Goal: Task Accomplishment & Management: Manage account settings

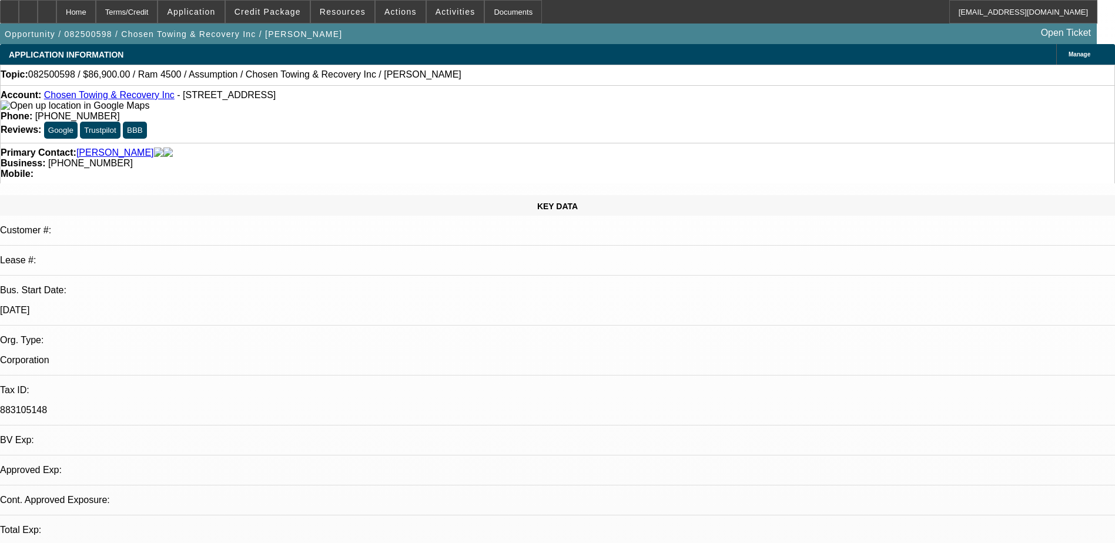
select select "0"
select select "2"
select select "0.1"
select select "0"
select select "2"
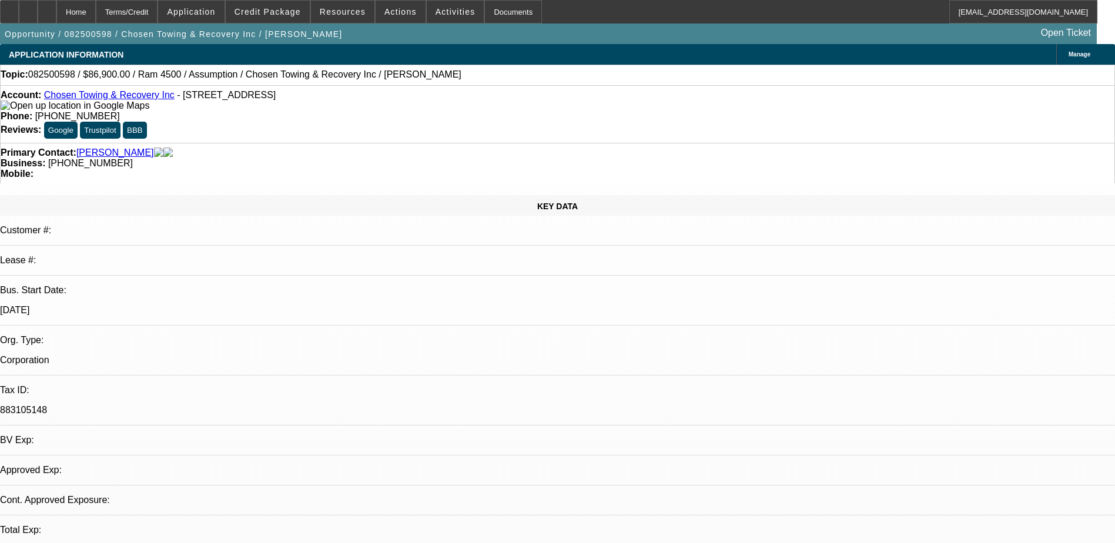
select select "0.1"
select select "0"
select select "3"
select select "0"
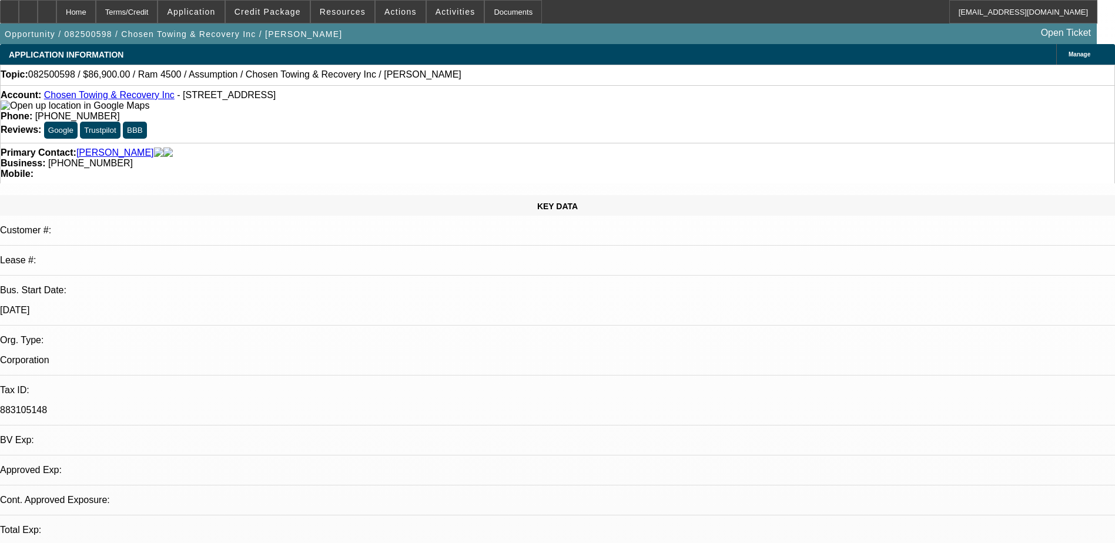
select select "0"
select select "0.1"
select select "1"
select select "2"
select select "4"
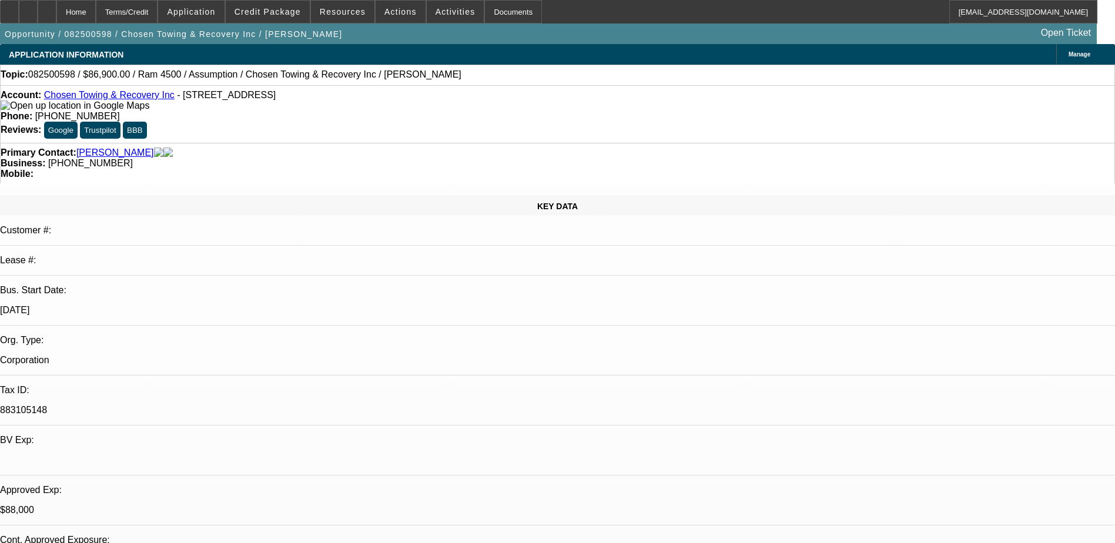
select select "1"
select select "2"
select select "4"
select select "1"
select select "2"
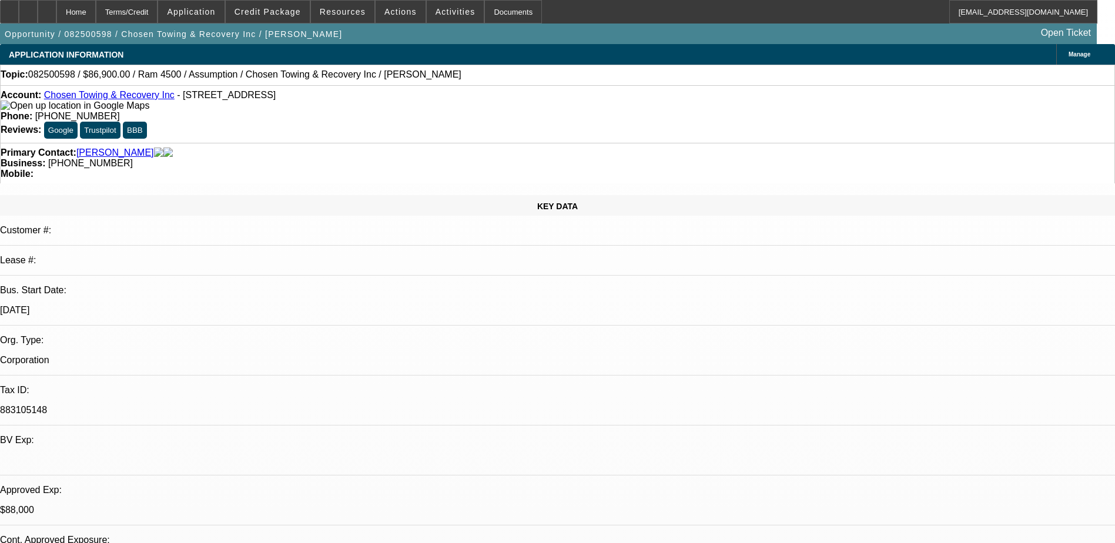
select select "4"
select select "1"
select select "2"
select select "4"
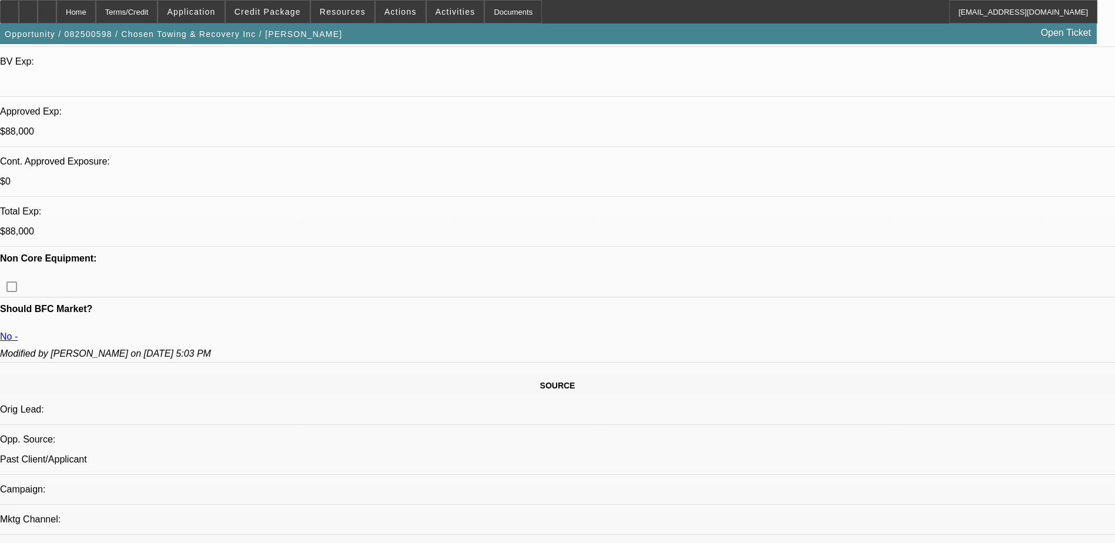
scroll to position [411, 0]
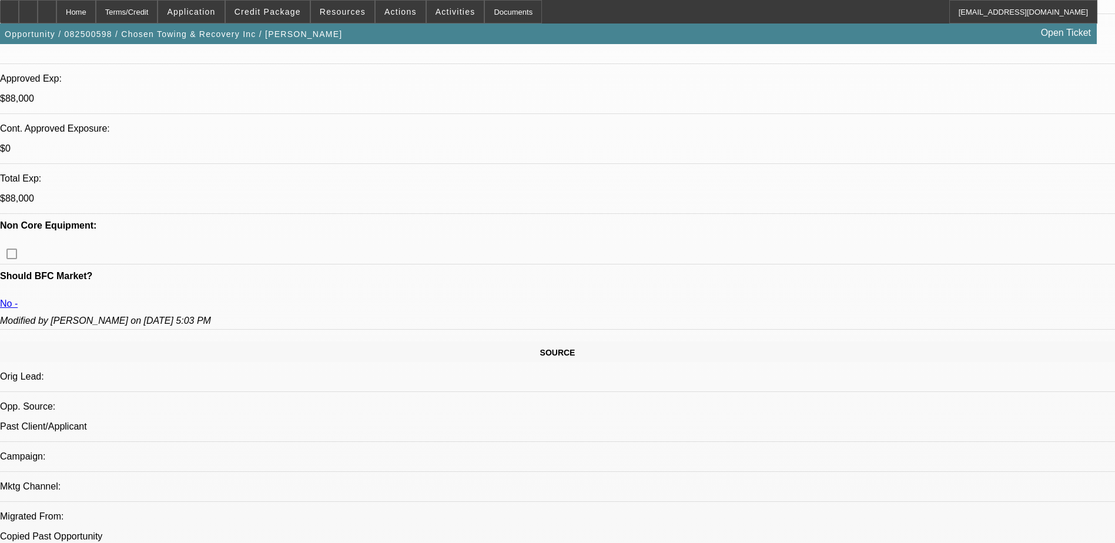
drag, startPoint x: 338, startPoint y: 11, endPoint x: 277, endPoint y: -2, distance: 62.0
click at [279, 7] on span "Credit Package" at bounding box center [267, 11] width 66 height 9
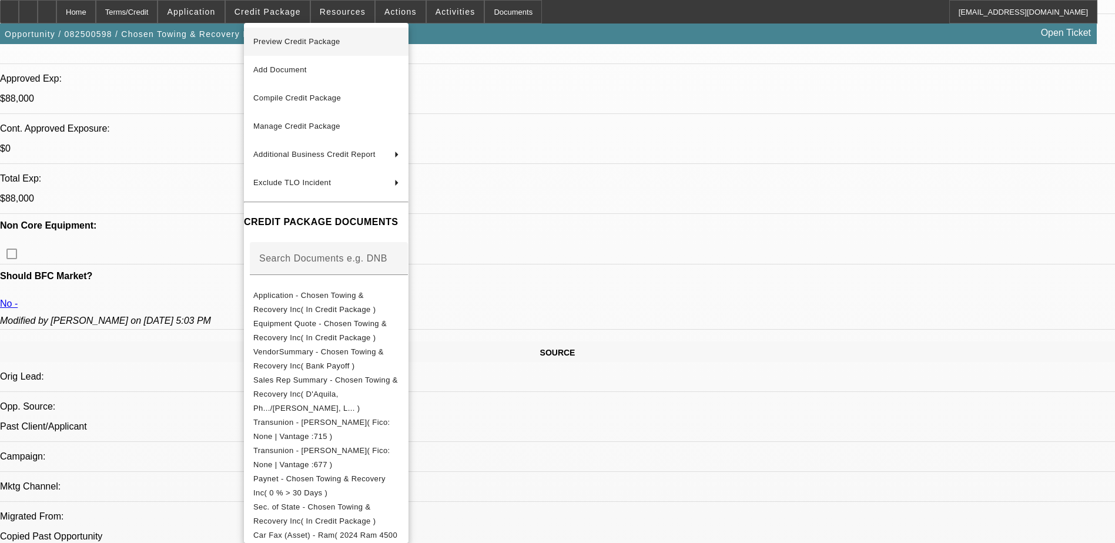
click at [361, 45] on span "Preview Credit Package" at bounding box center [326, 42] width 146 height 14
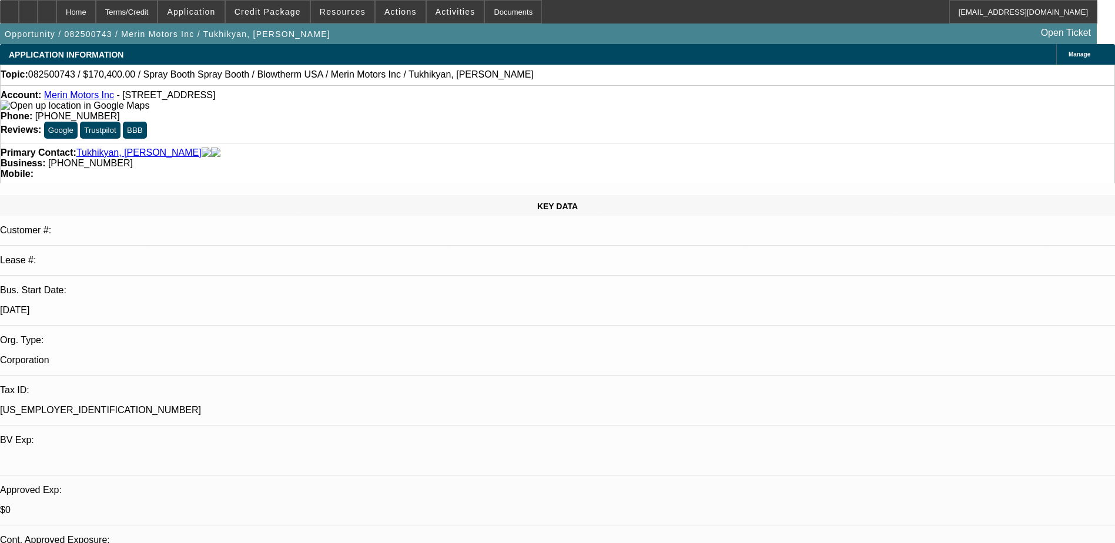
select select "0.2"
select select "2"
select select "0.1"
select select "4"
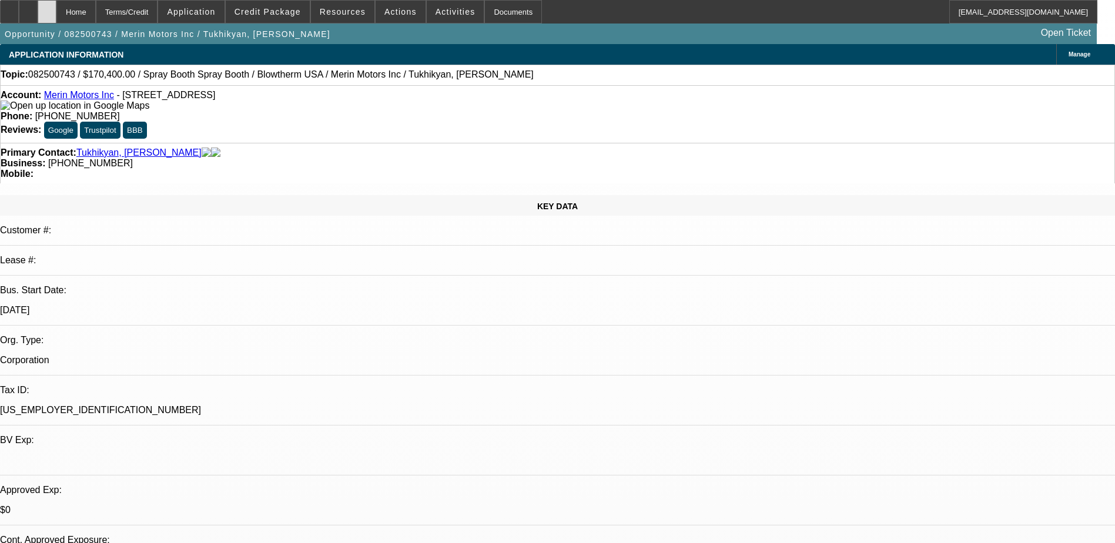
click at [56, 7] on div at bounding box center [47, 12] width 19 height 24
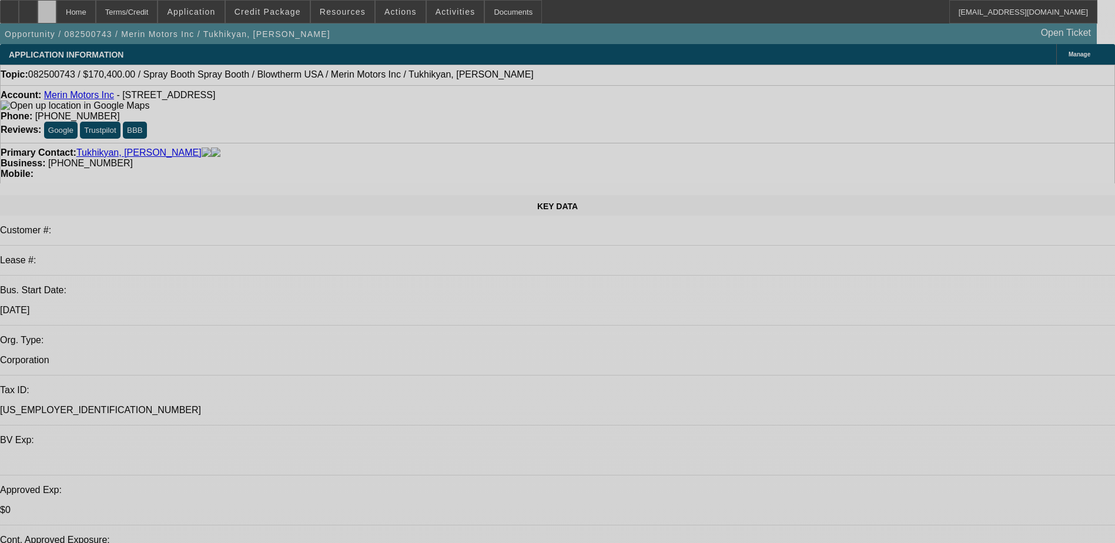
select select "0"
select select "0.1"
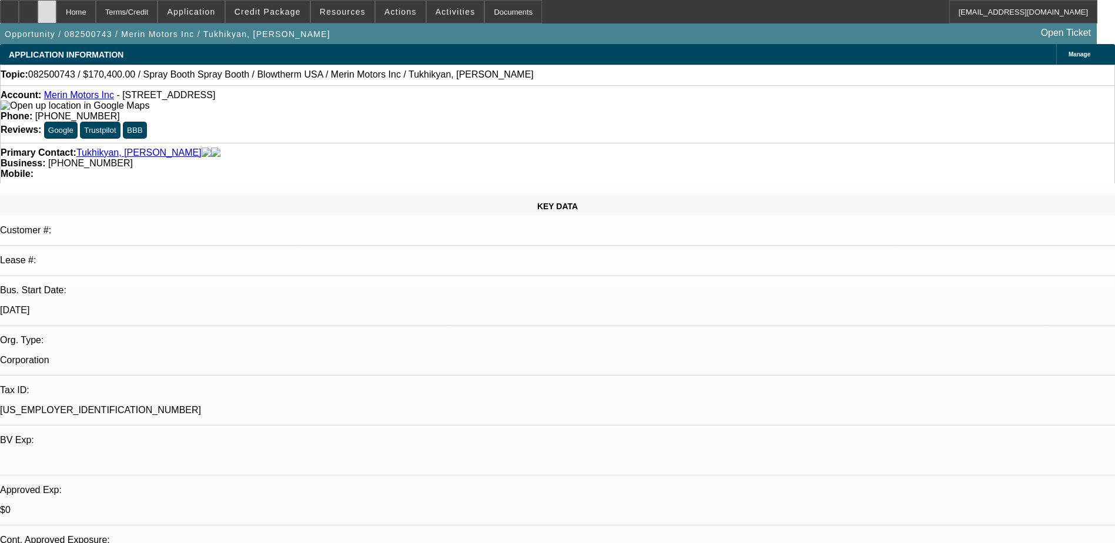
select select "0.2"
select select "2"
select select "0.1"
select select "1"
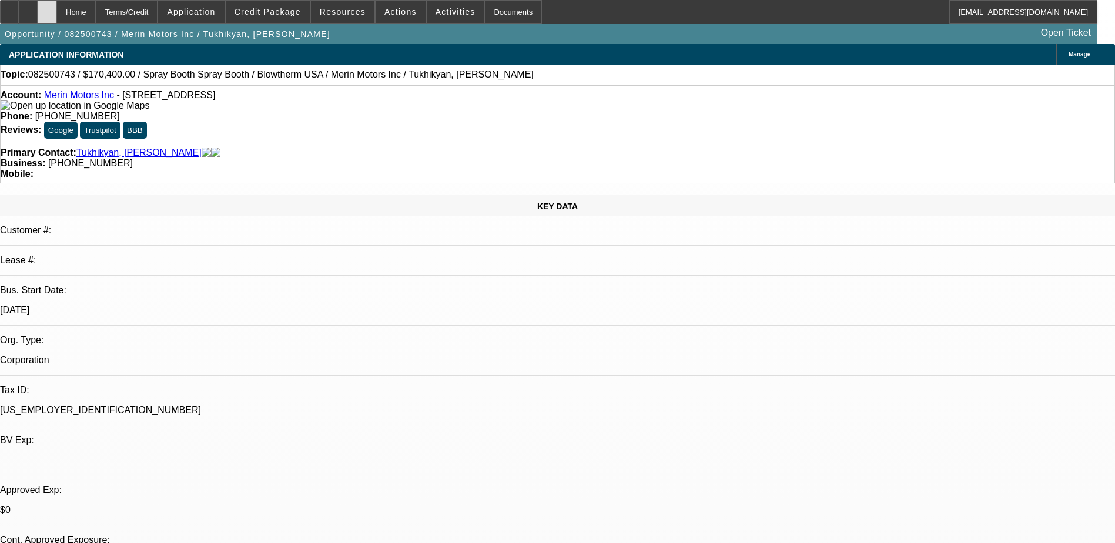
select select "4"
select select "1"
select select "2"
select select "4"
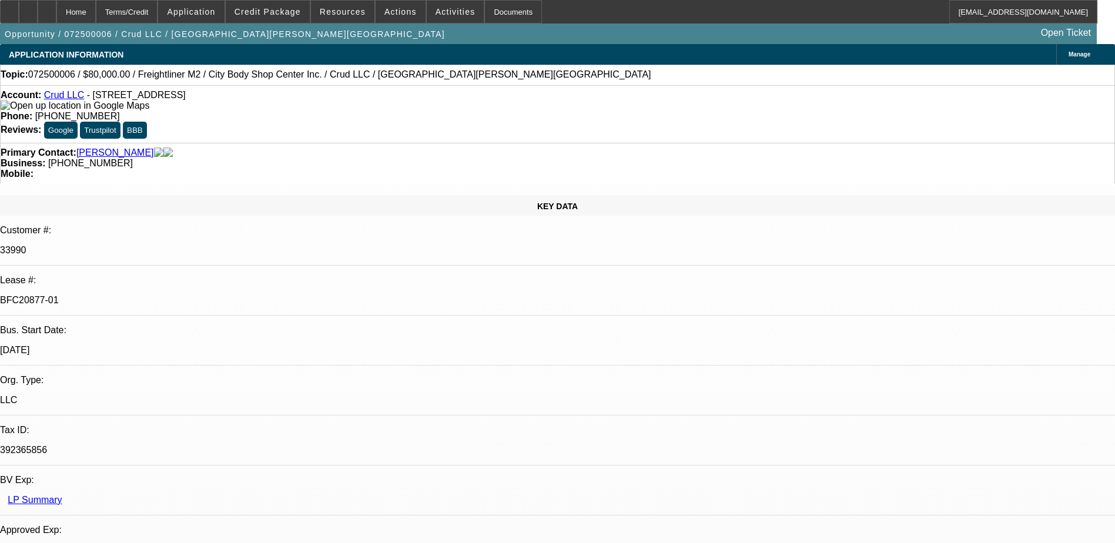
select select "0"
select select "2"
select select "0"
select select "6"
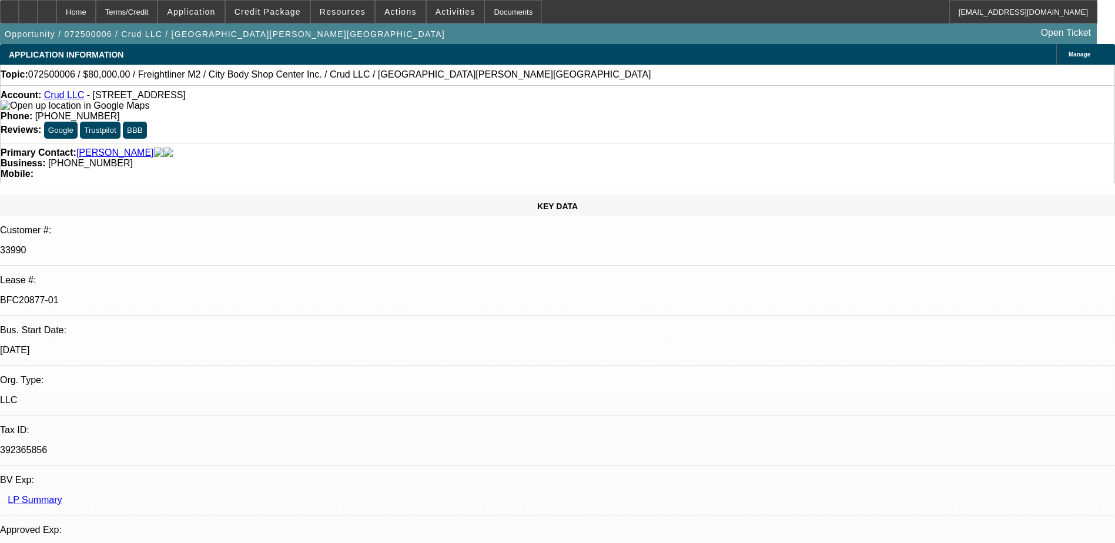
select select "0"
select select "2"
select select "0"
select select "6"
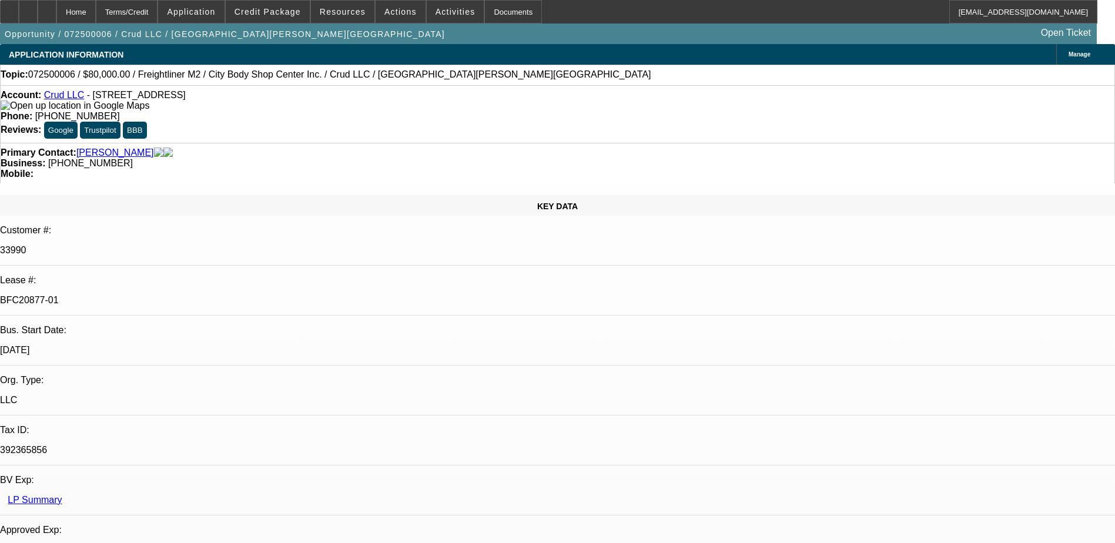
select select "0"
select select "2"
select select "0"
select select "6"
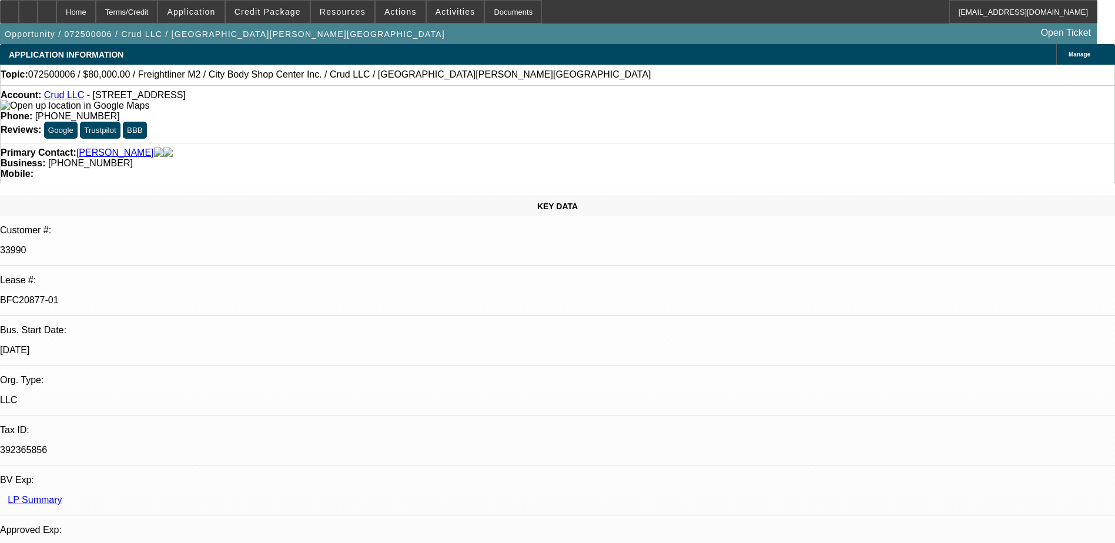
select select "0"
select select "2"
select select "0"
select select "6"
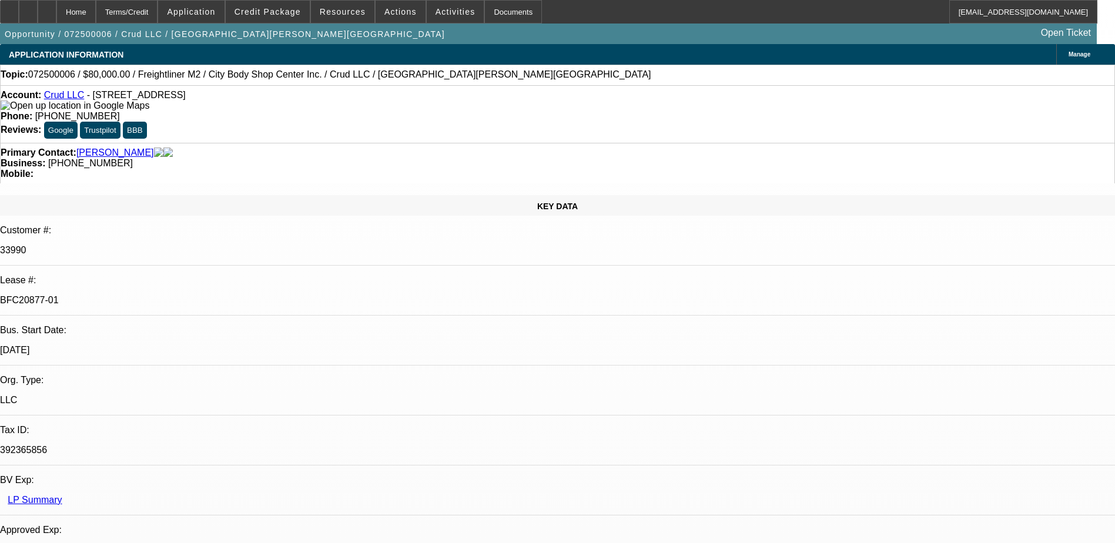
scroll to position [1528, 0]
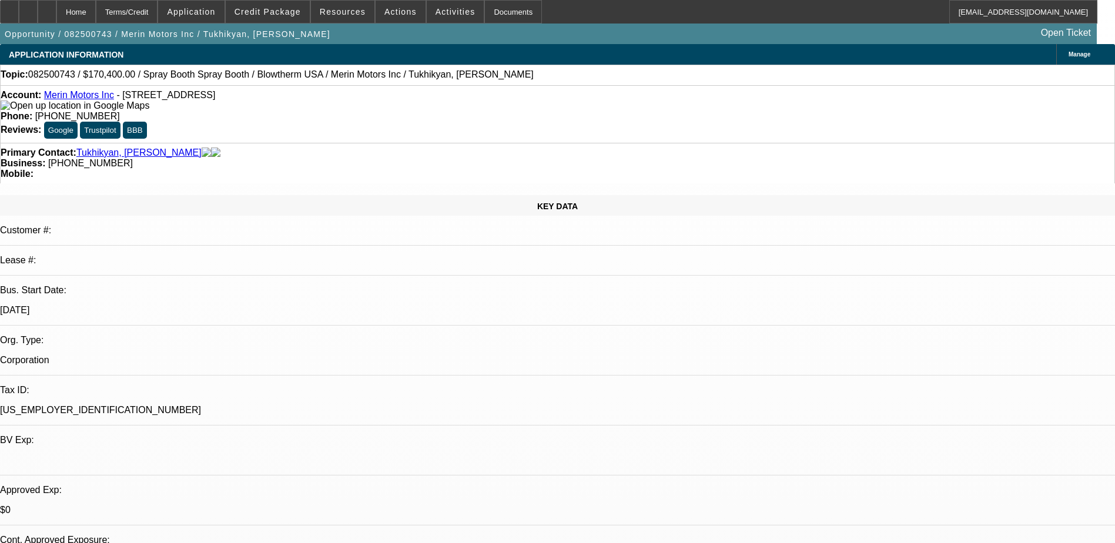
select select "0"
select select "0.1"
select select "4"
select select "0.2"
select select "2"
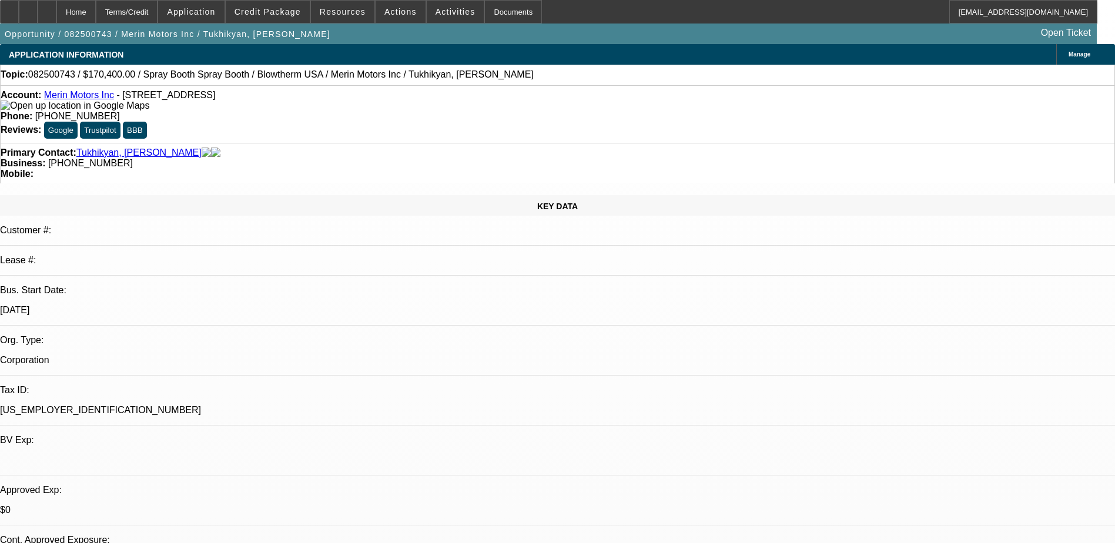
select select "2"
select select "0.1"
select select "4"
drag, startPoint x: 249, startPoint y: 33, endPoint x: 189, endPoint y: 33, distance: 59.3
click at [189, 33] on div "Opportunity / 082500743 / Merin Motors Inc / Tukhikyan, [PERSON_NAME] Open Tick…" at bounding box center [548, 34] width 1096 height 21
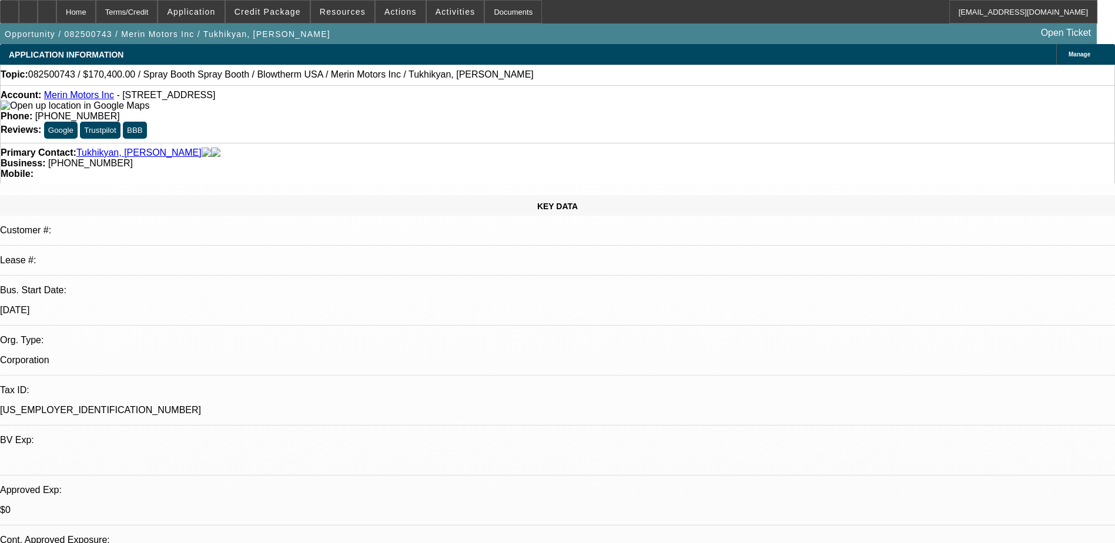
drag, startPoint x: 925, startPoint y: 289, endPoint x: 909, endPoint y: 275, distance: 20.8
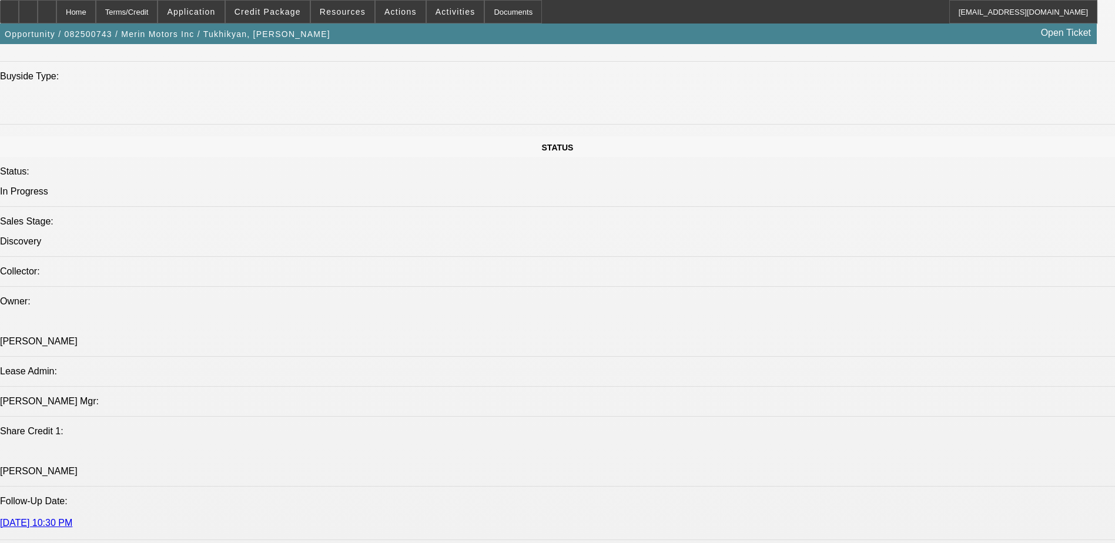
scroll to position [1234, 0]
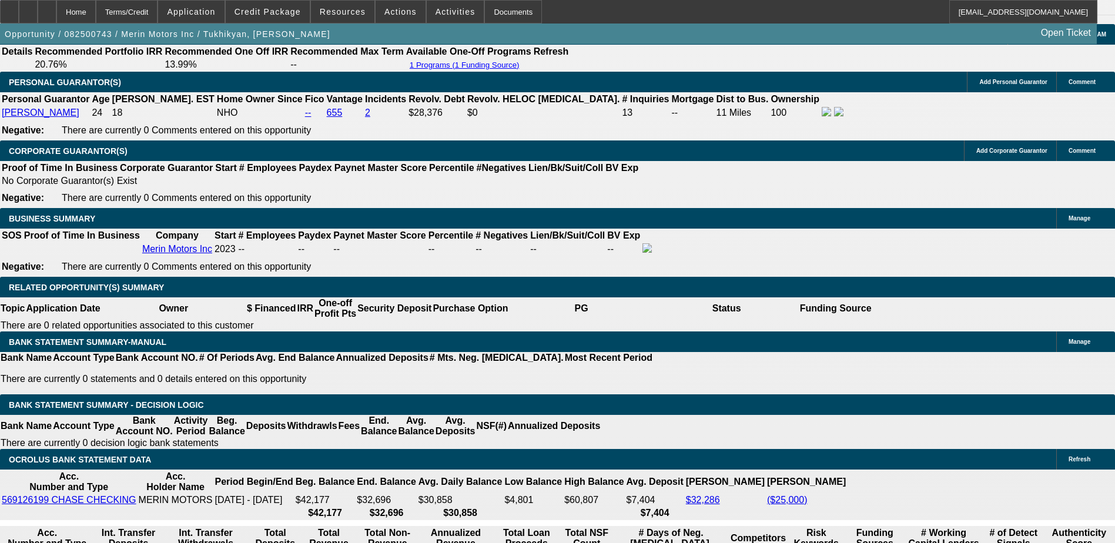
scroll to position [1704, 0]
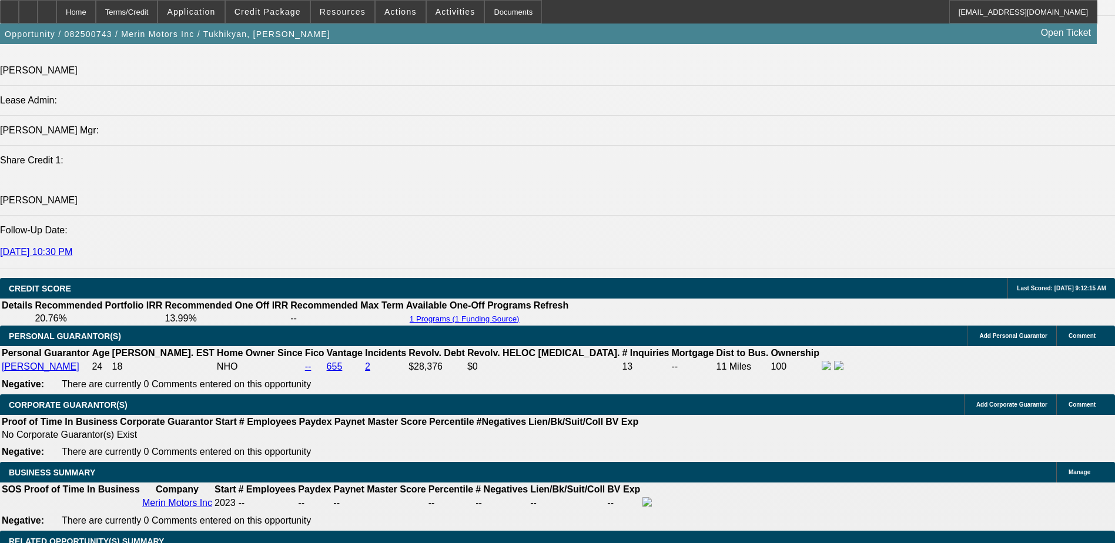
scroll to position [1586, 0]
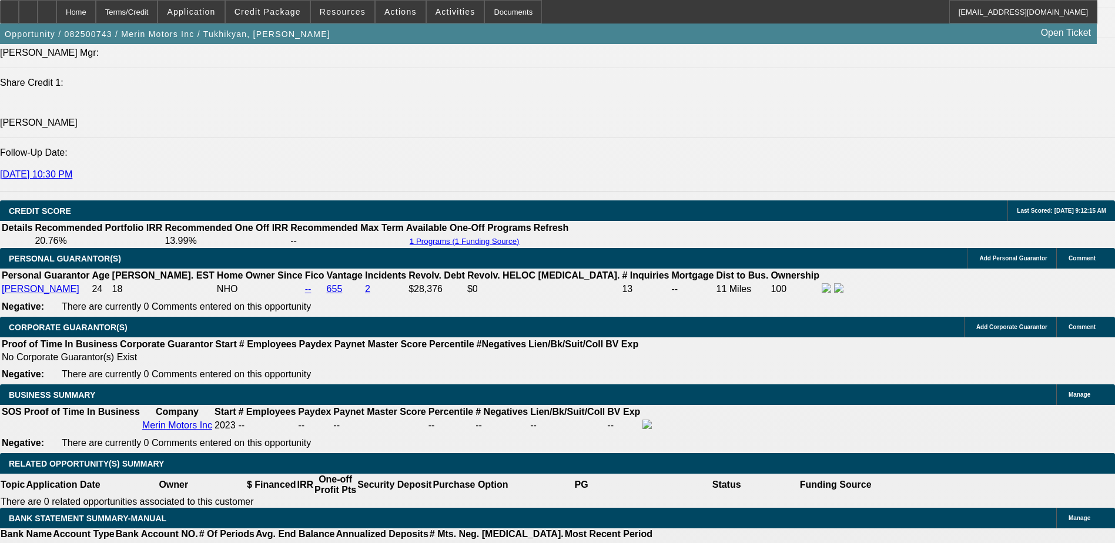
drag, startPoint x: 609, startPoint y: 187, endPoint x: 554, endPoint y: 189, distance: 55.2
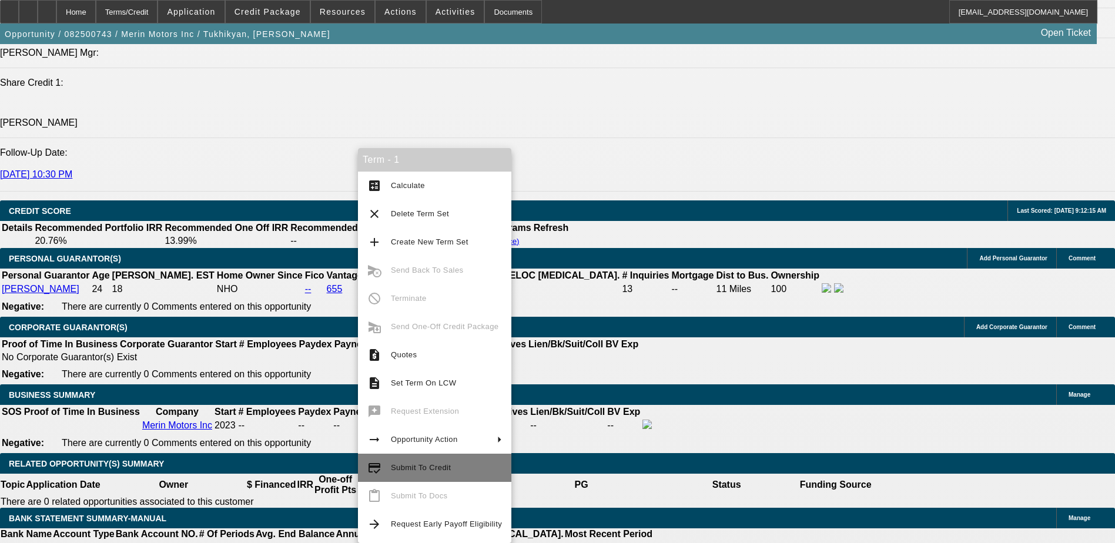
click at [444, 472] on span "Submit To Credit" at bounding box center [446, 468] width 111 height 14
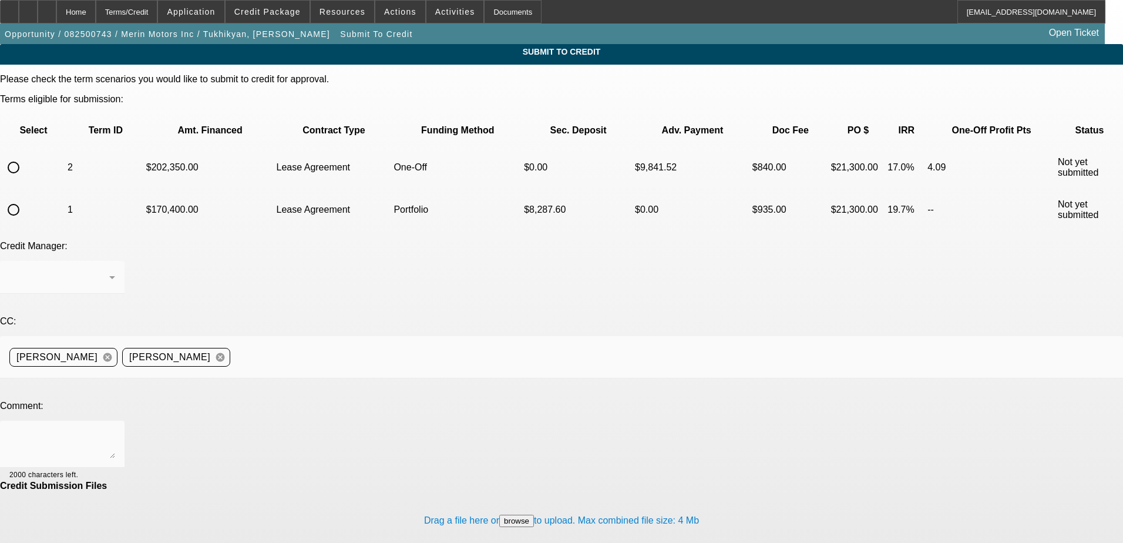
click at [25, 198] on input "radio" at bounding box center [14, 210] width 24 height 24
radio input "true"
click at [119, 270] on icon at bounding box center [112, 277] width 14 height 14
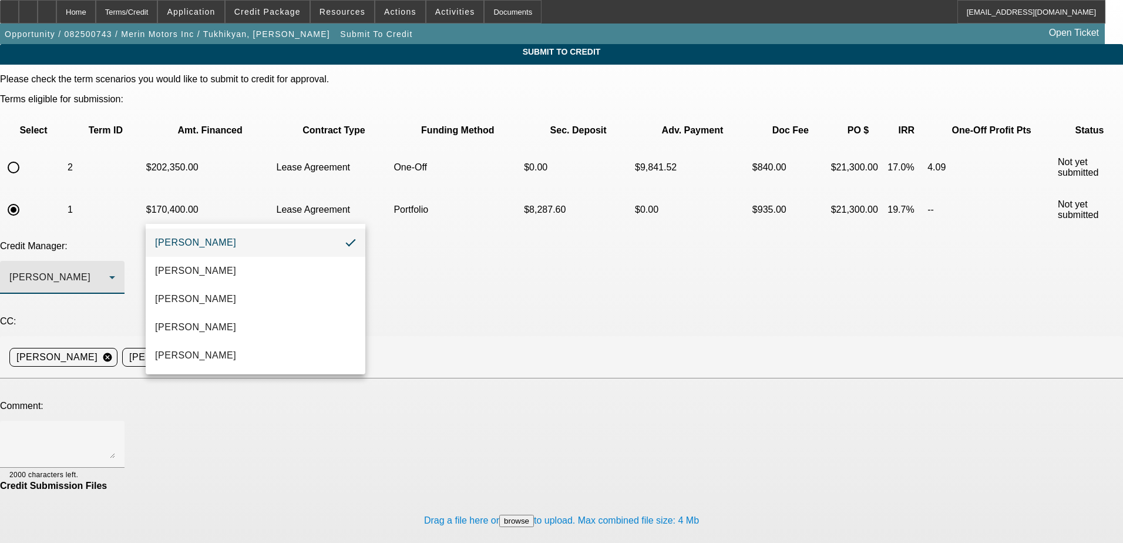
click at [358, 204] on div at bounding box center [561, 271] width 1123 height 543
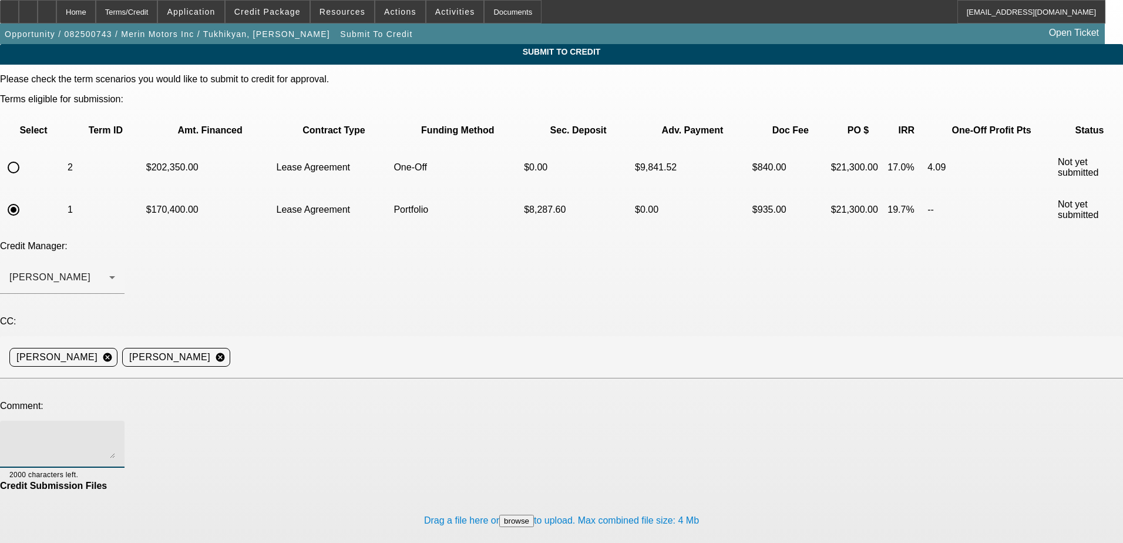
click at [115, 430] on textarea at bounding box center [62, 444] width 106 height 28
click at [119, 270] on icon at bounding box center [112, 277] width 14 height 14
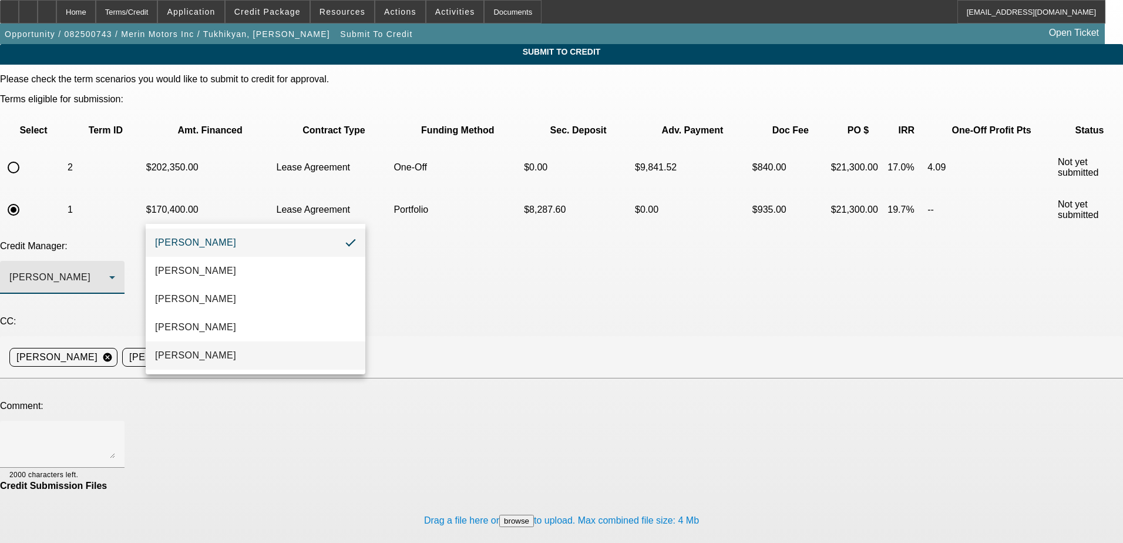
click at [235, 367] on mat-option "Oliva, Samuel" at bounding box center [256, 355] width 220 height 28
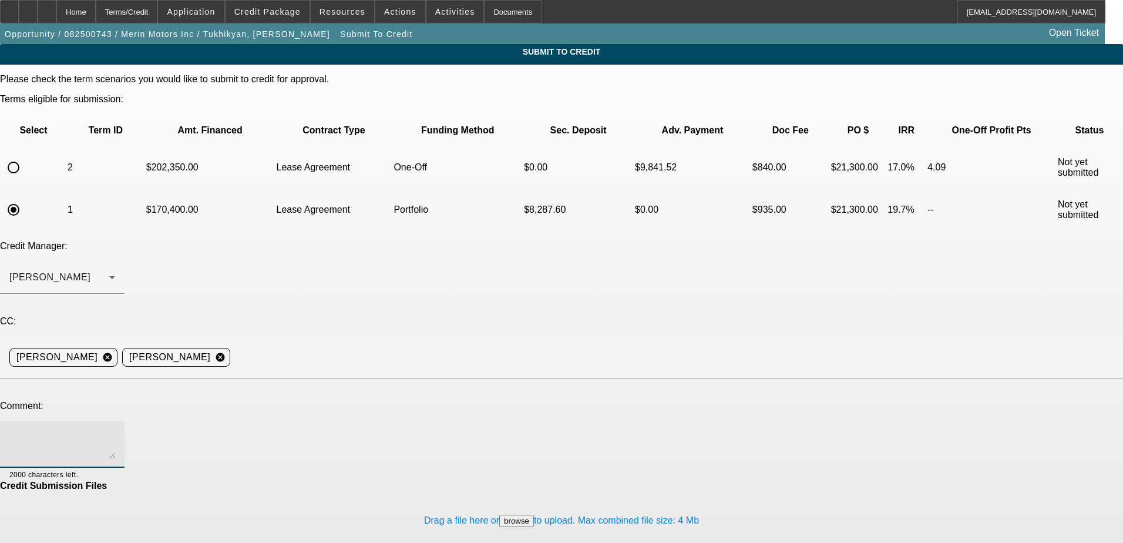
click at [115, 430] on textarea at bounding box center [62, 444] width 106 height 28
type textarea "Hi Sam, can"
click at [96, 5] on div "Home" at bounding box center [75, 12] width 39 height 24
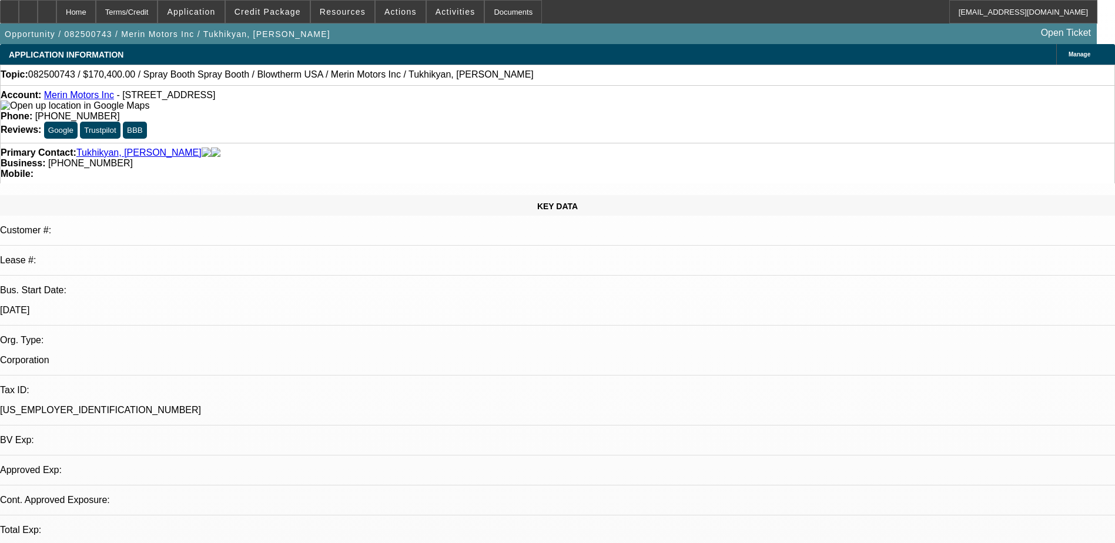
select select "0"
select select "0.1"
select select "4"
select select "0.2"
select select "2"
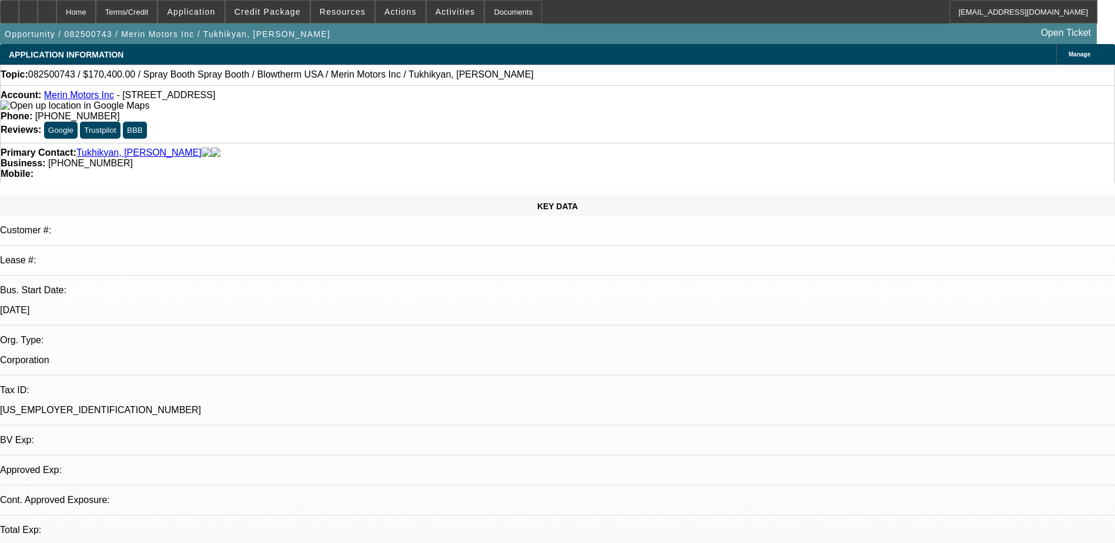
select select "2"
select select "0.1"
select select "4"
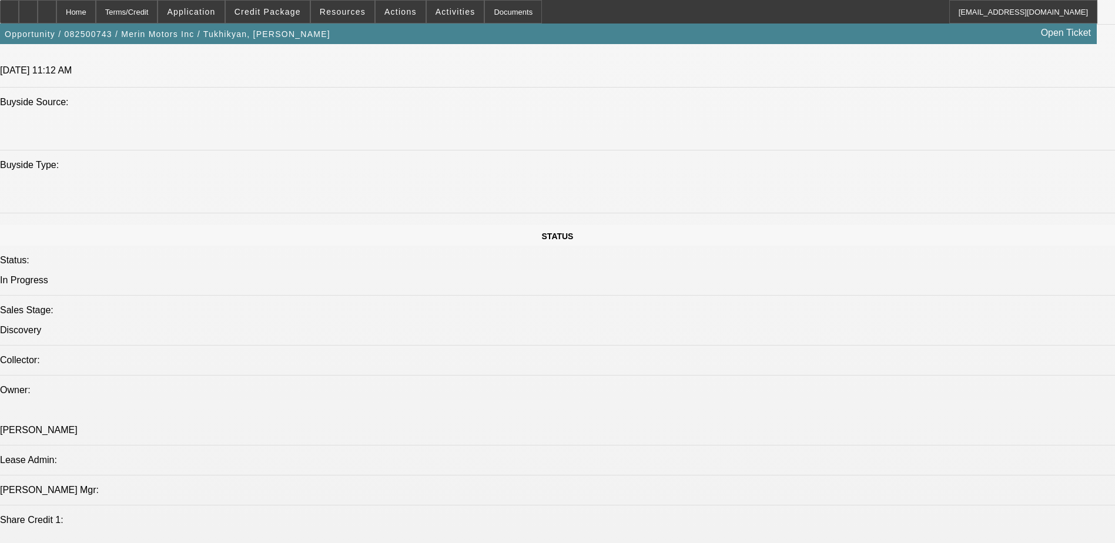
scroll to position [1293, 0]
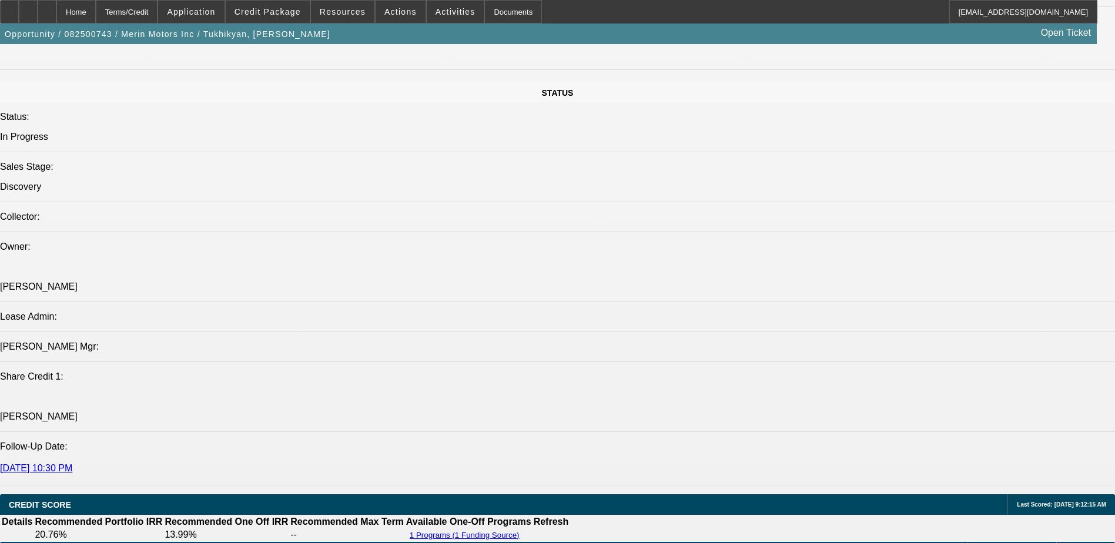
drag, startPoint x: 79, startPoint y: 271, endPoint x: 431, endPoint y: 303, distance: 353.9
drag, startPoint x: 431, startPoint y: 303, endPoint x: 393, endPoint y: 287, distance: 41.4
copy span "Vahram Tukhikyan is a young business owner who successfully launched his own au…"
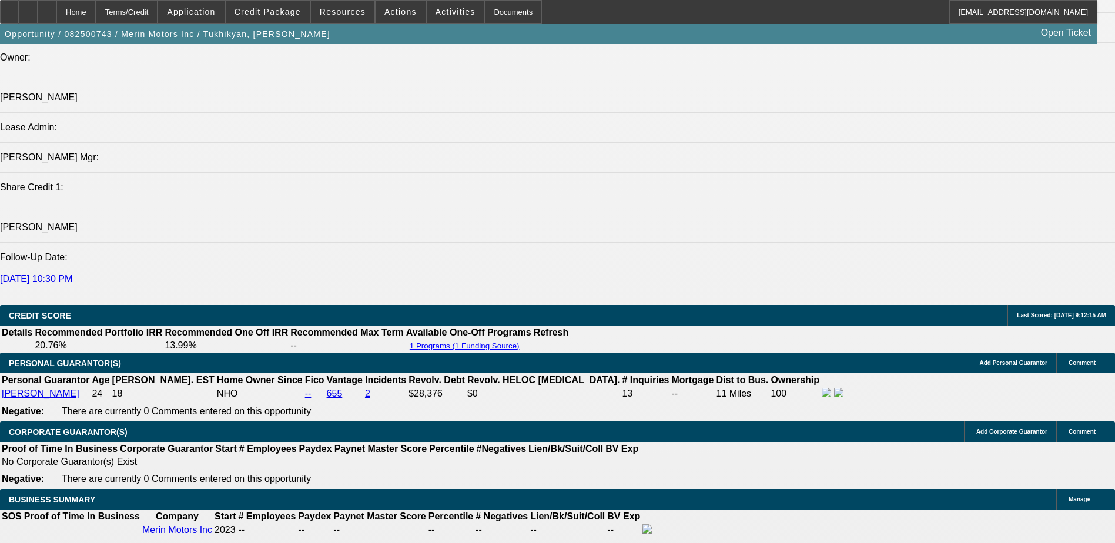
scroll to position [1586, 0]
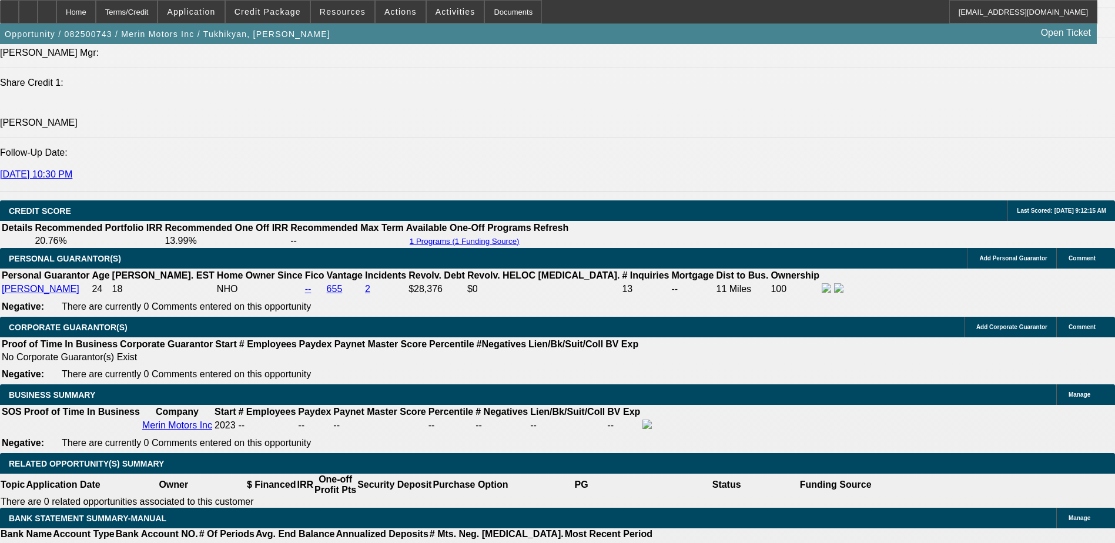
drag, startPoint x: 627, startPoint y: 233, endPoint x: 571, endPoint y: 233, distance: 56.4
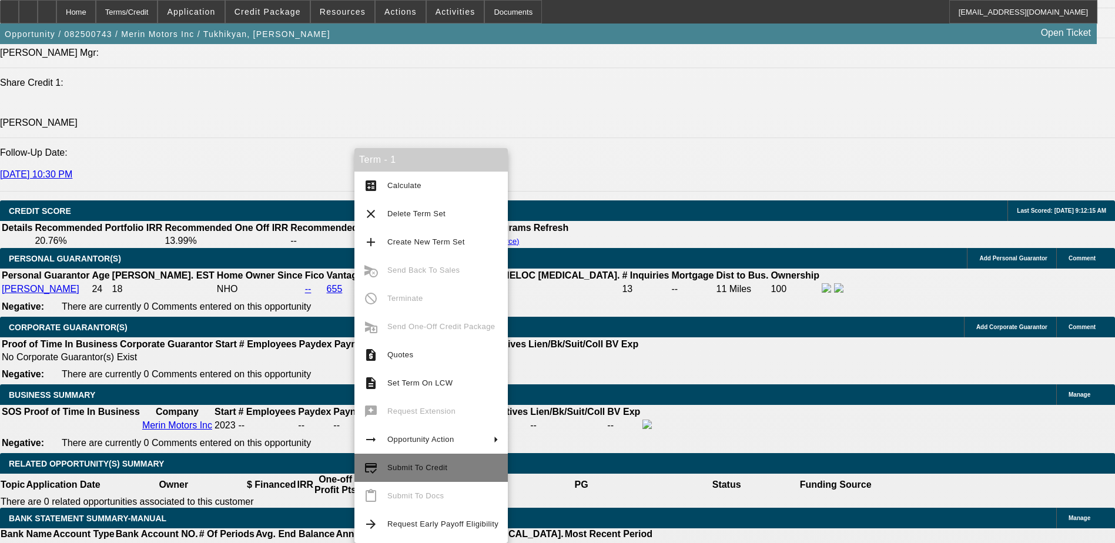
click at [432, 464] on span "Submit To Credit" at bounding box center [417, 467] width 60 height 9
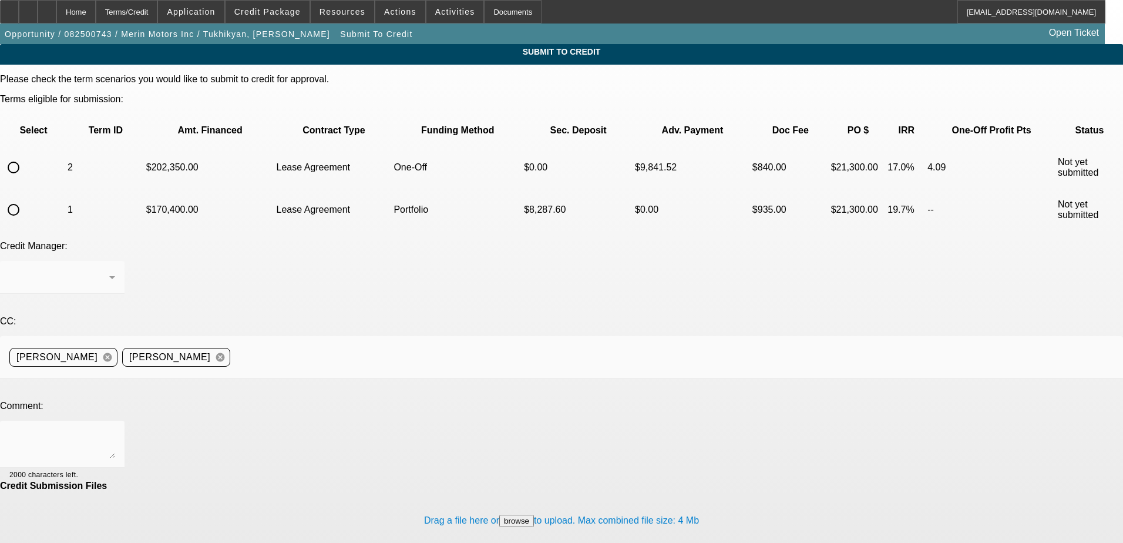
click at [125, 261] on mat-form-field at bounding box center [62, 284] width 125 height 46
click at [25, 198] on input "radio" at bounding box center [14, 210] width 24 height 24
radio input "true"
click at [119, 270] on icon at bounding box center [112, 277] width 14 height 14
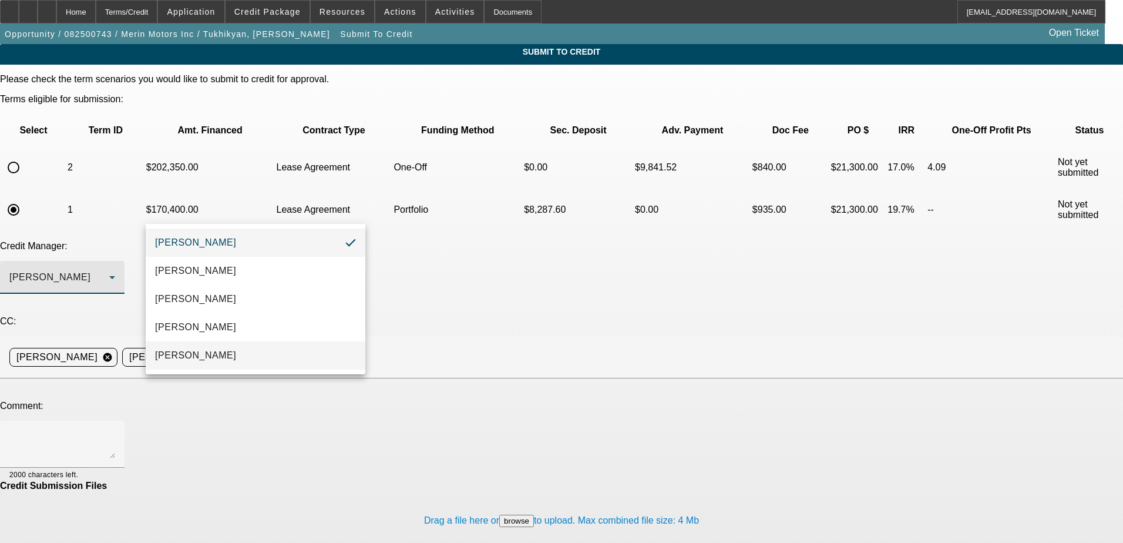
drag, startPoint x: 240, startPoint y: 351, endPoint x: 239, endPoint y: 344, distance: 7.1
click at [240, 351] on mat-option "Oliva, Samuel" at bounding box center [256, 355] width 220 height 28
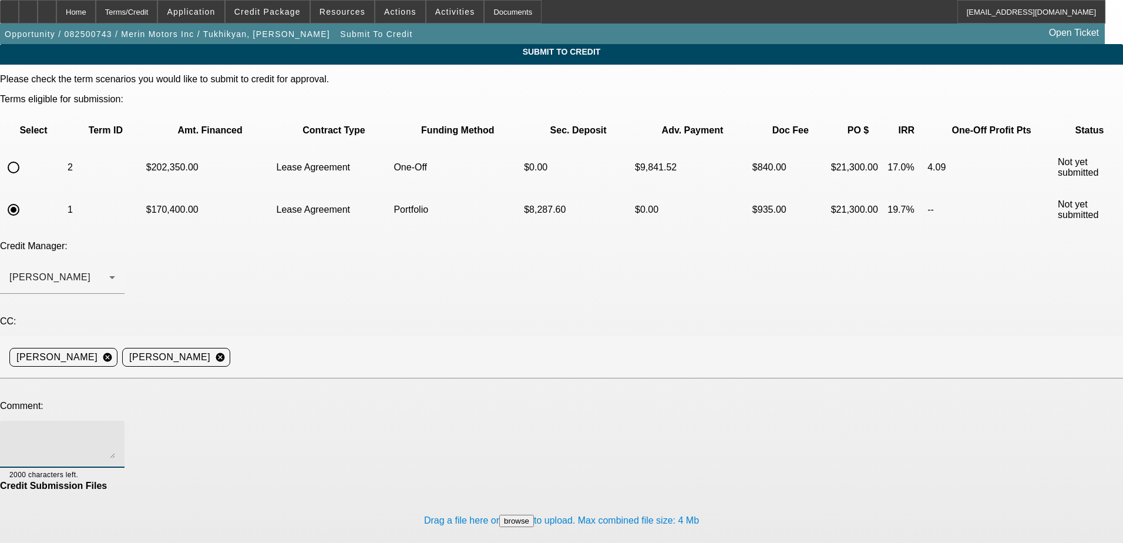
click at [115, 430] on textarea at bounding box center [62, 444] width 106 height 28
paste textarea "Vahram Tukhikyan is a young business owner who successfully launched his own au…"
click at [115, 430] on textarea "Hi Sam, Vahram Tukhikyan is a young business owner who successfully launched hi…" at bounding box center [62, 444] width 106 height 28
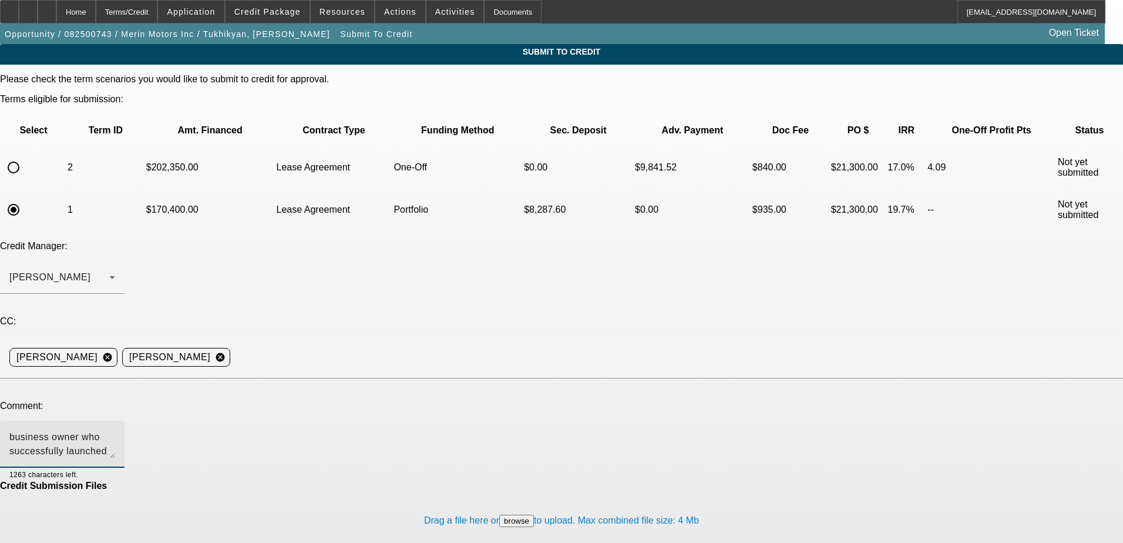
click at [115, 430] on textarea "Hi Sam, Vahram Tukhikyan is a young business owner who successfully launched hi…" at bounding box center [62, 444] width 106 height 28
drag, startPoint x: 508, startPoint y: 321, endPoint x: 688, endPoint y: 324, distance: 179.8
click at [115, 430] on textarea "Hi Sam, Vahram Tukhikyan is a young business owner who successfully launched hi…" at bounding box center [62, 444] width 106 height 28
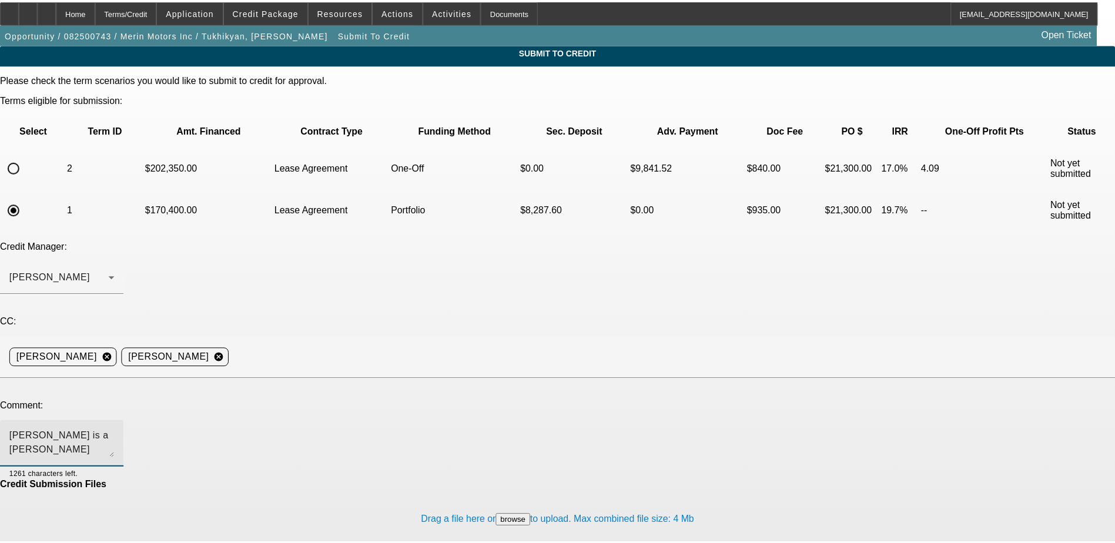
scroll to position [0, 0]
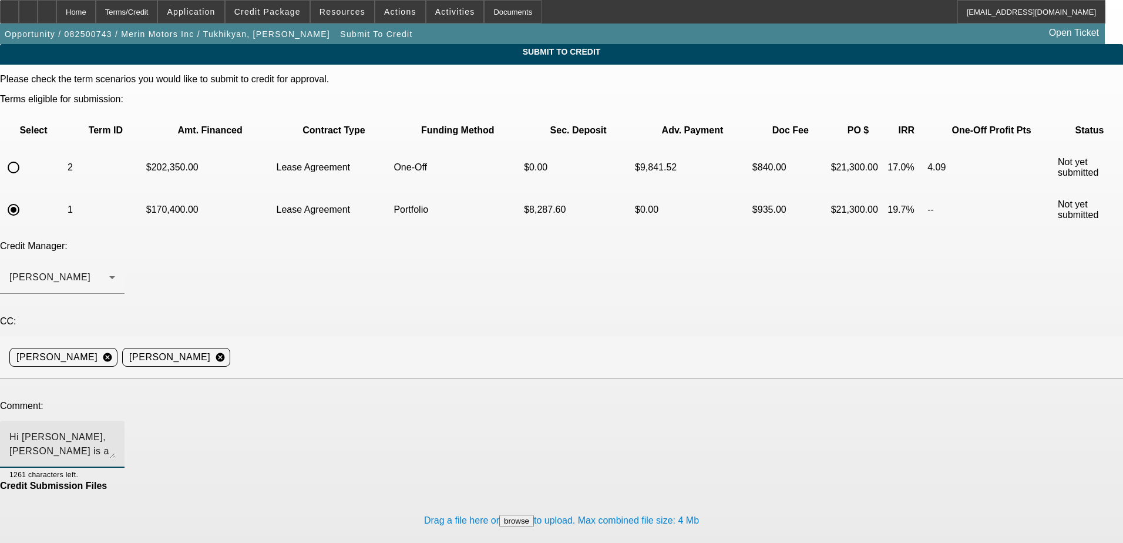
click at [115, 430] on textarea "Hi Sam, Vahram Tukhikyan is a young business owner who successfully launched hi…" at bounding box center [62, 444] width 106 height 28
paste textarea "Can you please review for a port approval? Thanks!"
click at [115, 430] on textarea "Hi Sam, can you please review for a port approval? Thanks! Vahram Tukhikyan is …" at bounding box center [62, 444] width 106 height 28
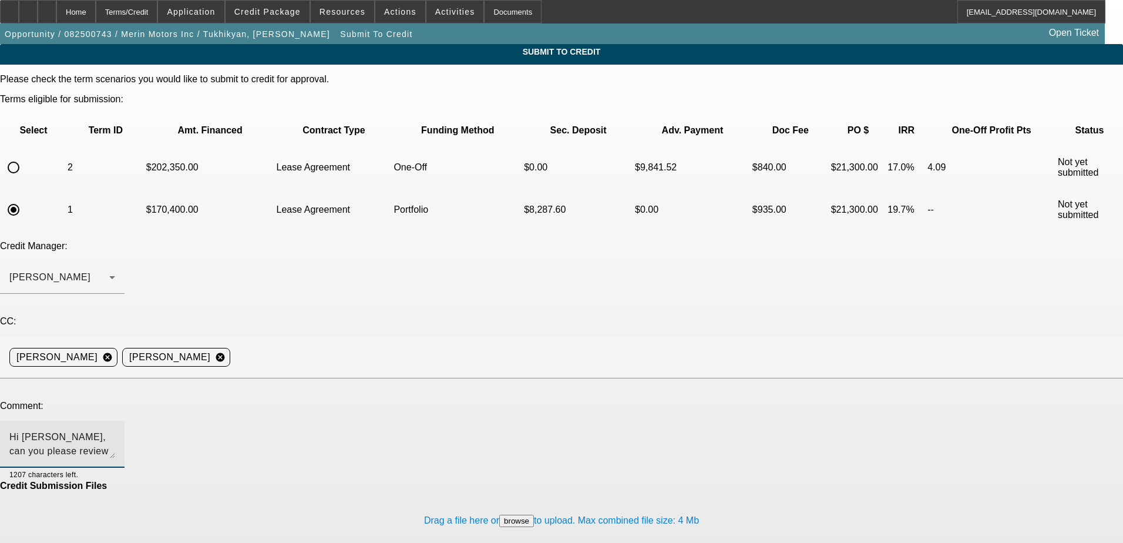
click at [115, 430] on textarea "Hi Sam, can you please review for a port approval? Thanks! Vahram Tukhikyan is …" at bounding box center [62, 444] width 106 height 28
type textarea "Hi Sam, can you please review for a port approval? Thanks! Vahram Tukhikyan is …"
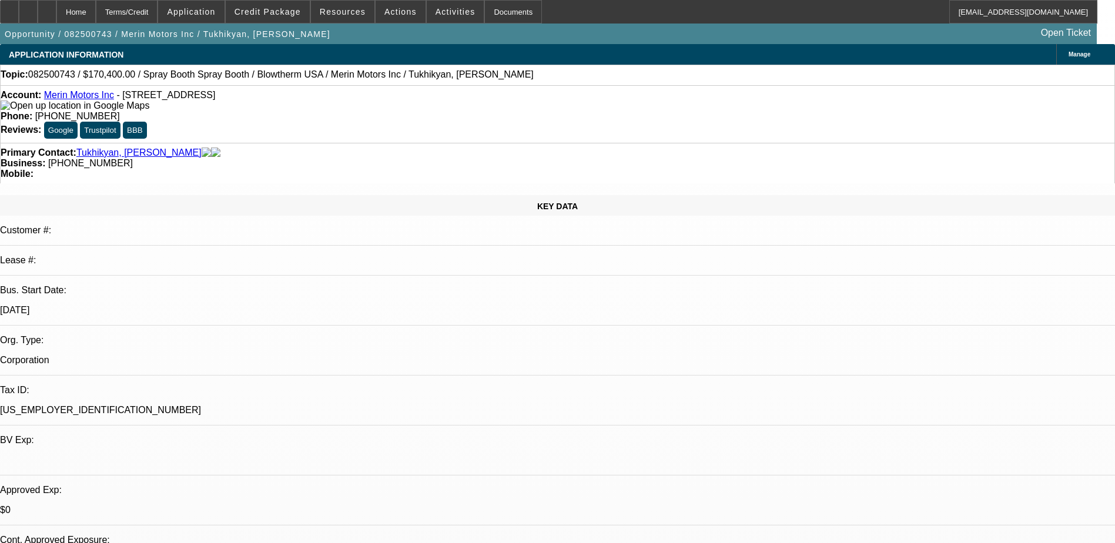
select select "0"
select select "0.1"
select select "4"
select select "0.2"
select select "2"
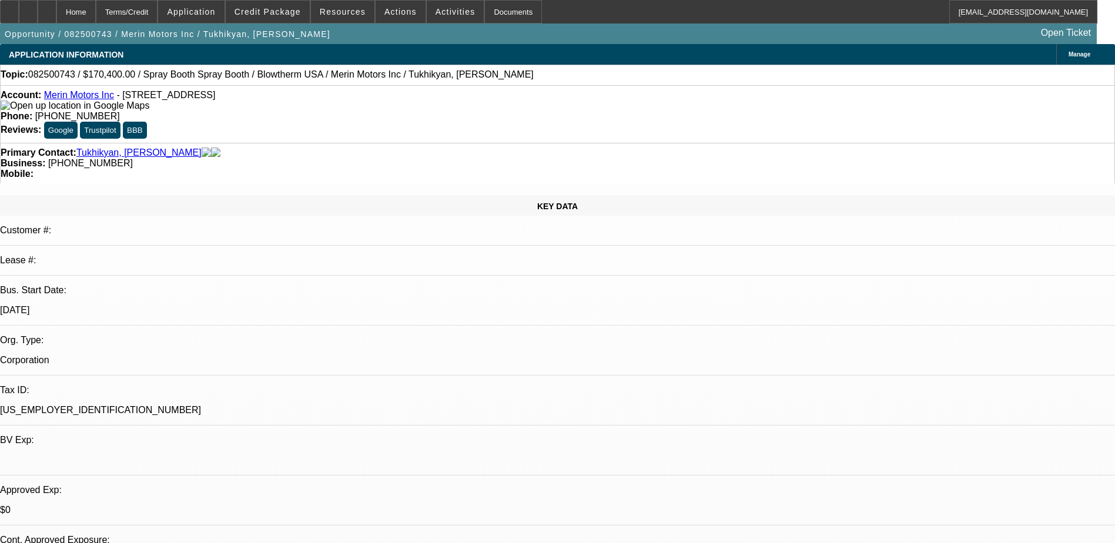
select select "2"
select select "0.1"
select select "4"
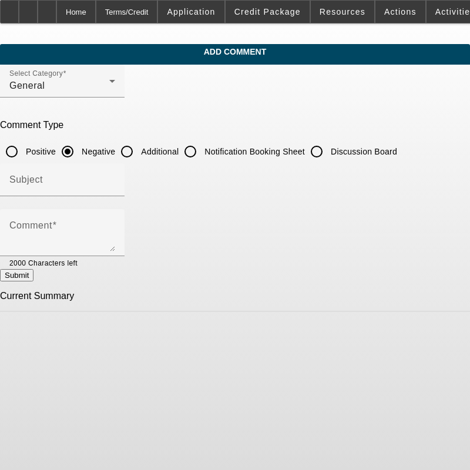
click at [139, 147] on input "Additional" at bounding box center [127, 152] width 24 height 24
radio input "true"
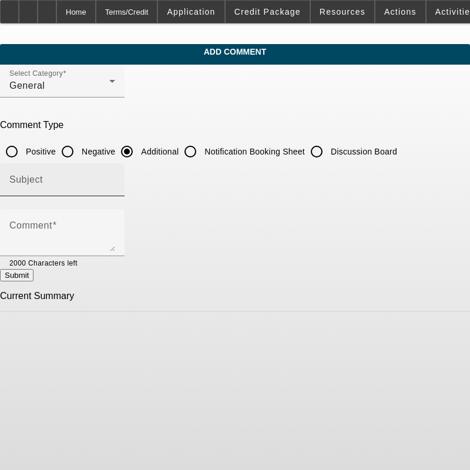
click at [86, 180] on input "Subject" at bounding box center [62, 184] width 106 height 14
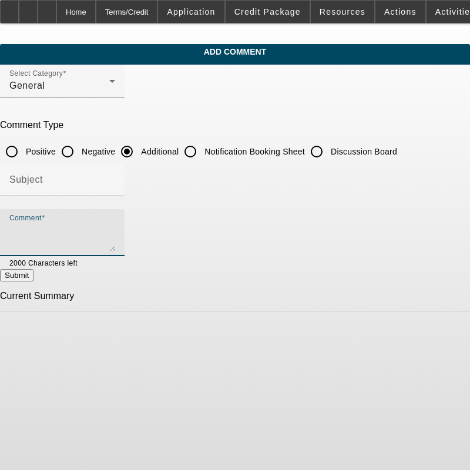
paste textarea "Vahram Tukhikyan is a young business owner who successfully launched his own au…"
click at [115, 237] on textarea "Vahram Tukhikyan is a young business owner who successfully launched his own au…" at bounding box center [62, 237] width 106 height 28
click at [115, 239] on textarea "Vahram Tukhikyan is a young business owner who successfully launched his own au…" at bounding box center [62, 237] width 106 height 28
click at [115, 236] on textarea "Vahram Tukhikyan is a young business owner who successfully launched his own au…" at bounding box center [62, 237] width 106 height 28
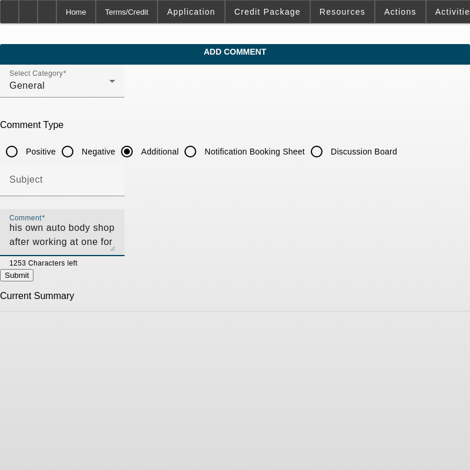
scroll to position [0, 0]
drag, startPoint x: 170, startPoint y: 226, endPoint x: 206, endPoint y: 237, distance: 37.2
click at [115, 237] on textarea "Vahram Tukhikyan is a young business owner who successfully launched his own au…" at bounding box center [62, 237] width 106 height 28
click at [115, 226] on textarea "Vahram Tukhikyan is a young business owner who successfully launched his own au…" at bounding box center [62, 237] width 106 height 28
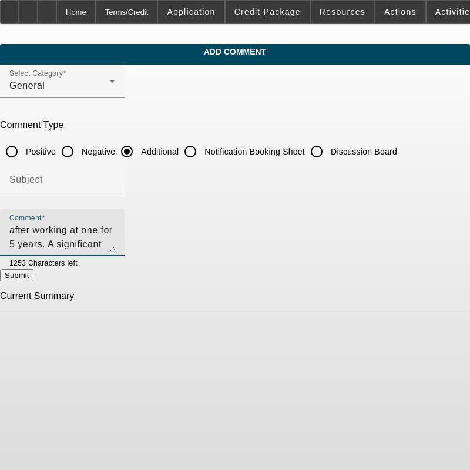
scroll to position [47, 0]
click at [115, 238] on textarea "Vahram Tukhikyan is a young business owner who successfully launched his own au…" at bounding box center [62, 237] width 106 height 28
click at [115, 229] on textarea "Vahram Tukhikyan is a young business owner who successfully launched his own au…" at bounding box center [62, 237] width 106 height 28
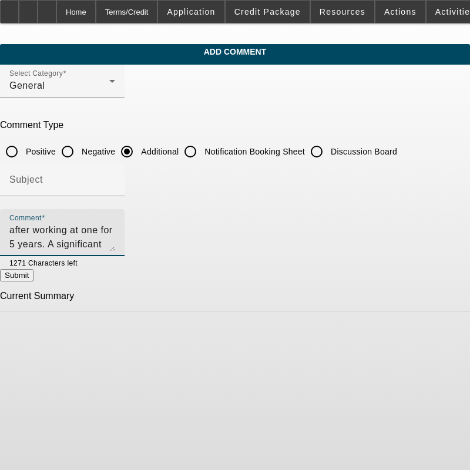
click at [115, 239] on textarea "Vahram Tukhikyan is a young business owner who successfully launched his own au…" at bounding box center [62, 237] width 106 height 28
type textarea "Vahram Tukhikyan is a young business owner who successfully launched his own au…"
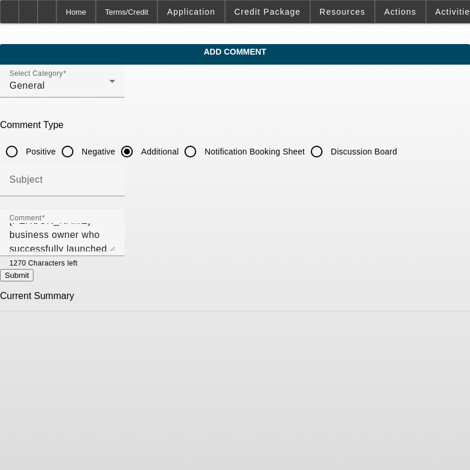
click at [33, 279] on button "Submit" at bounding box center [16, 275] width 33 height 12
radio input "true"
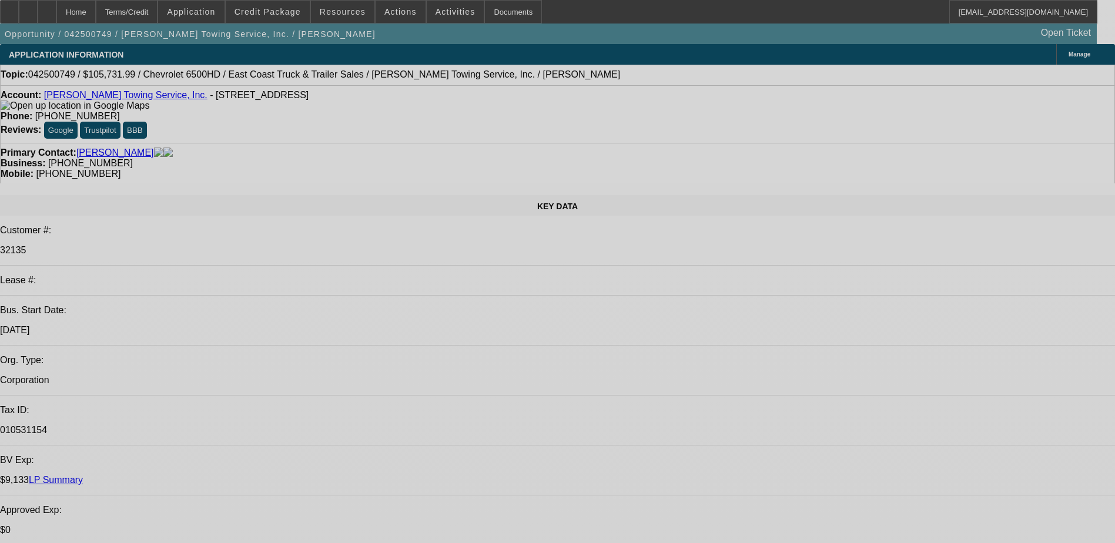
select select "0"
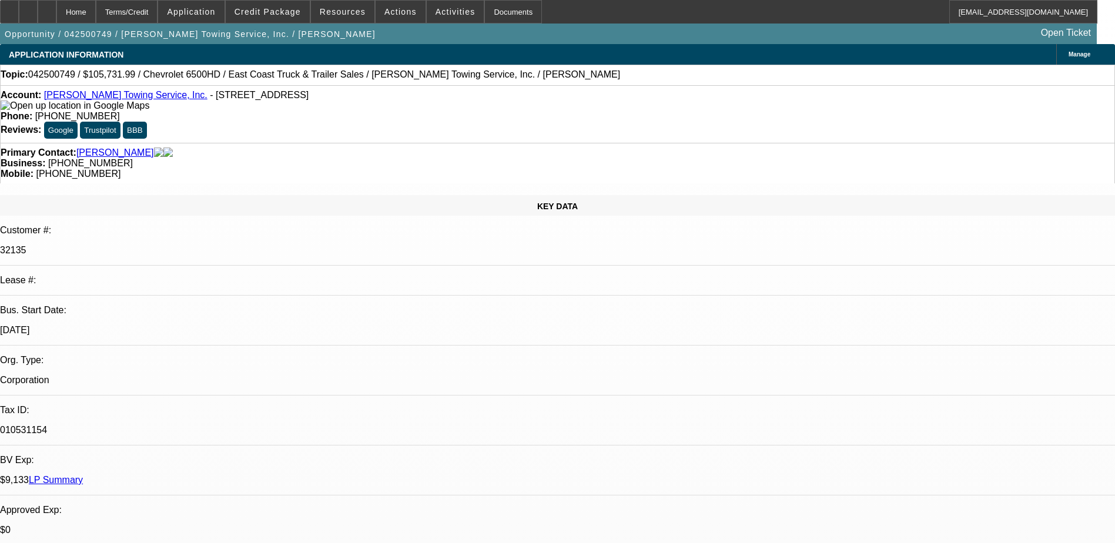
select select "2"
select select "0"
select select "2"
select select "0"
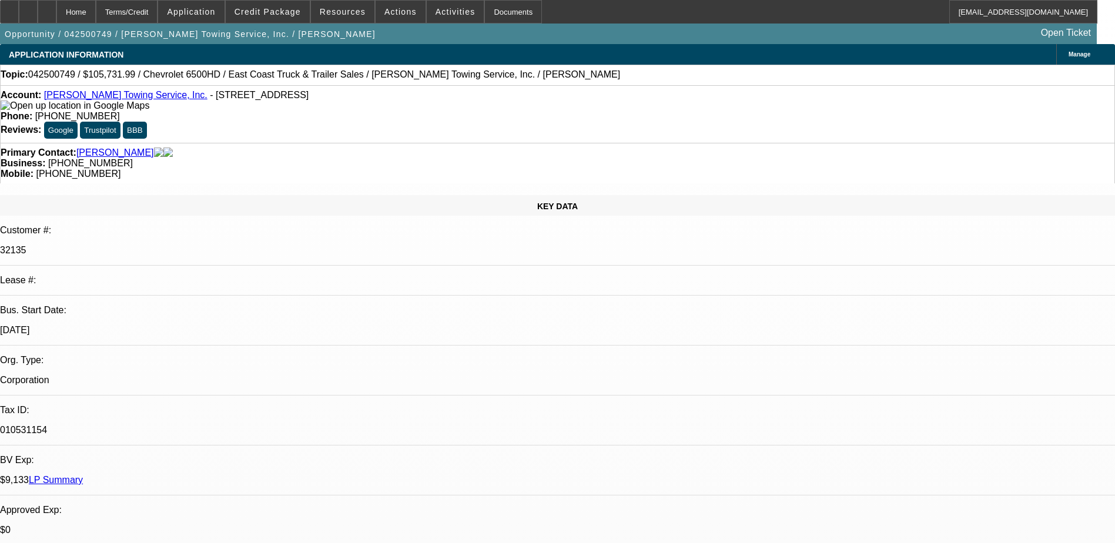
select select "0"
select select "2"
select select "0.1"
select select "0"
select select "2"
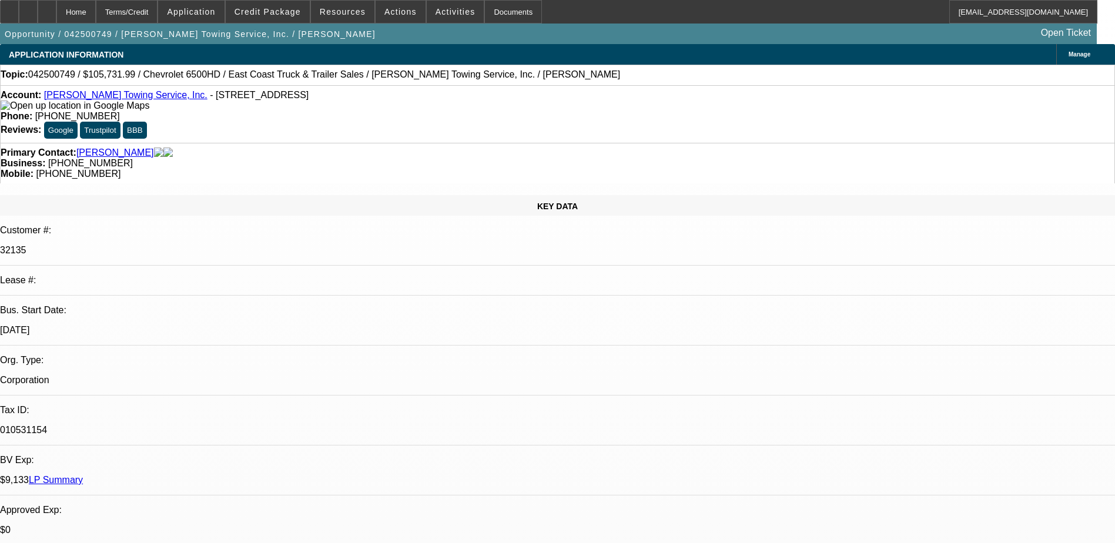
select select "0.1"
select select "1"
select select "2"
select select "6"
select select "1"
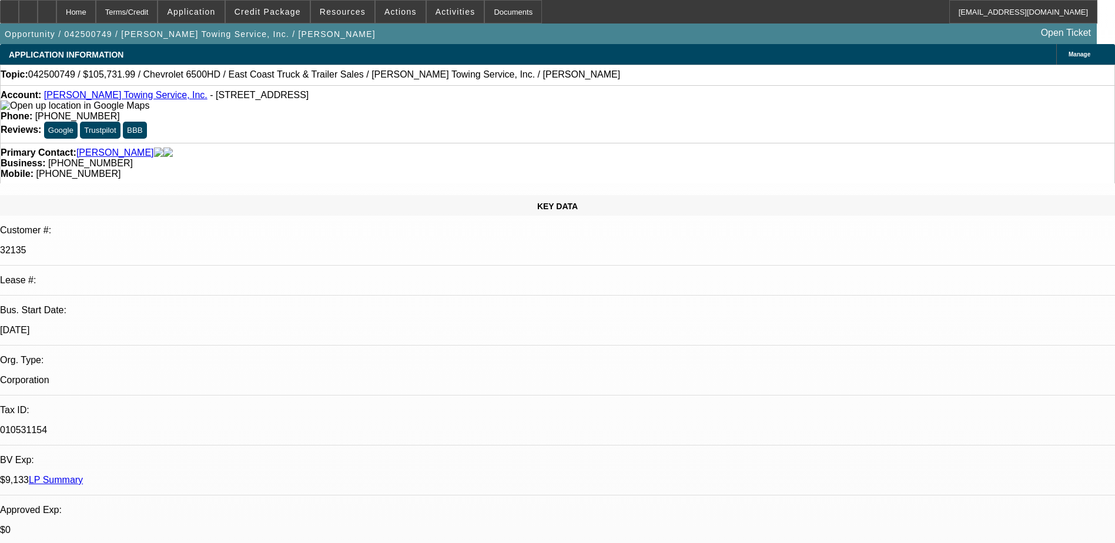
select select "2"
select select "6"
select select "1"
select select "2"
select select "4"
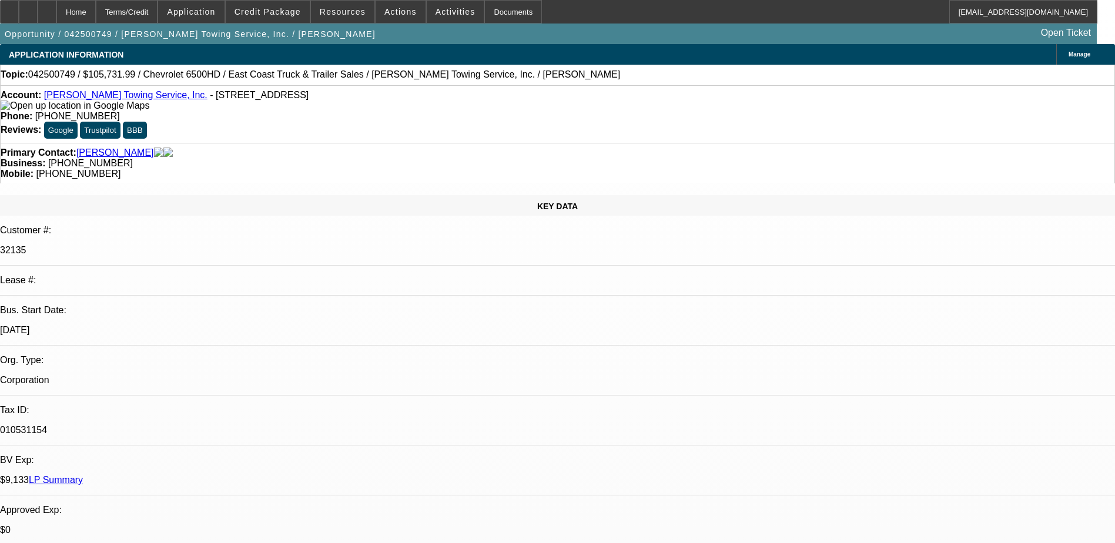
select select "1"
select select "2"
select select "4"
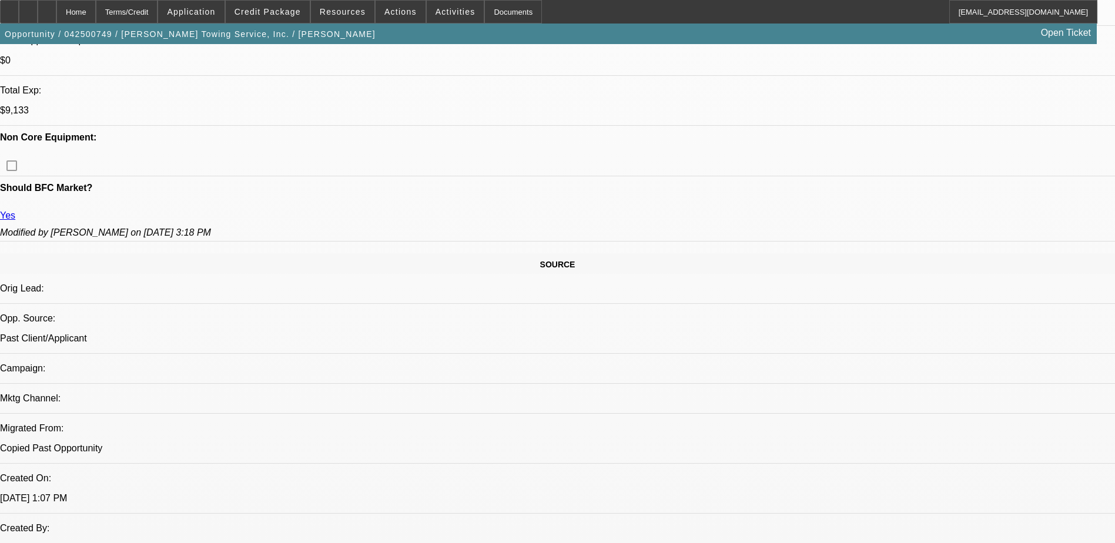
scroll to position [588, 0]
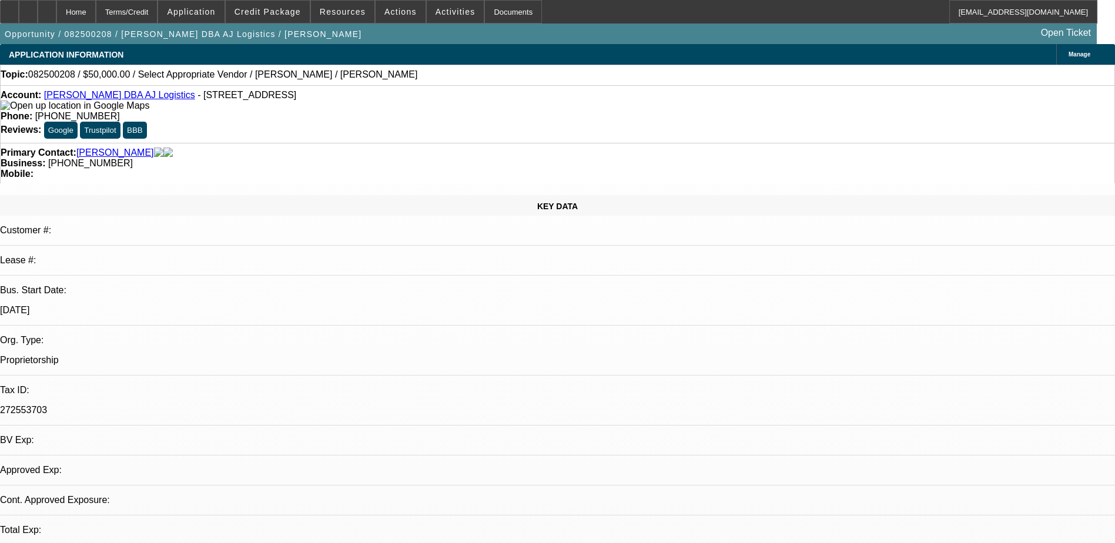
select select "0"
select select "2"
select select "0.1"
select select "1"
select select "2"
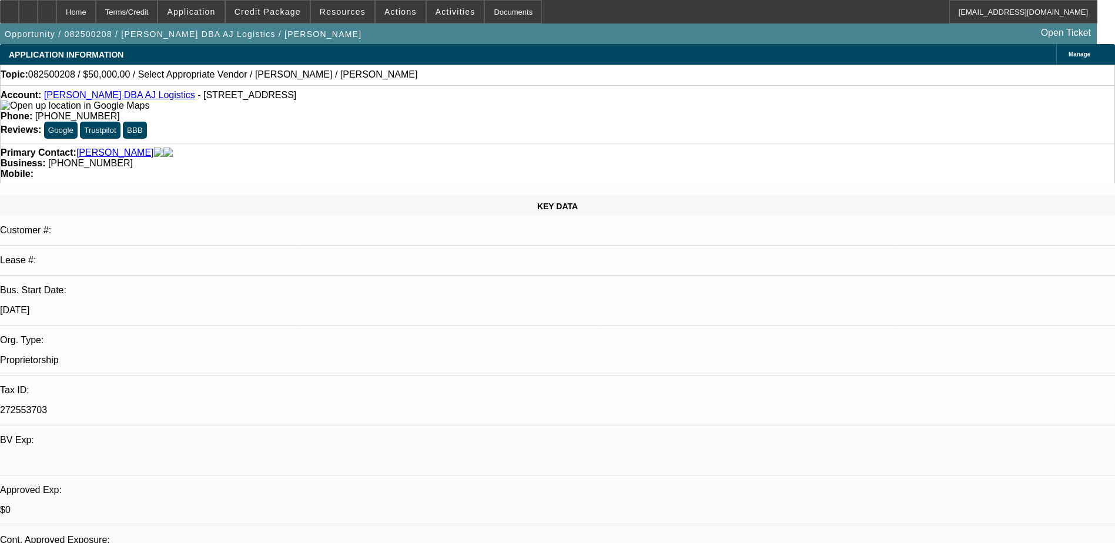
select select "4"
drag, startPoint x: 478, startPoint y: 127, endPoint x: 417, endPoint y: 135, distance: 62.2
click at [417, 158] on div "Business: [PHONE_NUMBER]" at bounding box center [557, 163] width 1113 height 11
click at [133, 158] on span "[PHONE_NUMBER]" at bounding box center [90, 163] width 85 height 10
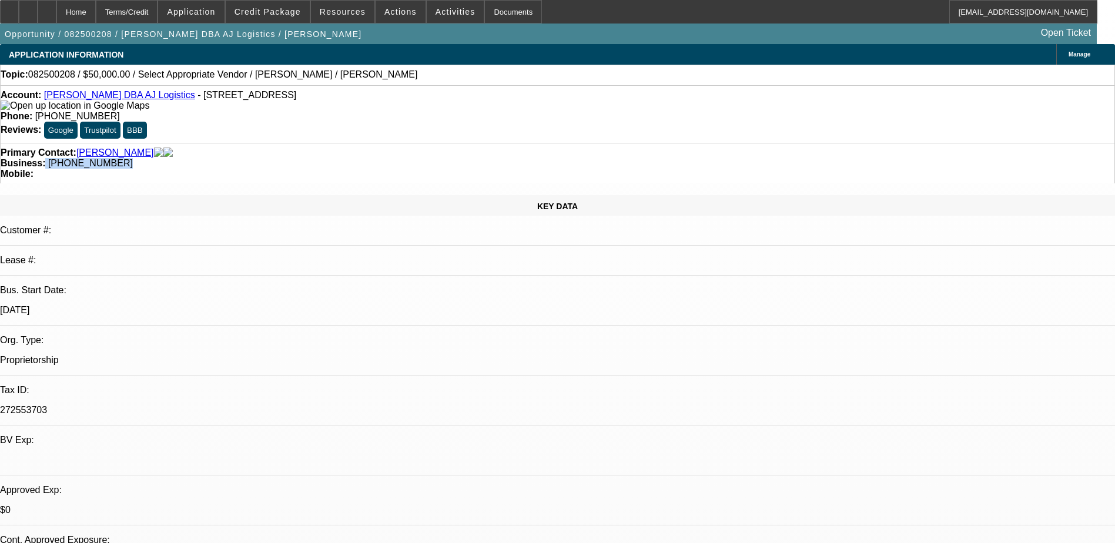
drag, startPoint x: 418, startPoint y: 129, endPoint x: 477, endPoint y: 129, distance: 58.8
click at [477, 158] on div "Business: [PHONE_NUMBER]" at bounding box center [557, 163] width 1113 height 11
drag, startPoint x: 477, startPoint y: 129, endPoint x: 452, endPoint y: 129, distance: 24.1
copy div "[PHONE_NUMBER]"
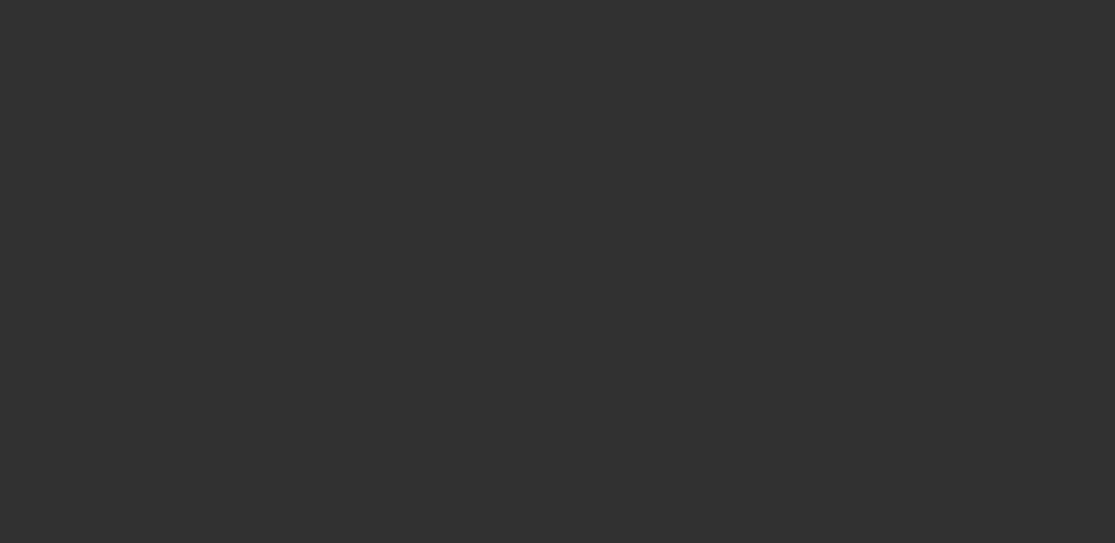
select select "0"
select select "2"
select select "0.1"
select select "0"
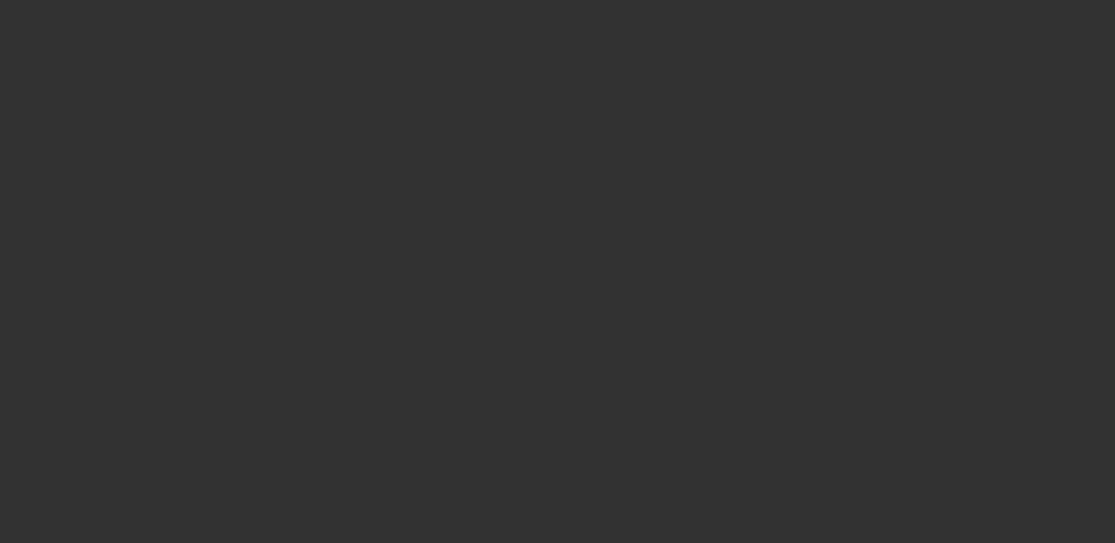
select select "0.1"
select select "0.2"
select select "2"
select select "0.1"
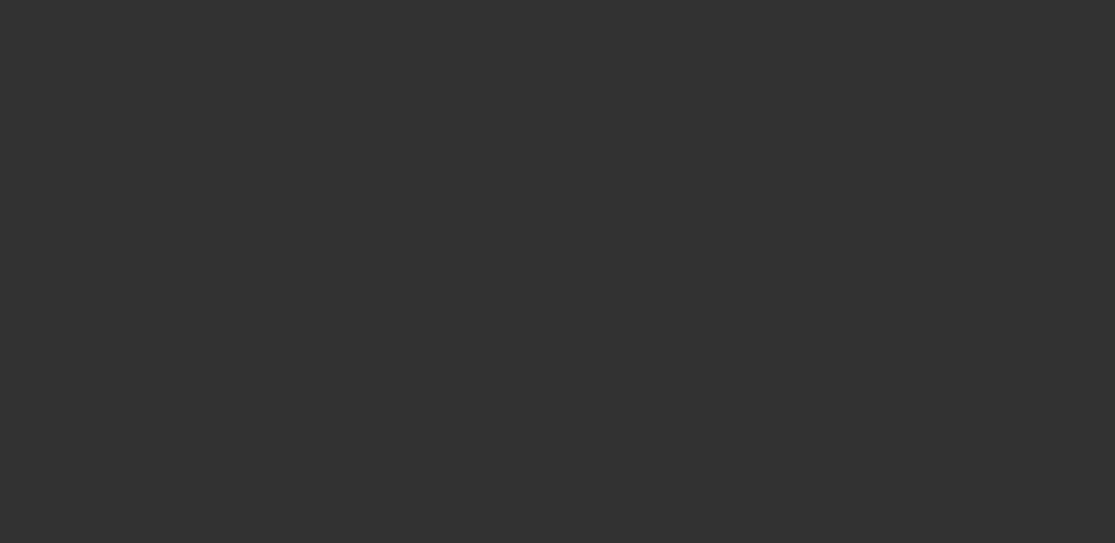
select select "2"
select select "0.1"
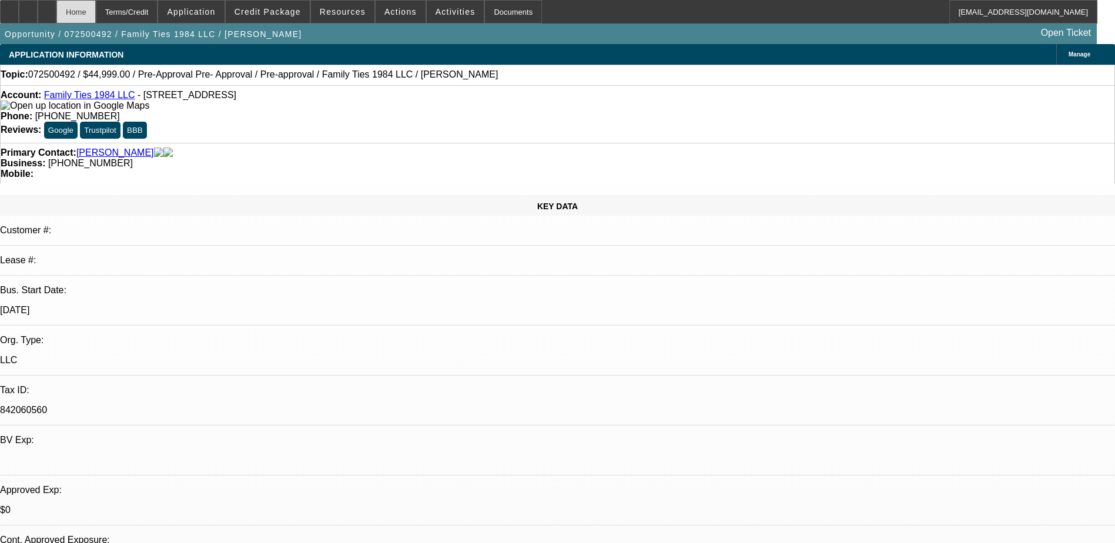
select select "1"
select select "2"
select select "4"
select select "1"
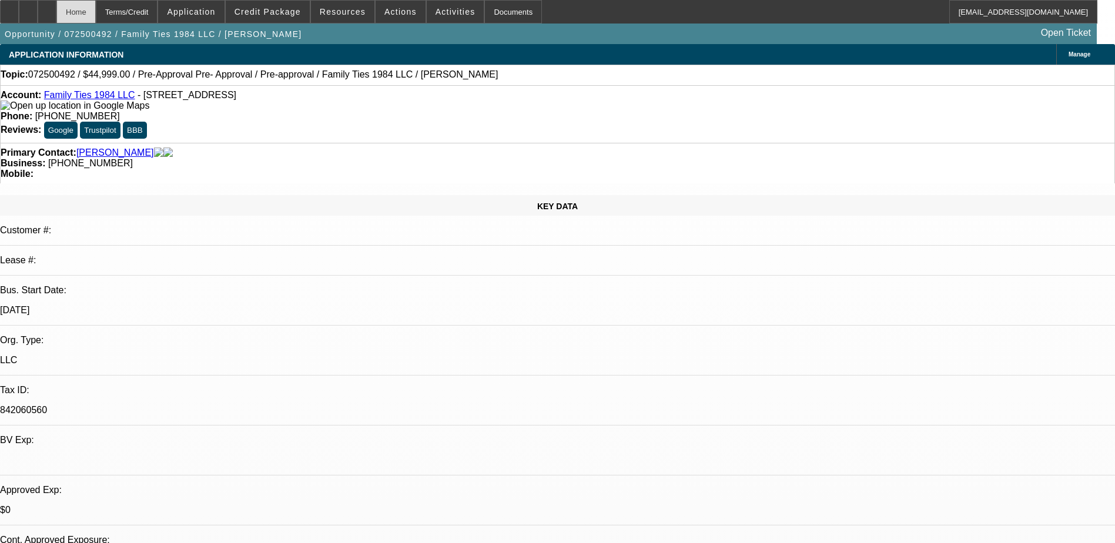
select select "4"
select select "1"
select select "2"
select select "4"
select select "1"
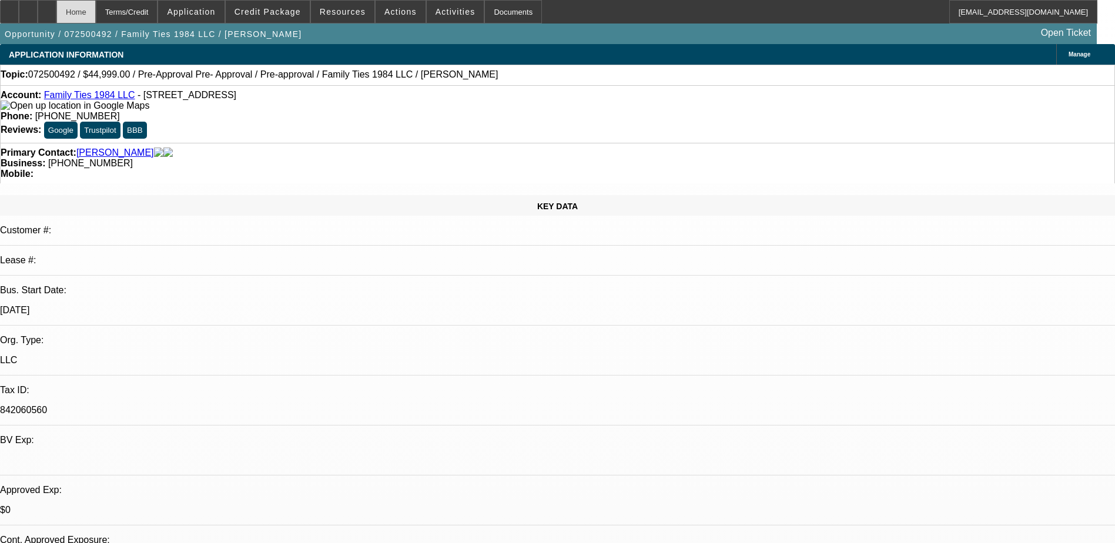
select select "2"
select select "4"
drag, startPoint x: 465, startPoint y: 99, endPoint x: 410, endPoint y: 97, distance: 55.3
click at [410, 111] on div "Phone: (614) 329-7094" at bounding box center [557, 116] width 1113 height 11
drag, startPoint x: 410, startPoint y: 97, endPoint x: 430, endPoint y: 97, distance: 20.0
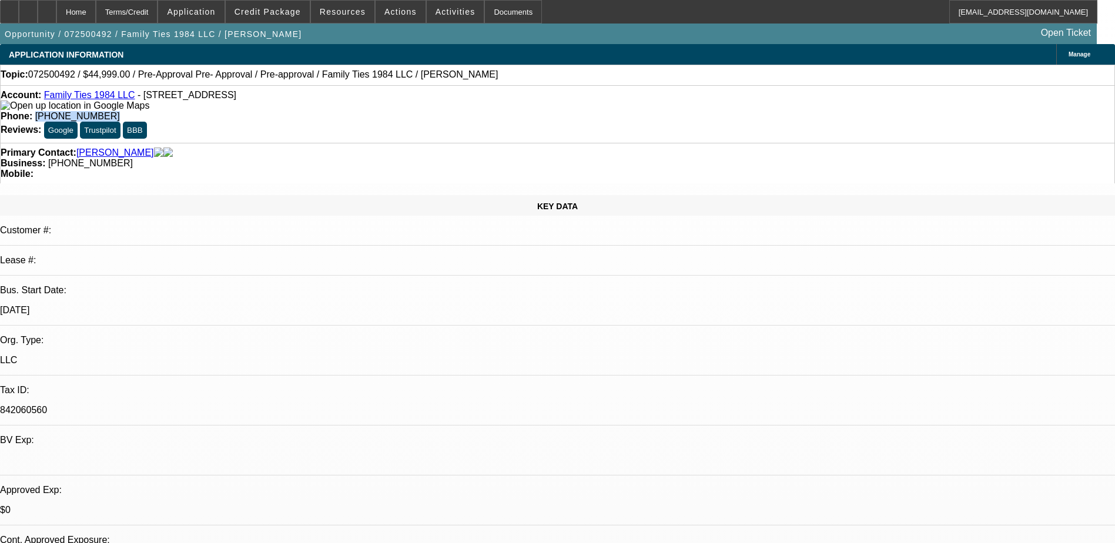
copy span "(614) 329-7094"
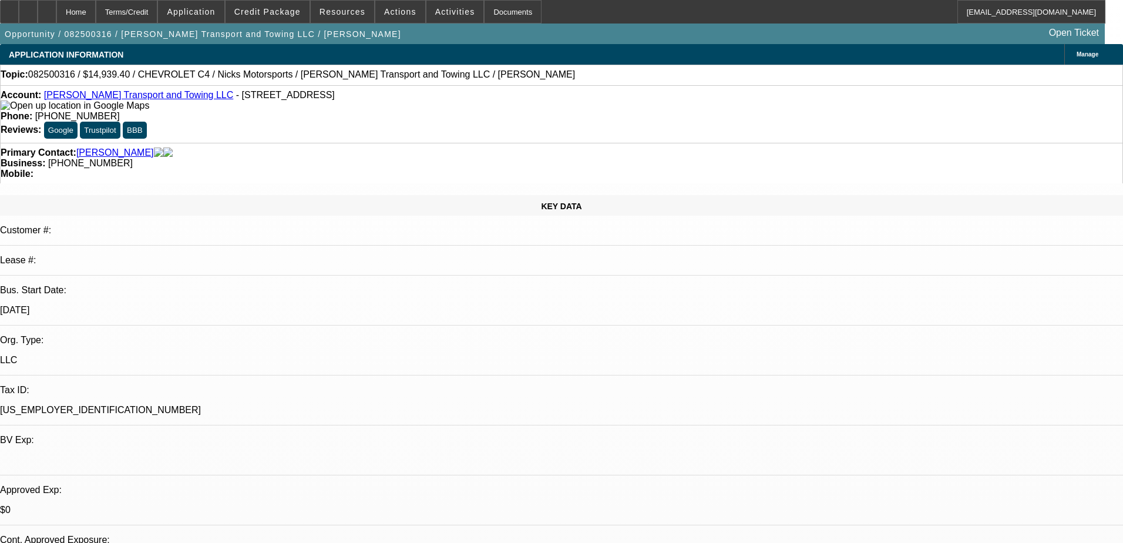
select select "0"
select select "2"
select select "0"
select select "21"
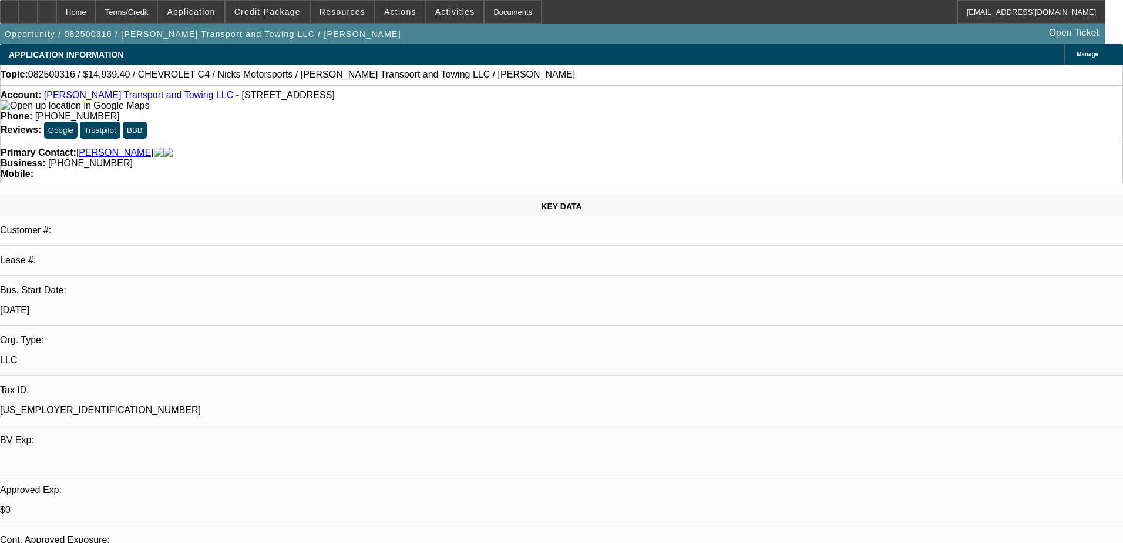
select select "0"
select select "2"
select select "0"
select select "21"
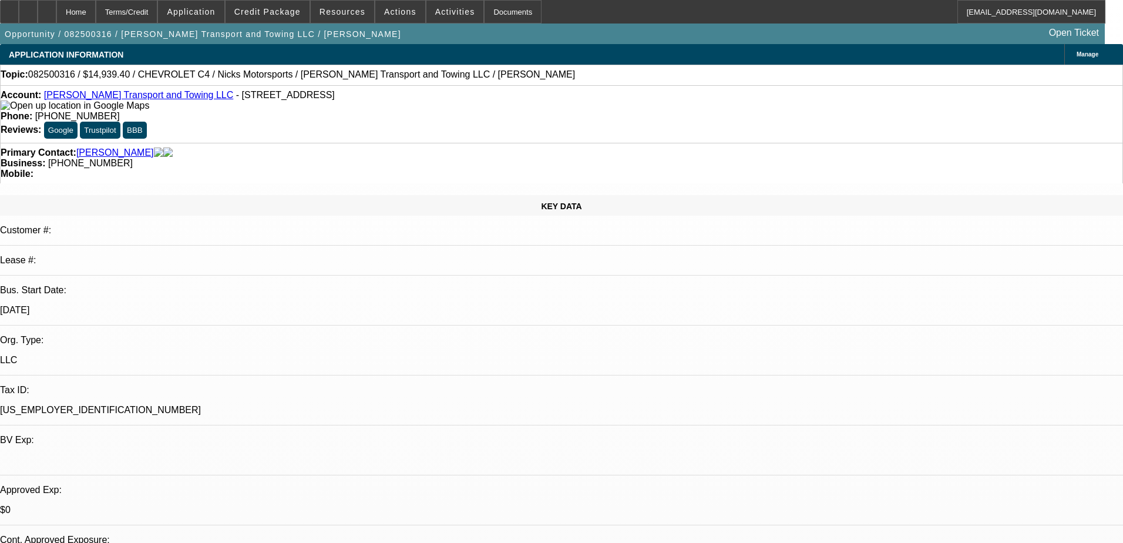
select select "0"
select select "2"
select select "0"
select select "21"
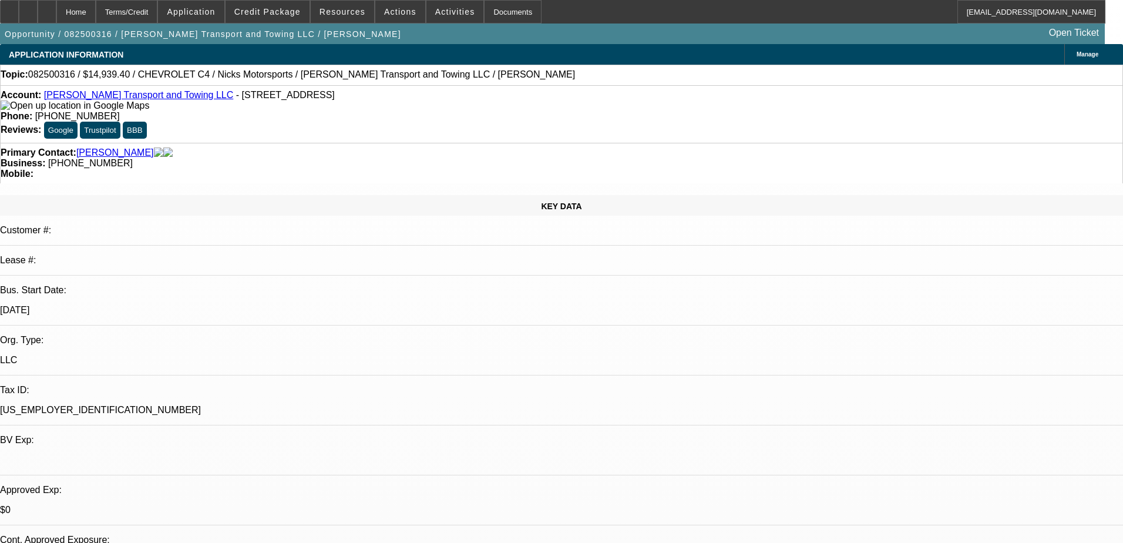
select select "0.15"
select select "2"
select select "0.1"
select select "4"
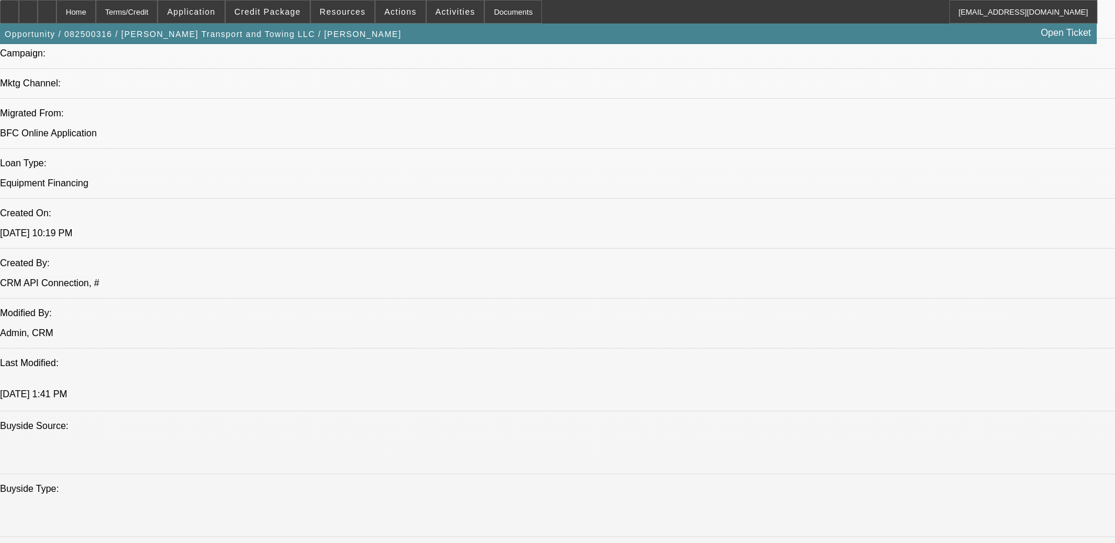
scroll to position [881, 0]
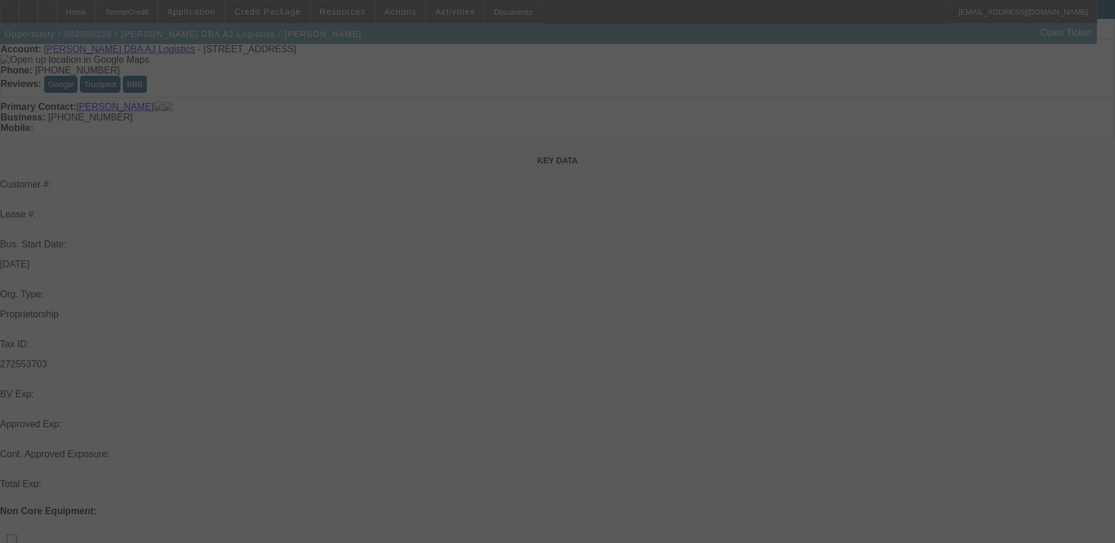
scroll to position [59, 0]
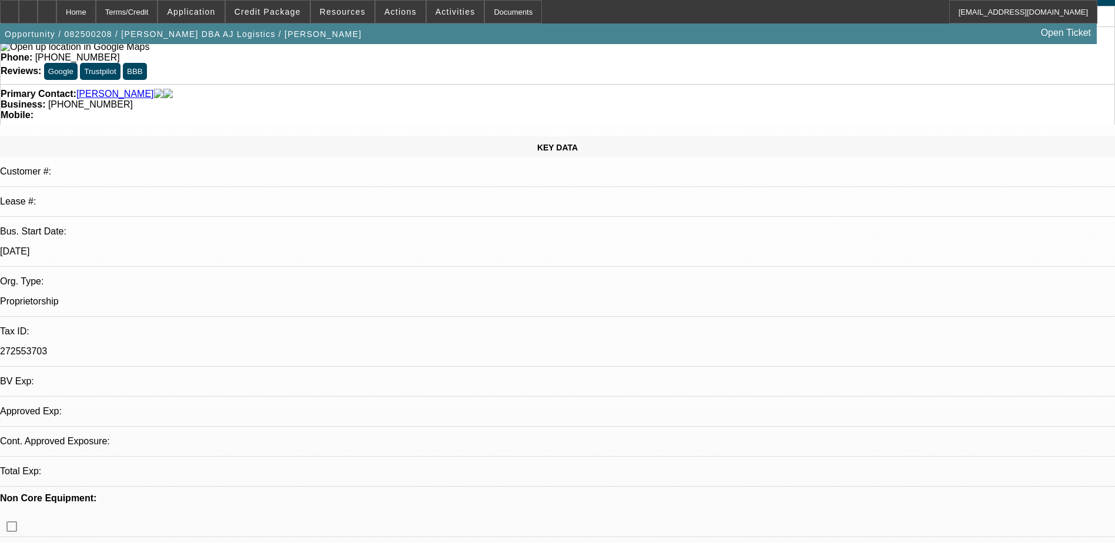
select select "0"
select select "2"
select select "0.1"
select select "1"
select select "2"
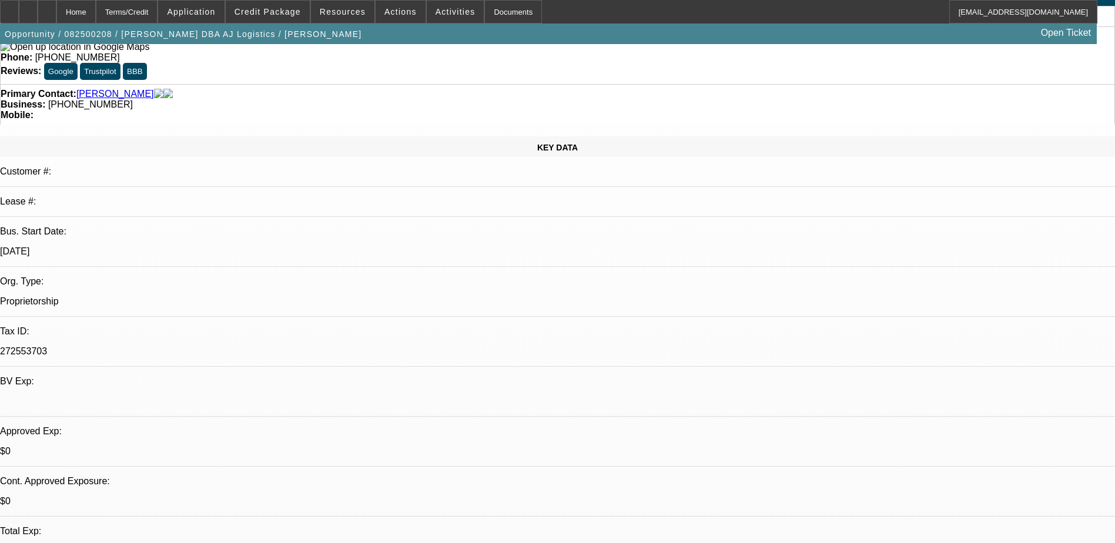
select select "4"
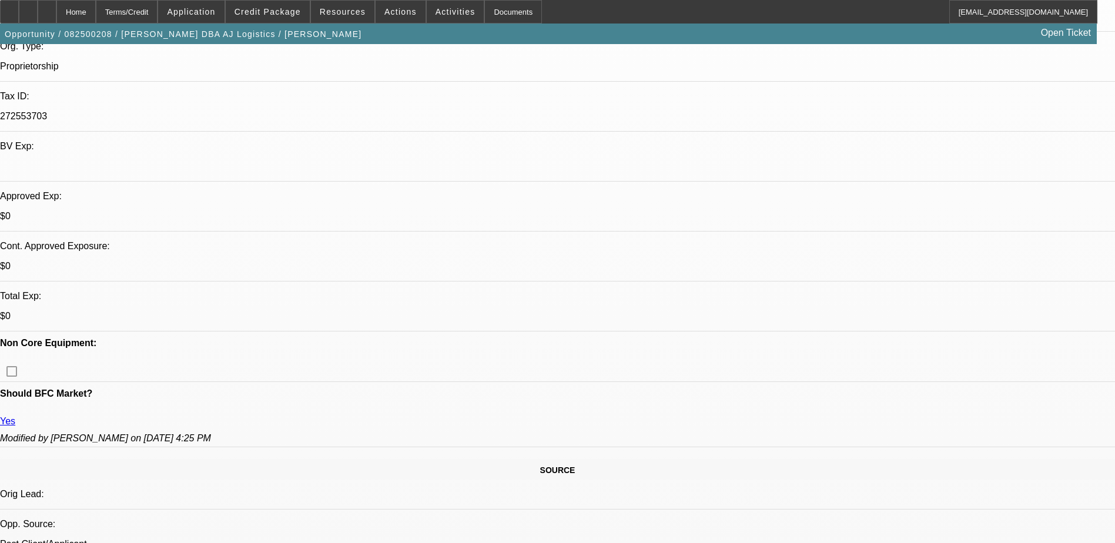
scroll to position [0, 0]
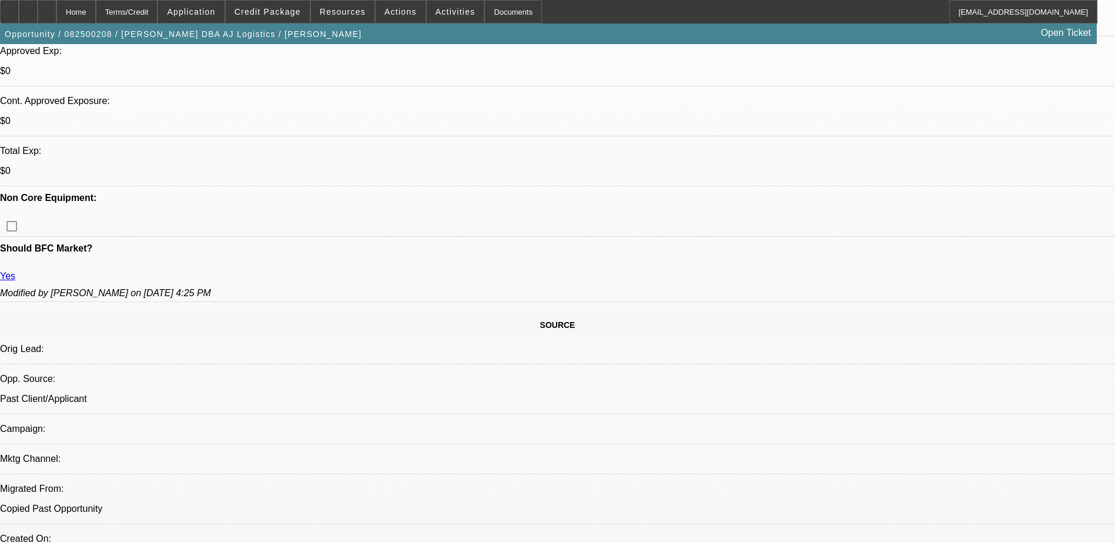
scroll to position [470, 0]
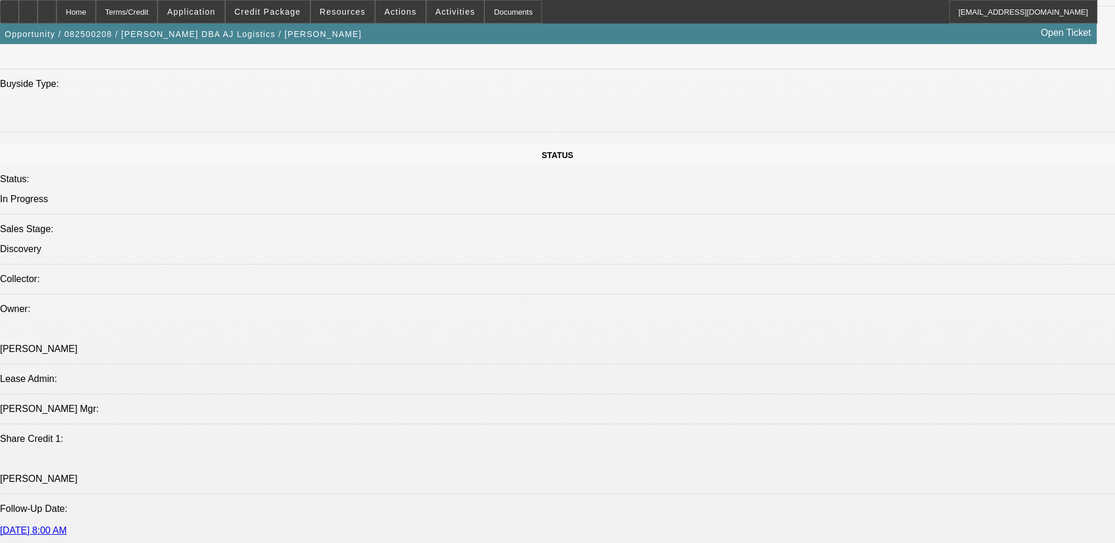
scroll to position [1175, 0]
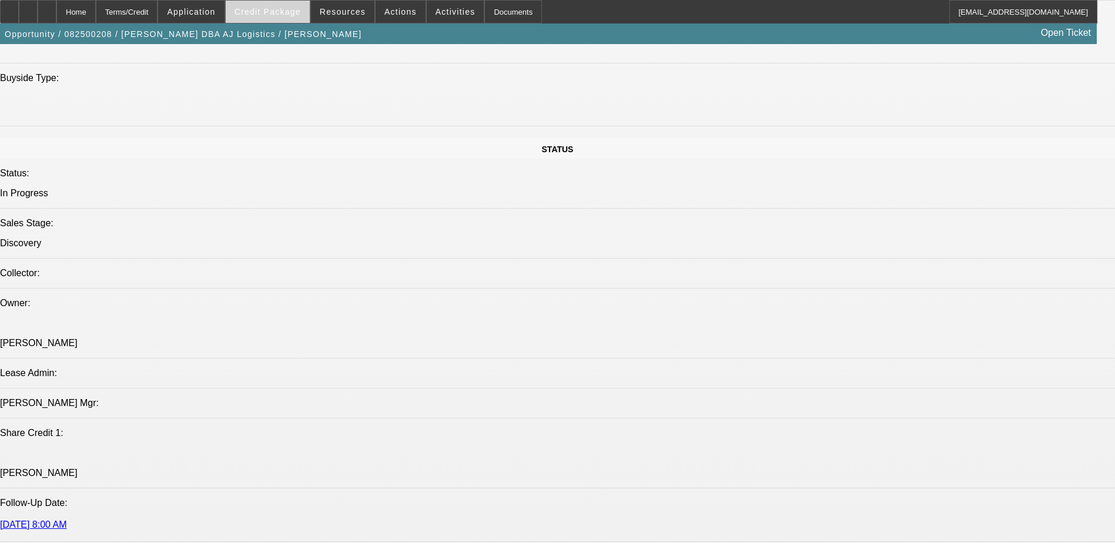
click at [268, 16] on span at bounding box center [268, 12] width 84 height 28
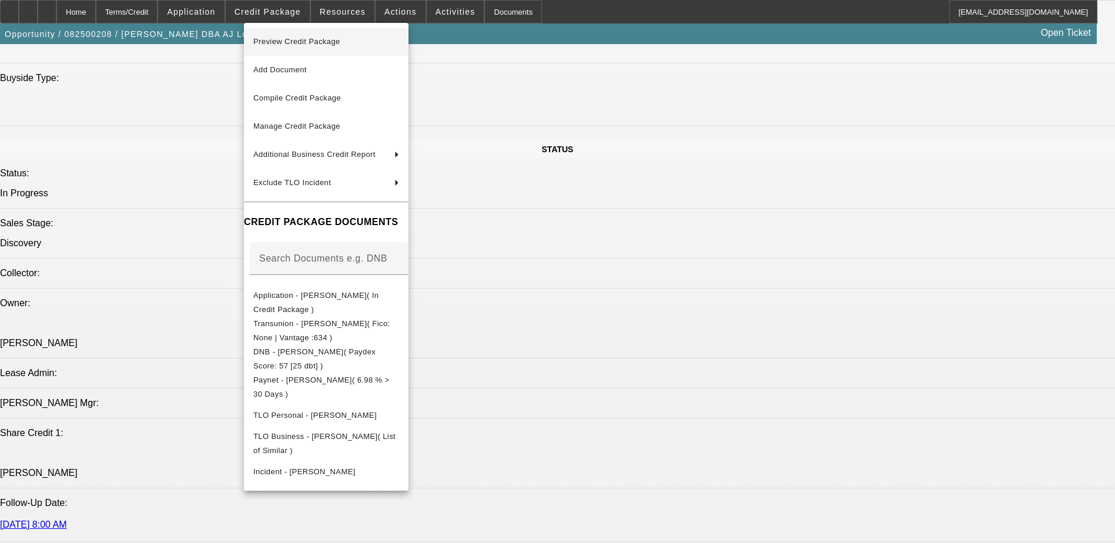
click at [308, 40] on span "Preview Credit Package" at bounding box center [296, 41] width 87 height 9
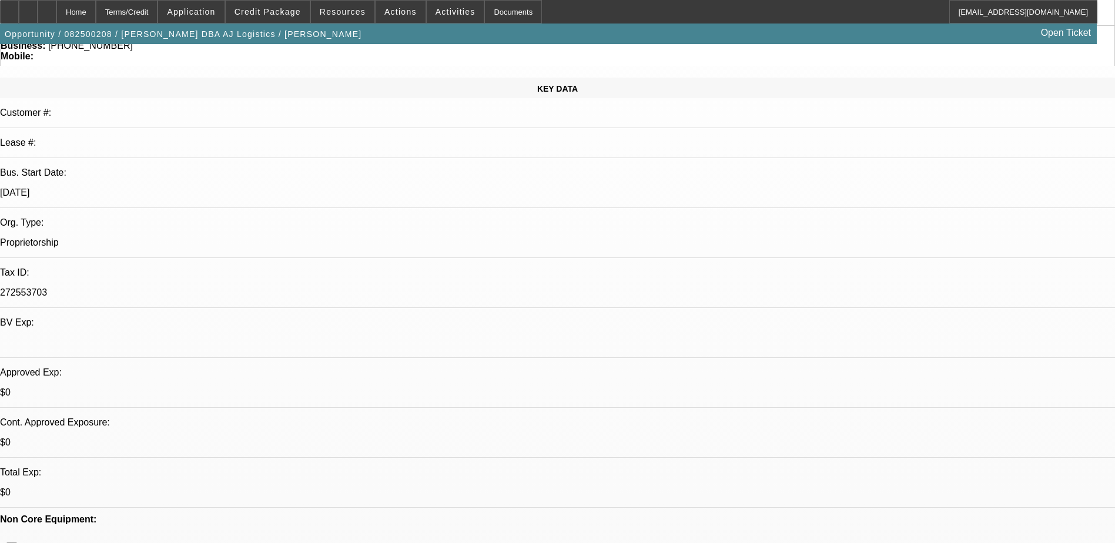
scroll to position [0, 0]
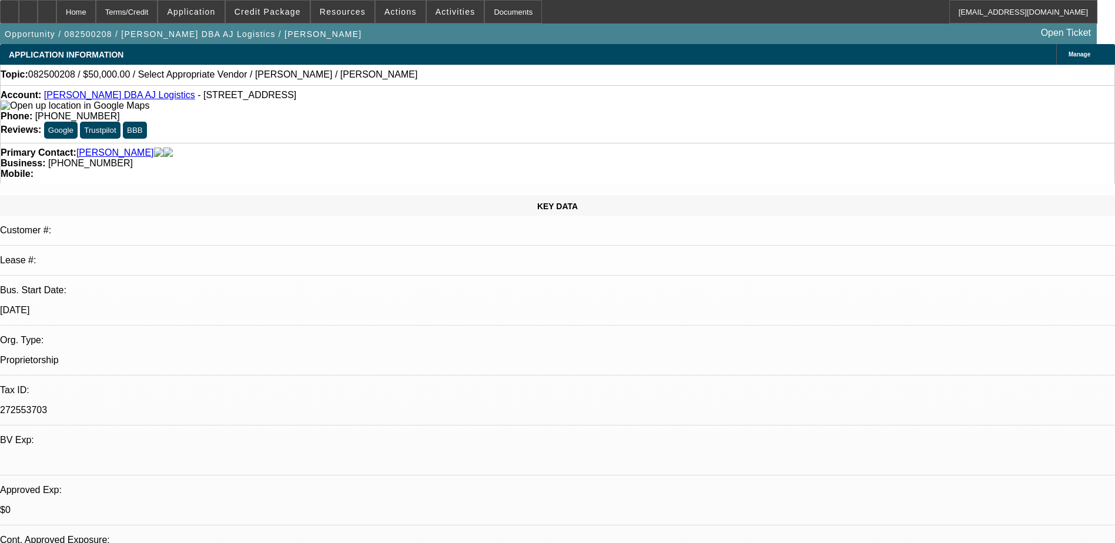
click at [106, 96] on link "[PERSON_NAME] DBA AJ Logistics" at bounding box center [119, 95] width 151 height 10
click at [38, 10] on div at bounding box center [28, 12] width 19 height 24
click at [38, 12] on div at bounding box center [28, 12] width 19 height 24
click at [47, 8] on icon at bounding box center [47, 8] width 0 height 0
select select "0"
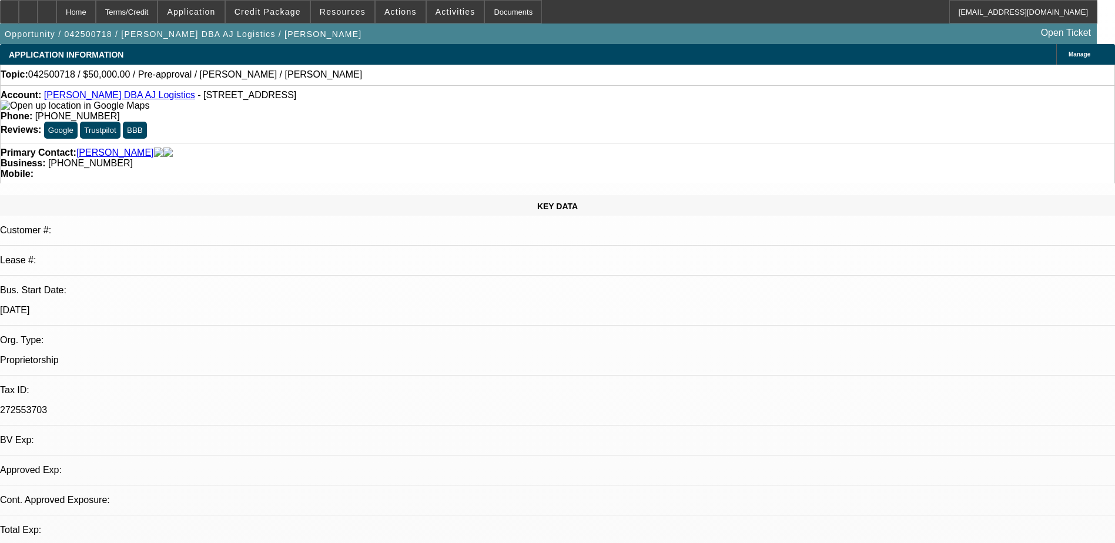
select select "2"
select select "0.1"
select select "1"
select select "2"
select select "4"
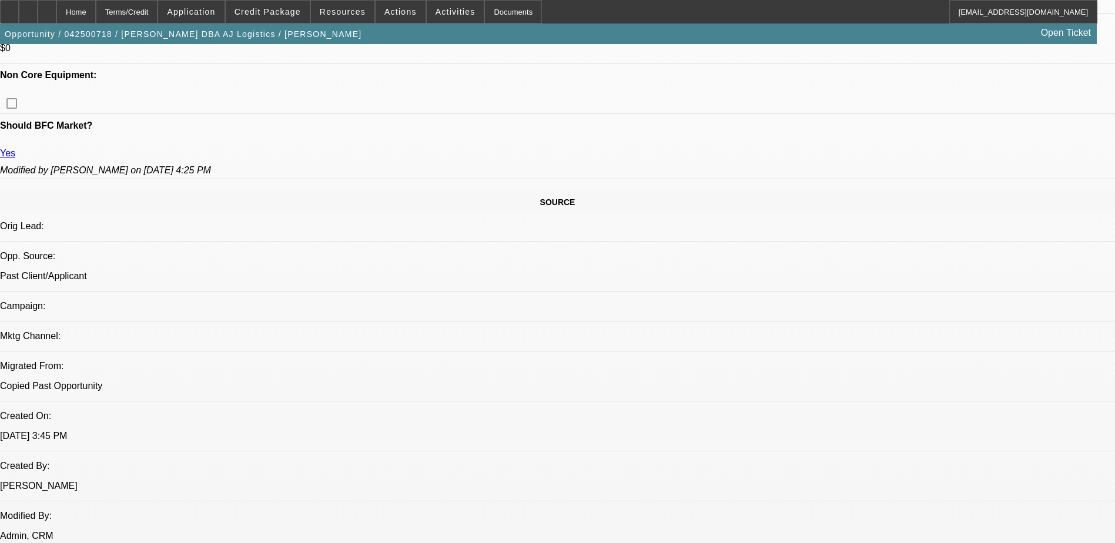
scroll to position [529, 0]
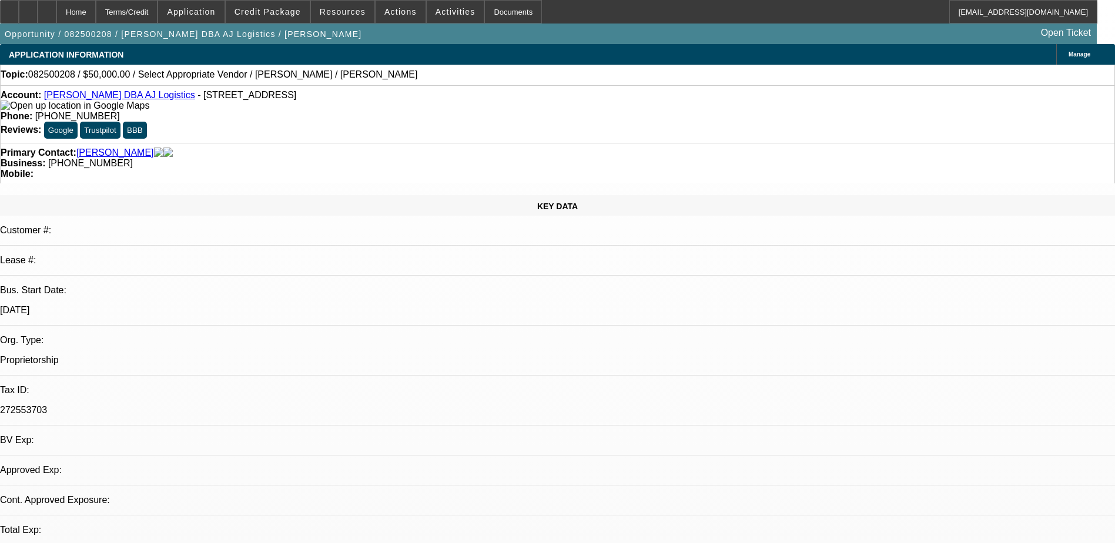
select select "0"
select select "2"
select select "0.1"
select select "1"
select select "2"
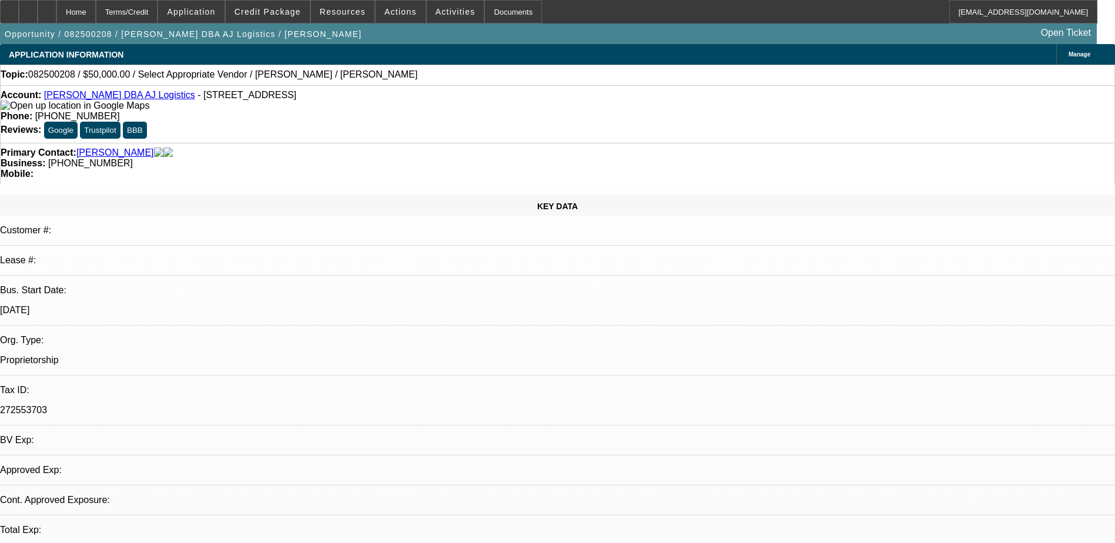
select select "4"
click at [280, 14] on span "Credit Package" at bounding box center [267, 11] width 66 height 9
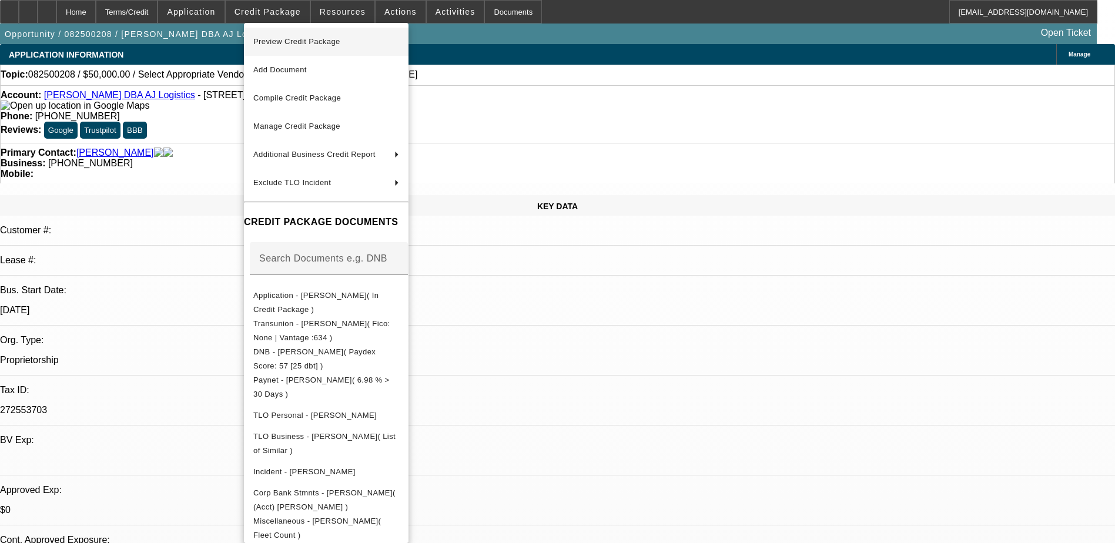
click at [316, 43] on span "Preview Credit Package" at bounding box center [296, 41] width 87 height 9
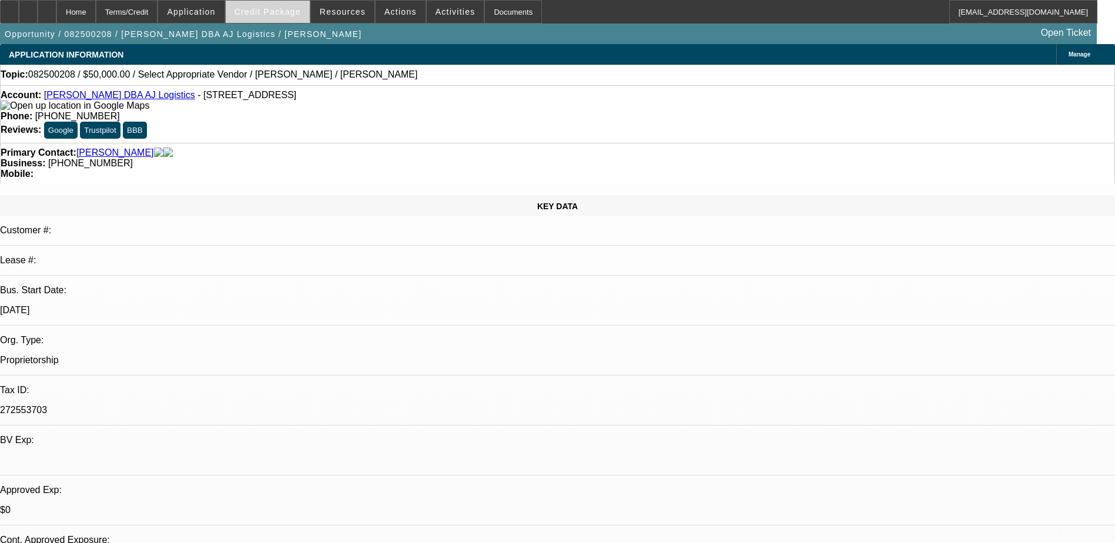
click at [253, 9] on span "Credit Package" at bounding box center [267, 11] width 66 height 9
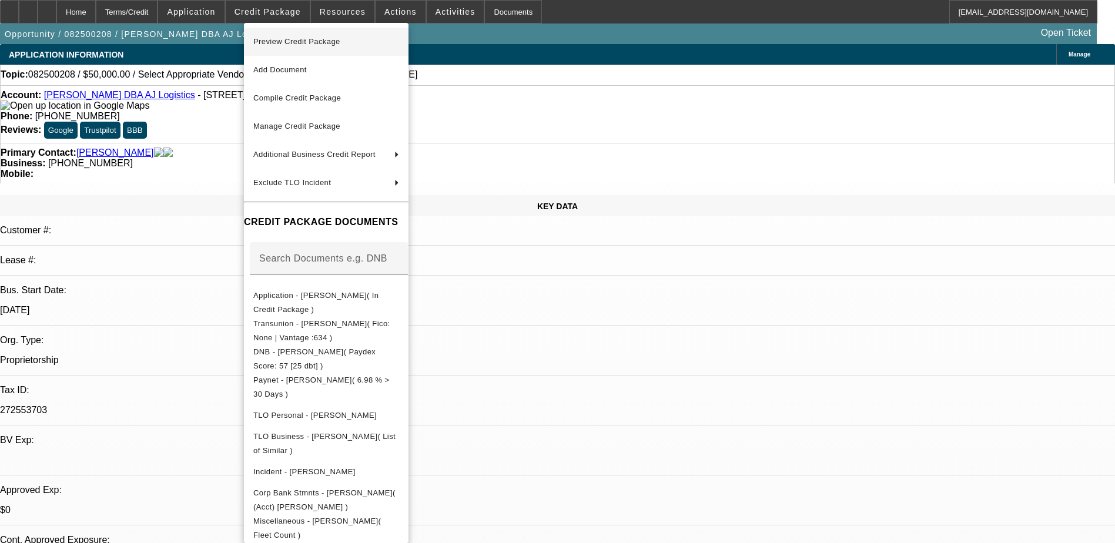
click at [347, 48] on span "Preview Credit Package" at bounding box center [326, 42] width 146 height 14
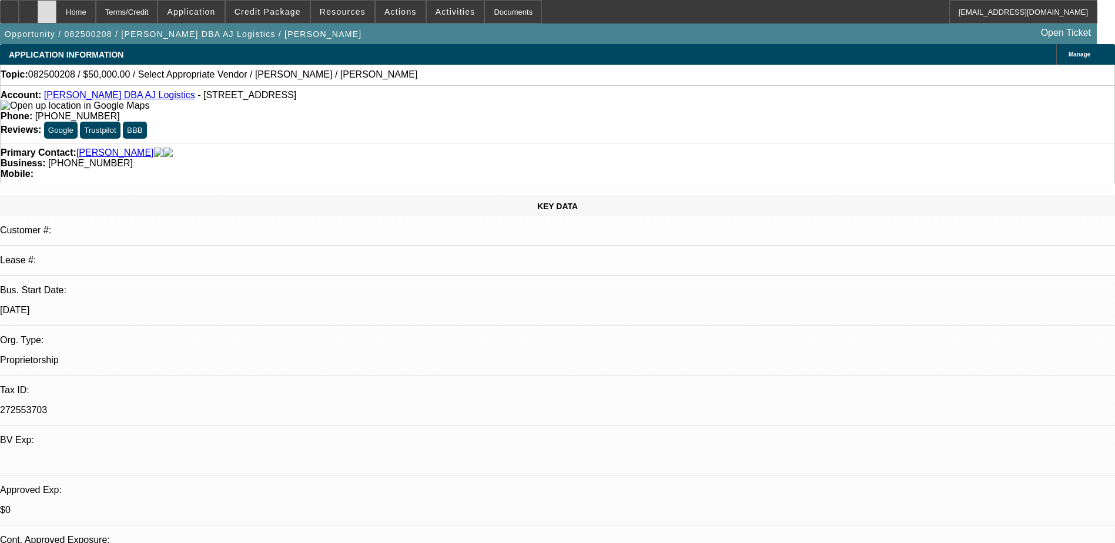
click at [56, 13] on div at bounding box center [47, 12] width 19 height 24
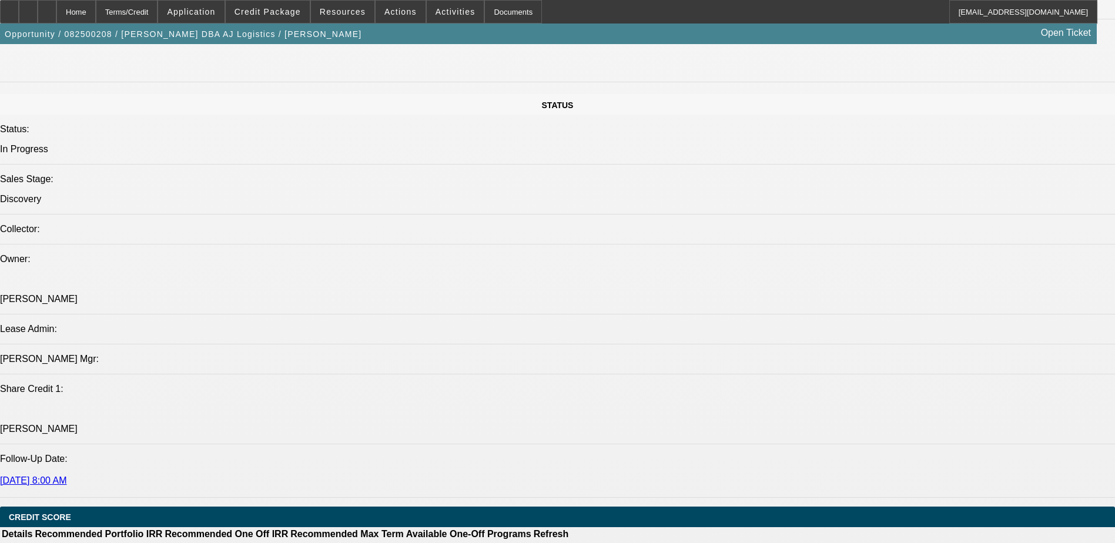
select select "0"
select select "2"
select select "0.1"
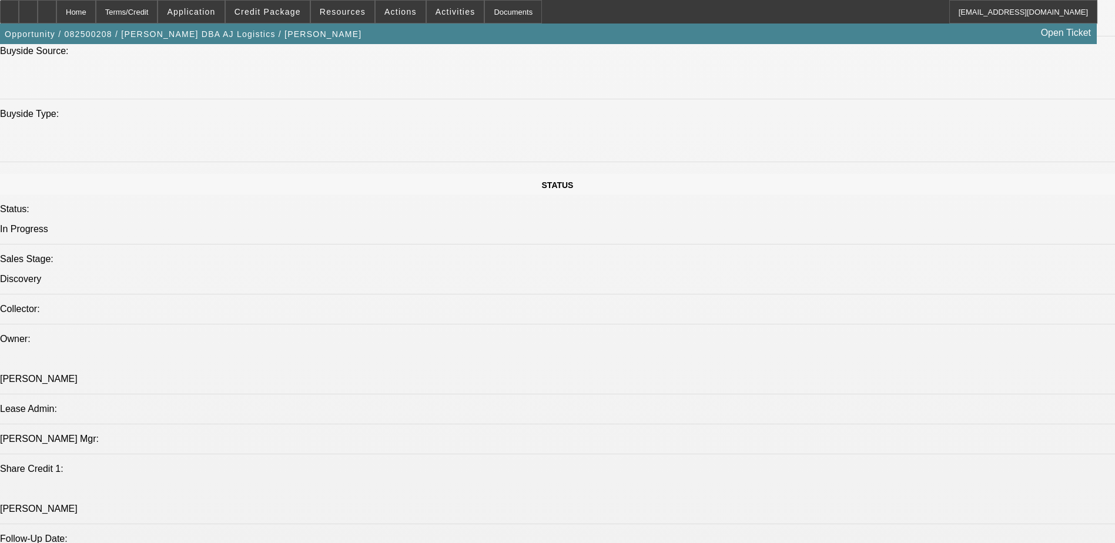
select select "1"
select select "2"
select select "4"
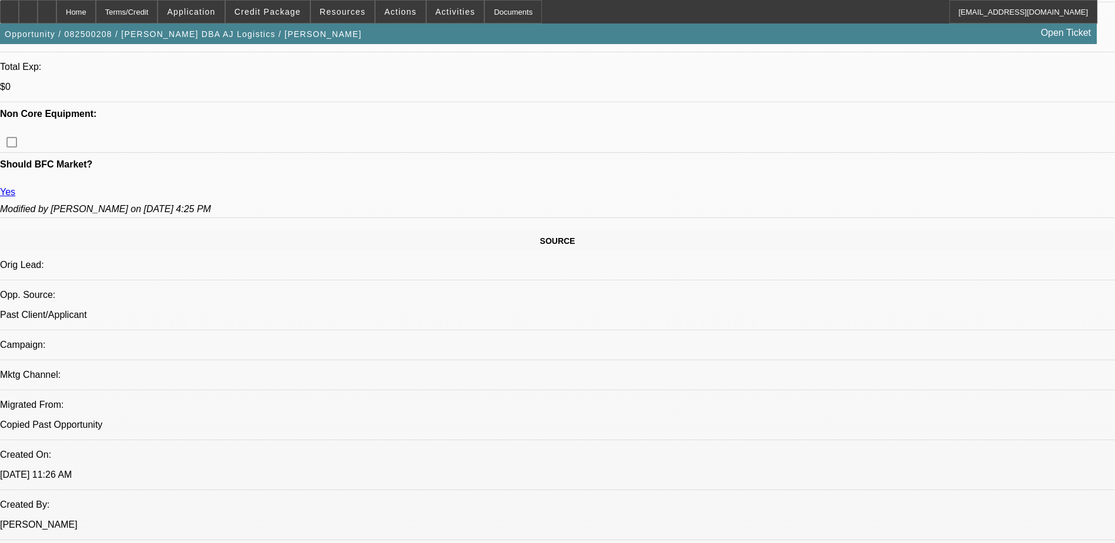
scroll to position [507, 0]
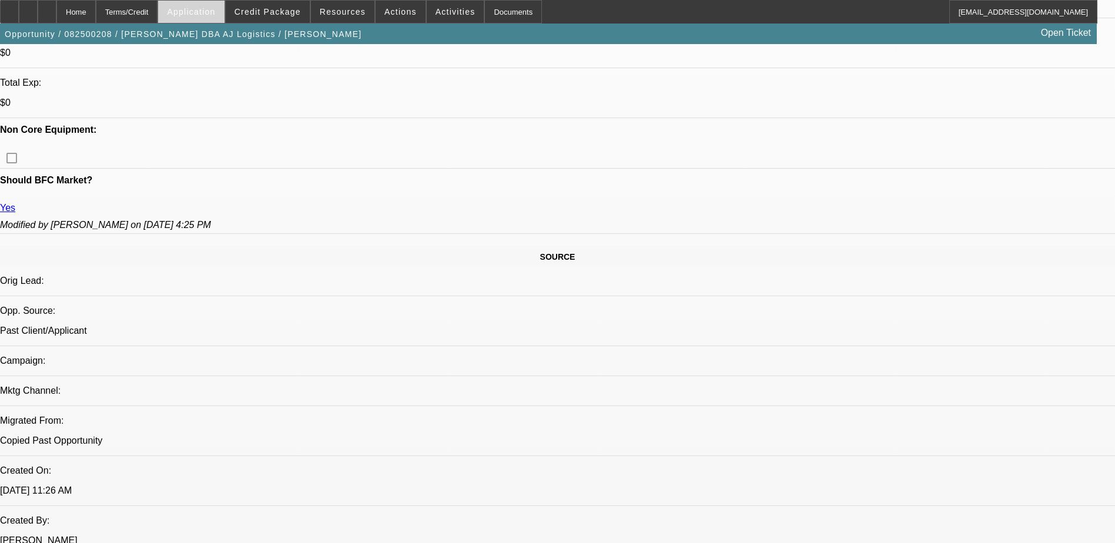
click at [215, 15] on span "Application" at bounding box center [191, 11] width 48 height 9
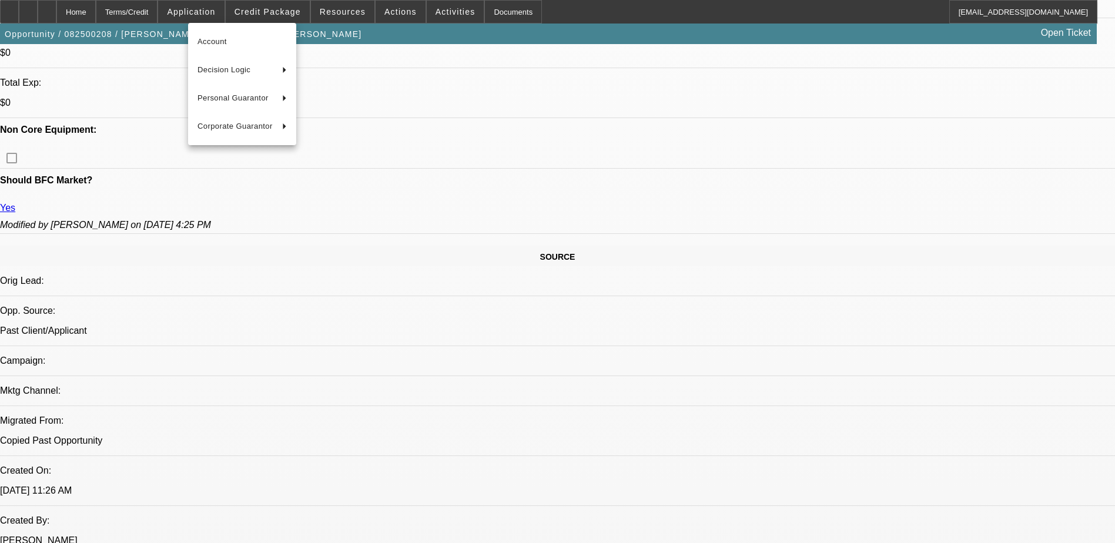
click at [270, 11] on div at bounding box center [557, 271] width 1115 height 543
click at [270, 11] on span "Credit Package" at bounding box center [267, 11] width 66 height 9
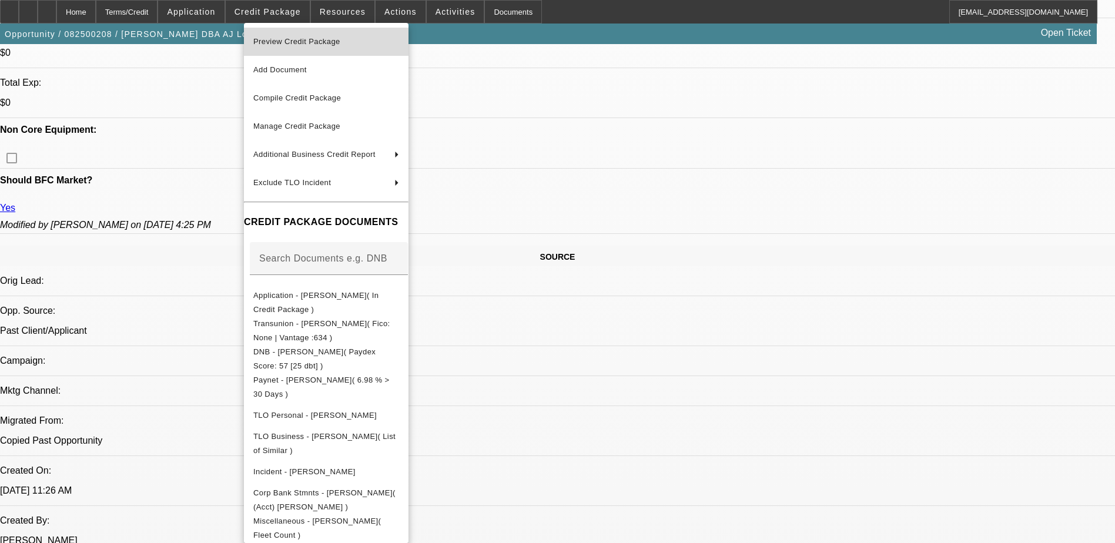
click at [276, 41] on span "Preview Credit Package" at bounding box center [296, 41] width 87 height 9
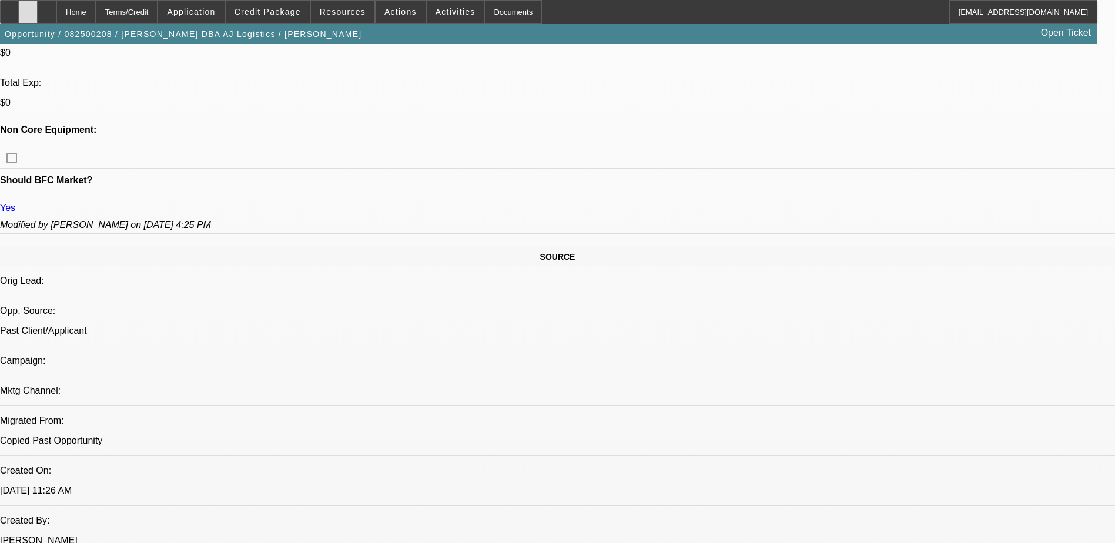
click at [38, 4] on div at bounding box center [28, 12] width 19 height 24
click at [276, 15] on span "Credit Package" at bounding box center [267, 11] width 66 height 9
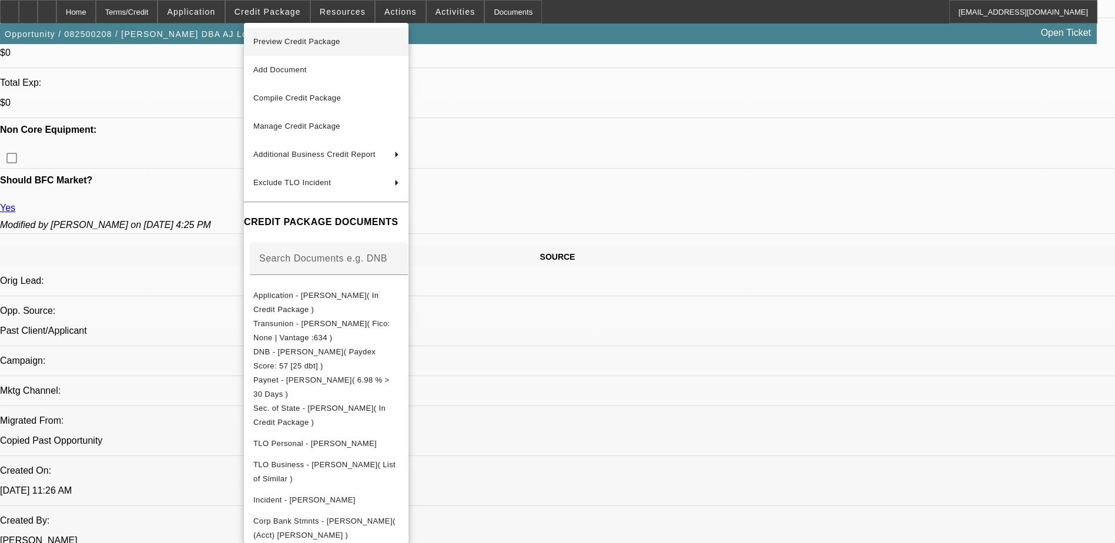
click at [330, 42] on span "Preview Credit Package" at bounding box center [296, 41] width 87 height 9
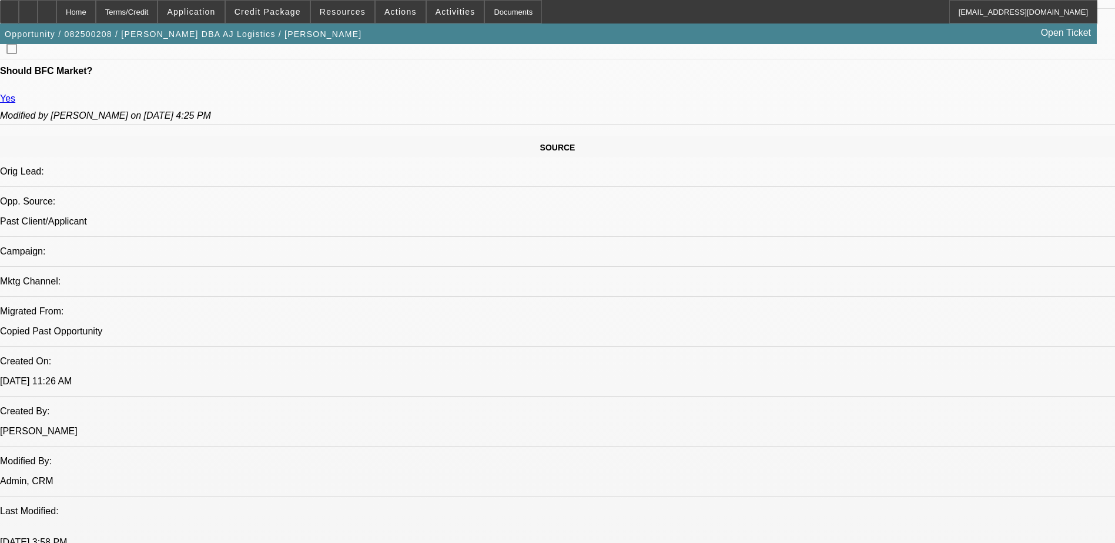
scroll to position [801, 0]
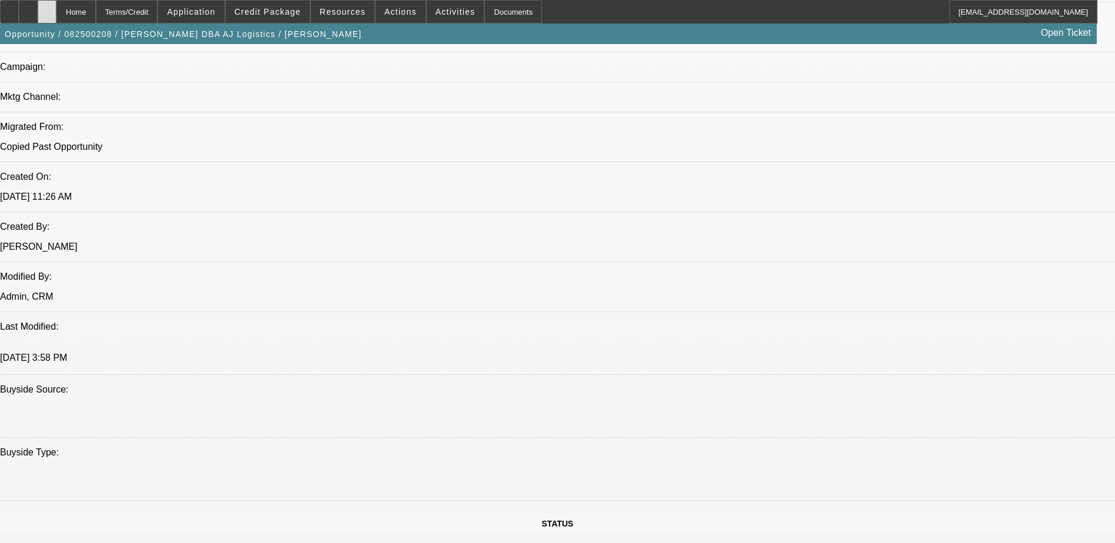
click at [47, 8] on icon at bounding box center [47, 8] width 0 height 0
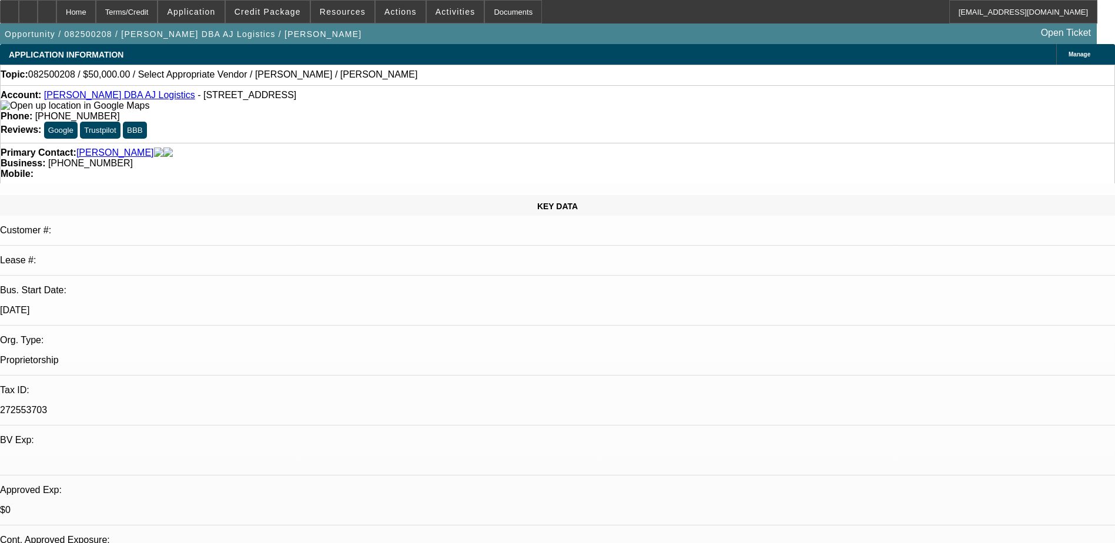
select select "0"
select select "2"
select select "0.1"
select select "4"
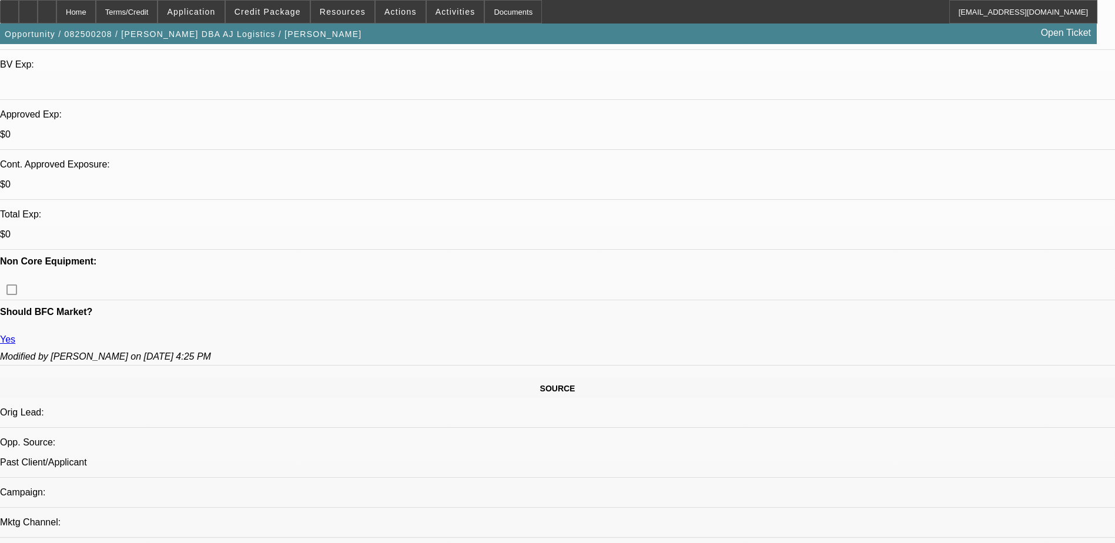
scroll to position [353, 0]
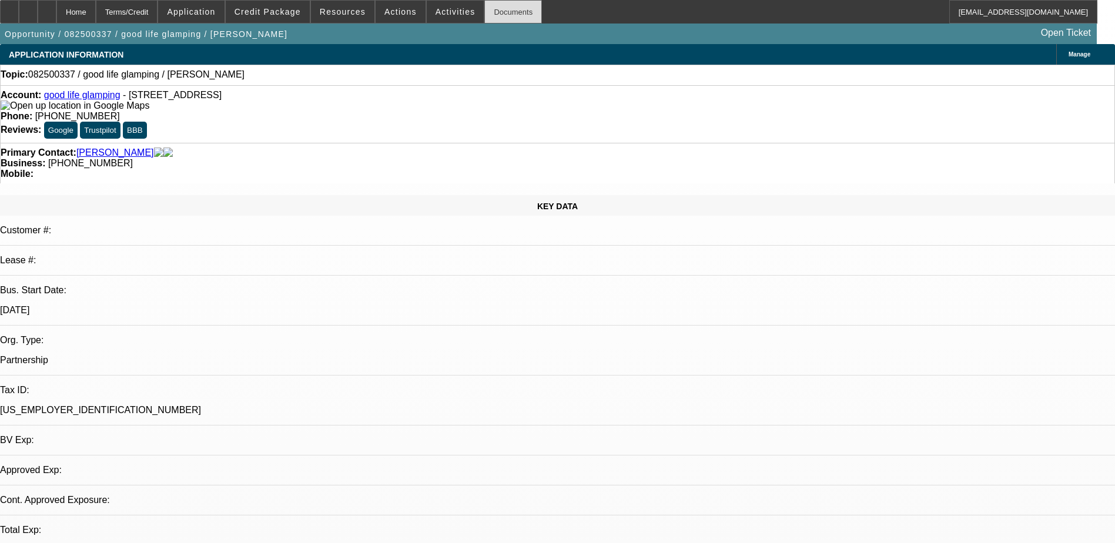
select select "0"
select select "2"
select select "0.1"
select select "1"
select select "2"
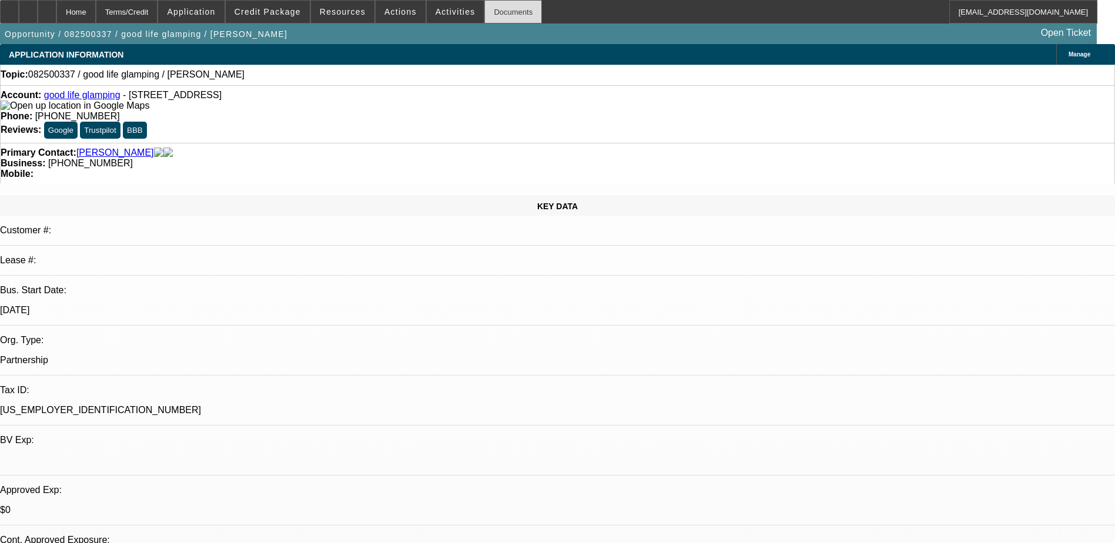
select select "4"
click at [384, 8] on span "Actions" at bounding box center [400, 11] width 32 height 9
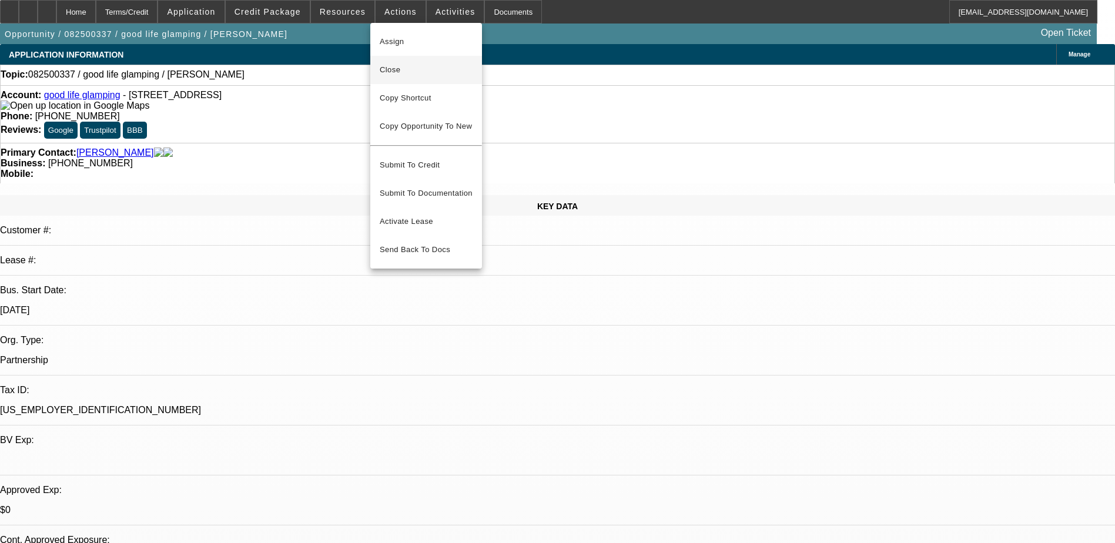
click at [418, 79] on button "Close" at bounding box center [426, 70] width 112 height 28
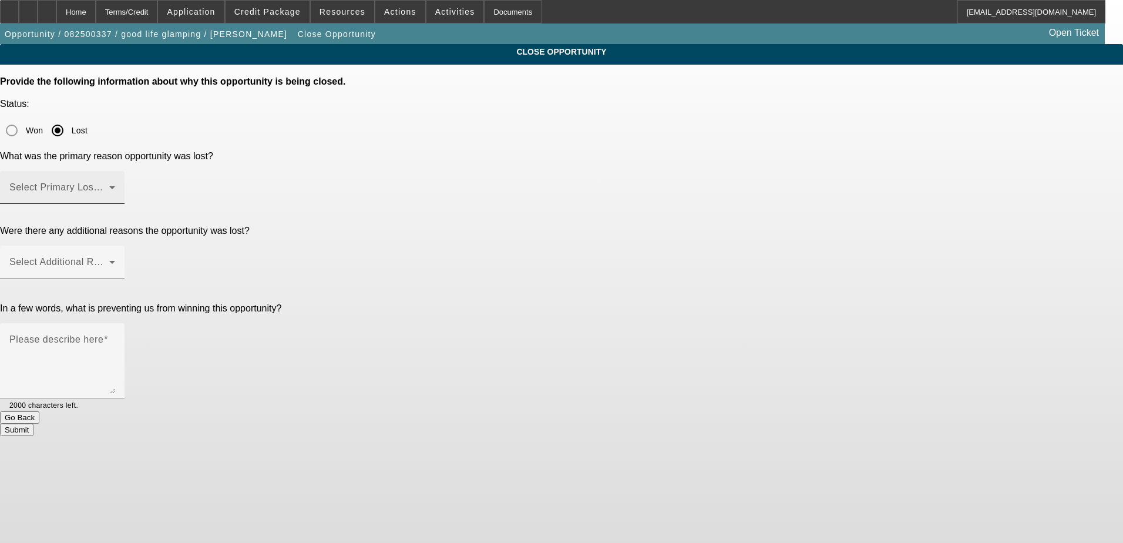
click at [119, 180] on icon at bounding box center [112, 187] width 14 height 14
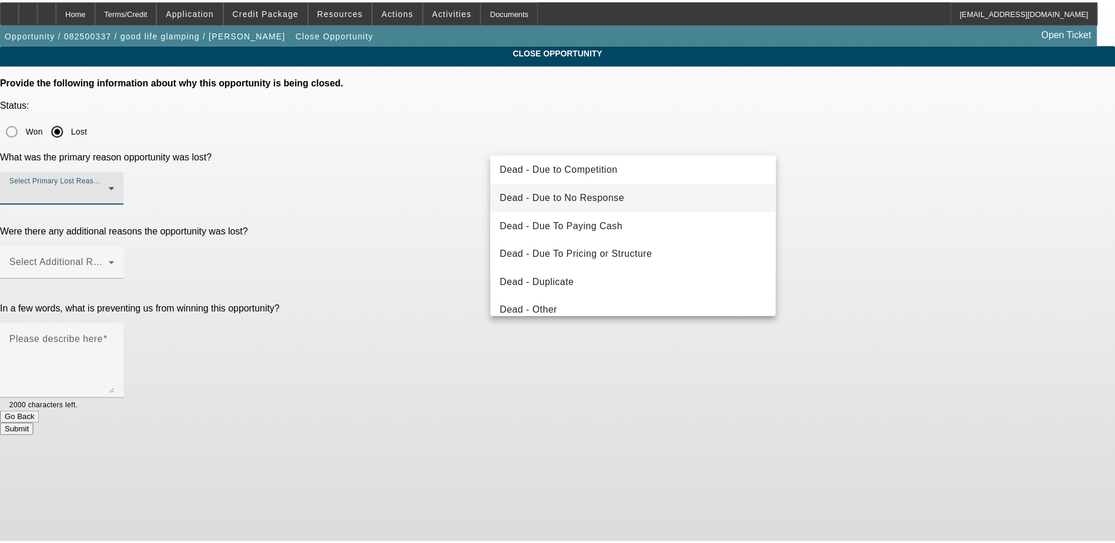
scroll to position [59, 0]
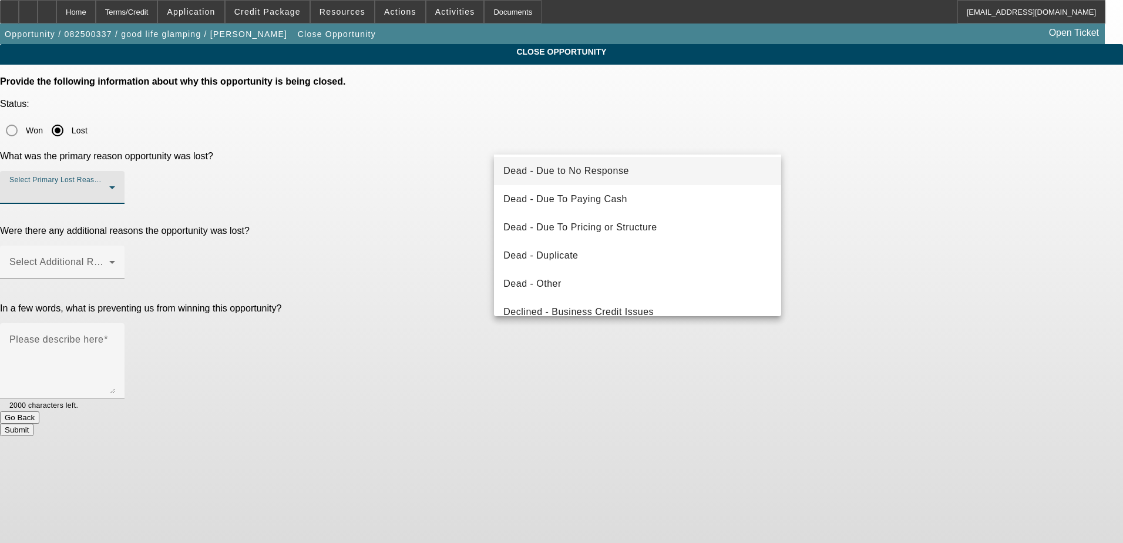
click at [650, 177] on mat-option "Dead - Due to No Response" at bounding box center [637, 171] width 287 height 28
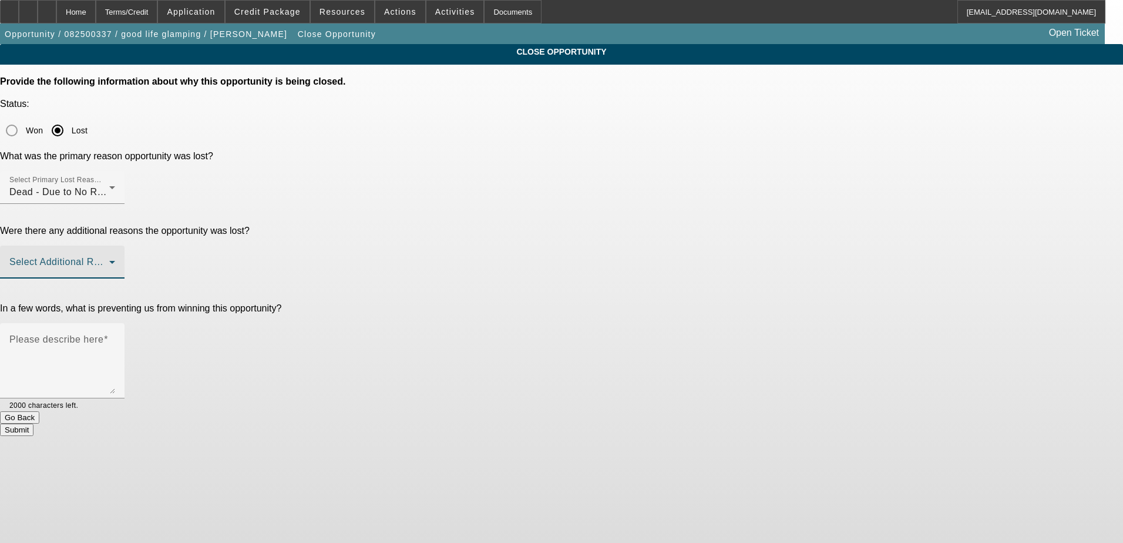
click at [109, 260] on span at bounding box center [59, 267] width 100 height 14
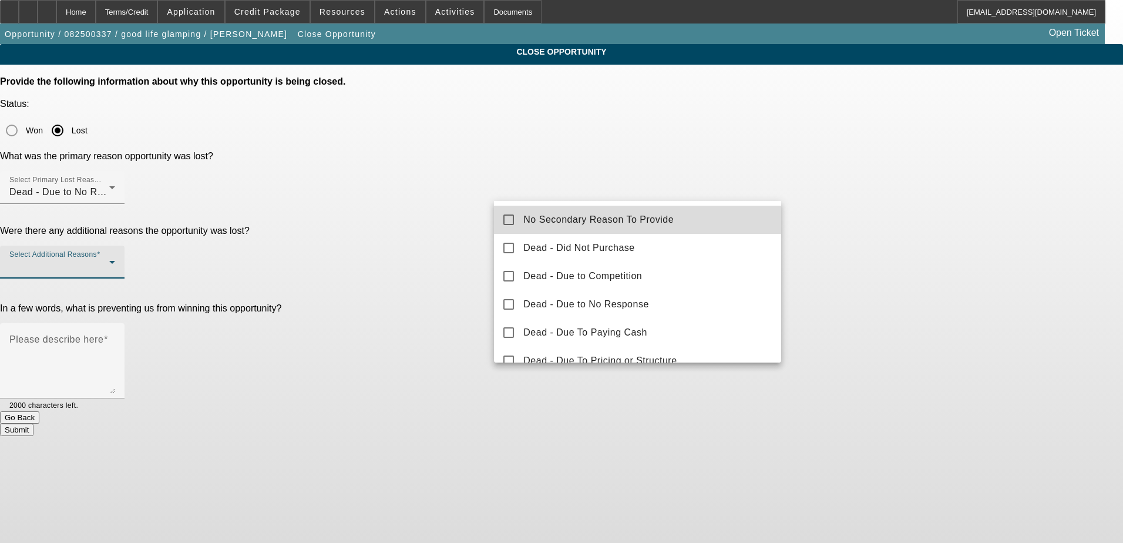
click at [654, 225] on span "No Secondary Reason To Provide" at bounding box center [599, 220] width 150 height 14
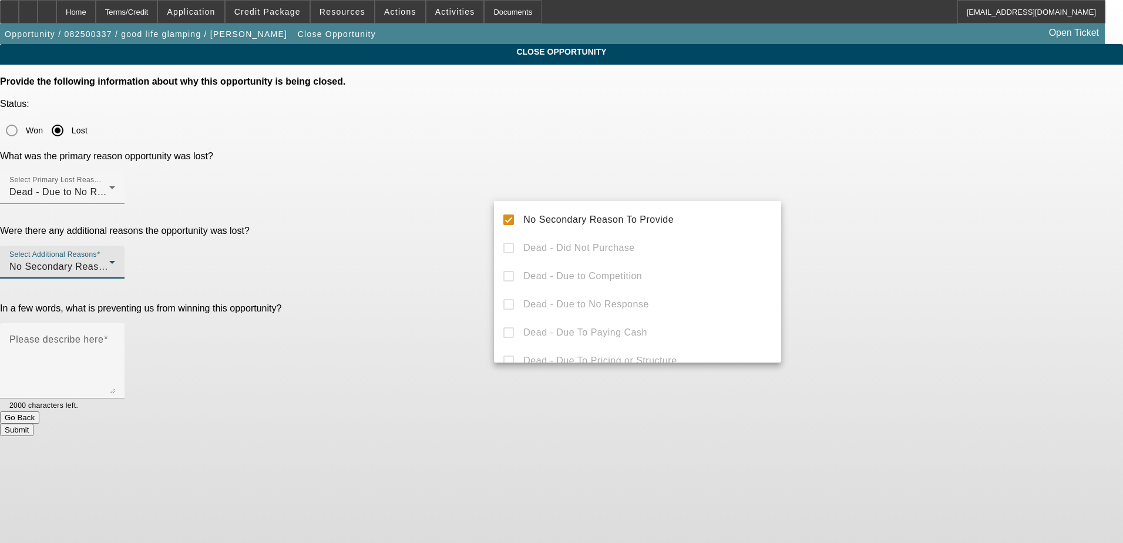
click at [605, 252] on div "No Secondary Reason To Provide Dead - Did Not Purchase Dead - Due to Competitio…" at bounding box center [637, 282] width 287 height 162
click at [459, 256] on div at bounding box center [561, 271] width 1123 height 543
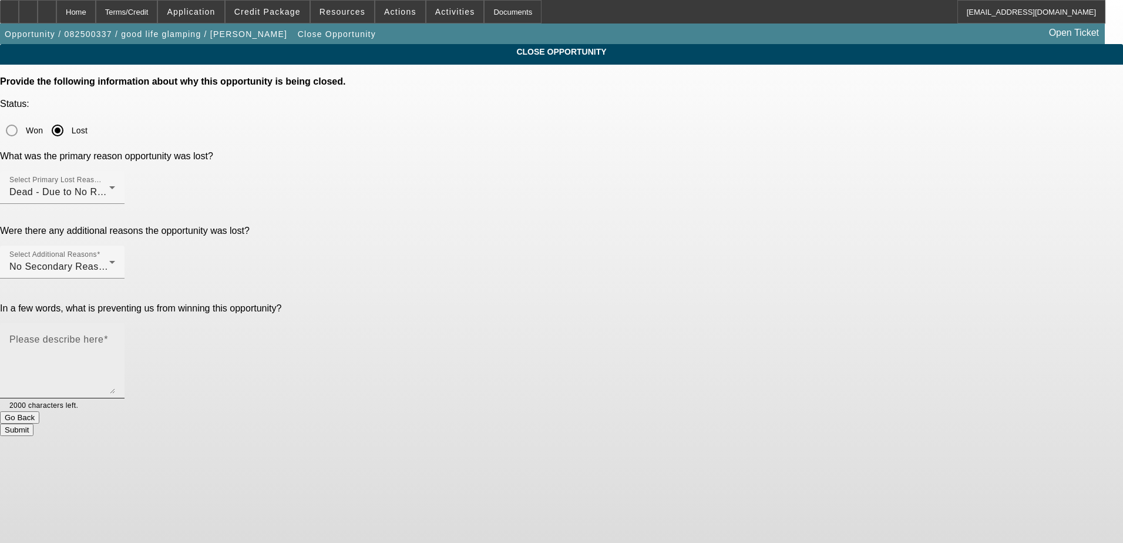
click at [115, 323] on div "Please describe here" at bounding box center [62, 360] width 106 height 75
type textarea "Applied then ghosted?"
click at [33, 424] on button "Submit" at bounding box center [16, 430] width 33 height 12
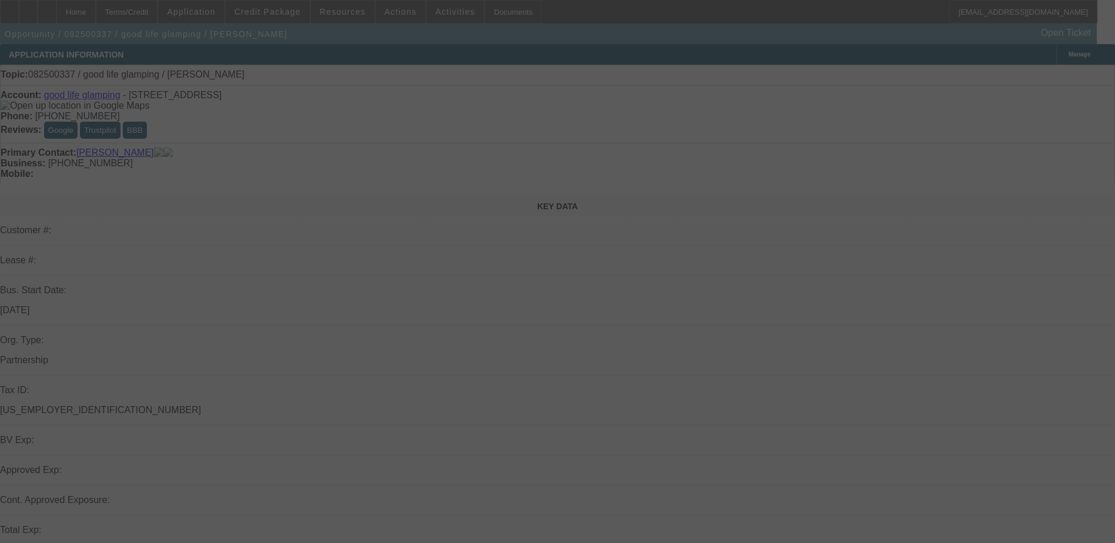
select select "0"
select select "2"
select select "0.1"
select select "4"
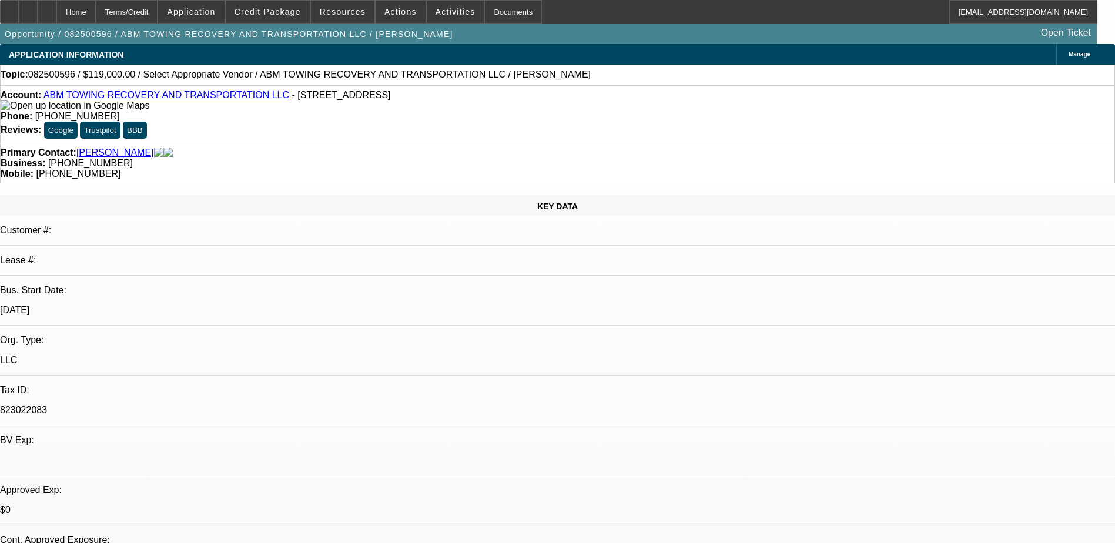
select select "0"
select select "2"
select select "0.1"
select select "4"
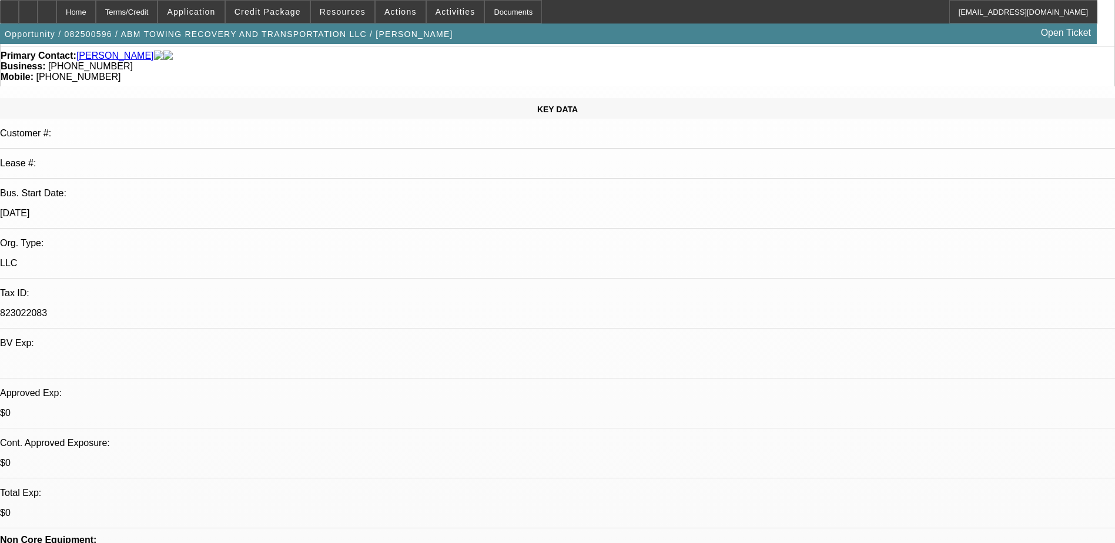
scroll to position [118, 0]
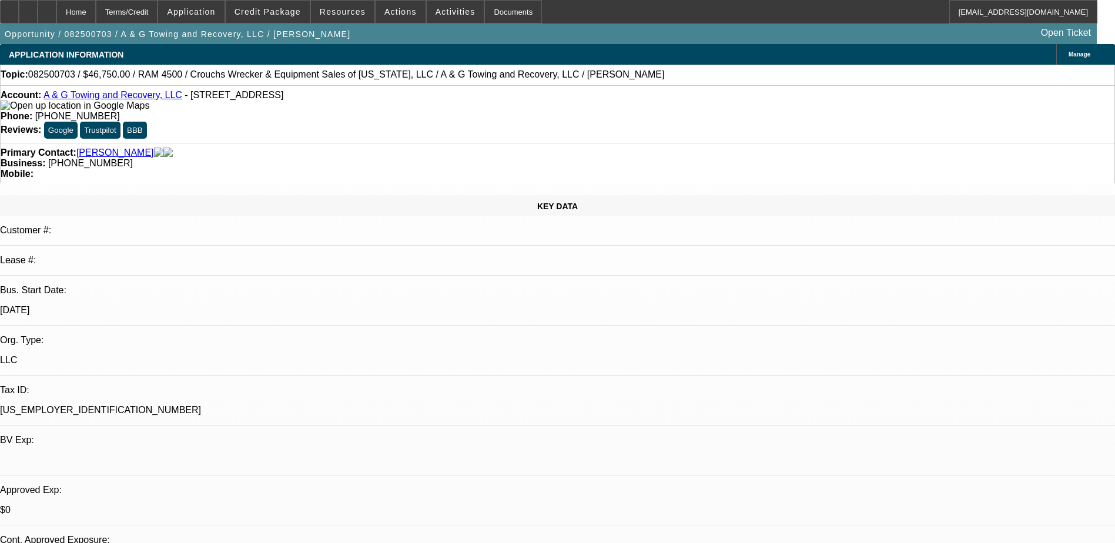
select select "0.15"
select select "2"
select select "0.1"
select select "0"
select select "2"
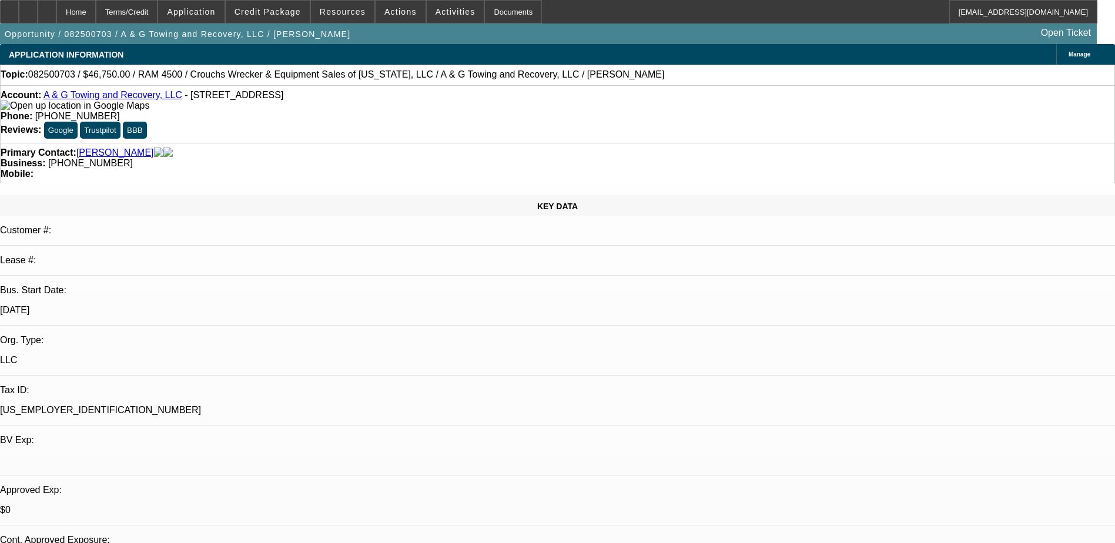
select select "0.1"
select select "1"
select select "2"
select select "4"
select select "1"
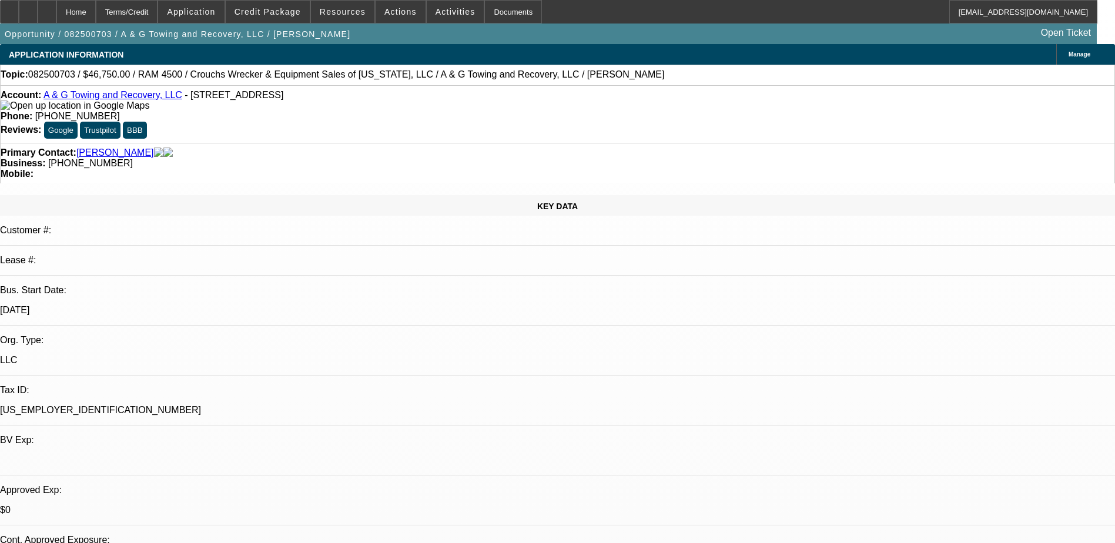
select select "2"
select select "4"
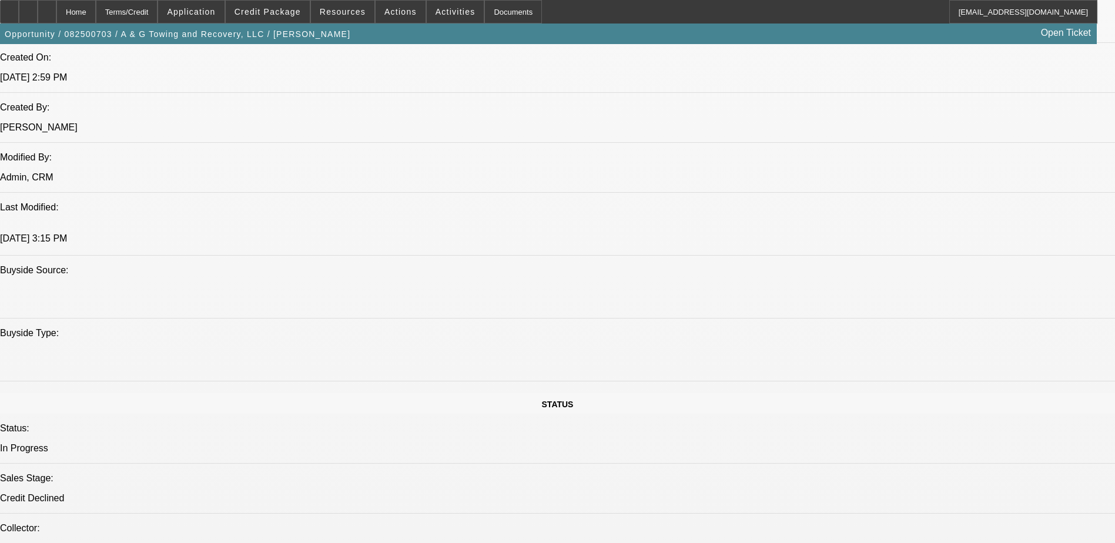
scroll to position [764, 0]
